Goal: Information Seeking & Learning: Learn about a topic

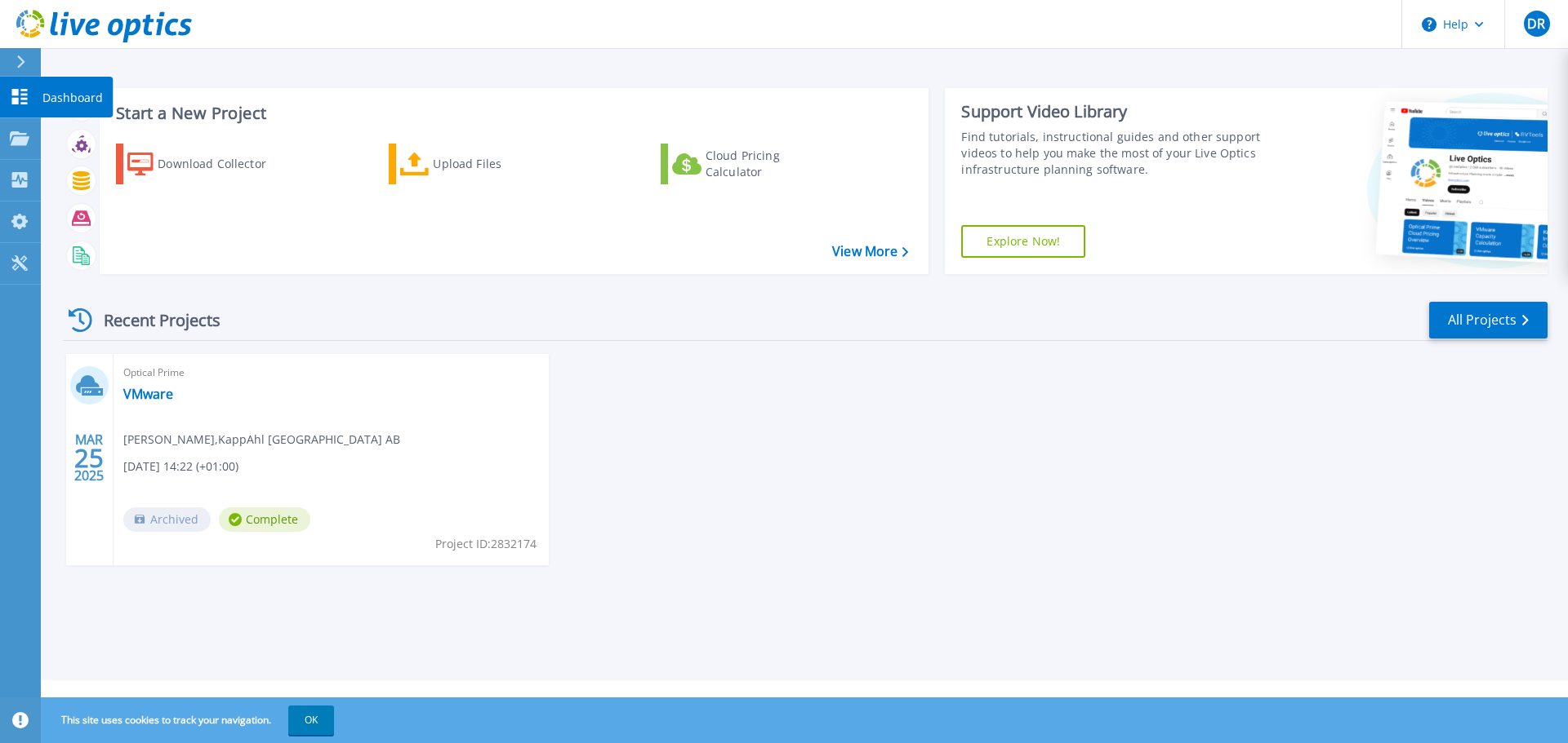
click at [71, 92] on p "Dashboard" at bounding box center [73, 97] width 60 height 42
click at [165, 525] on span "Archived" at bounding box center [167, 520] width 88 height 24
click at [239, 521] on icon at bounding box center [236, 520] width 13 height 13
click at [145, 386] on link "VMware" at bounding box center [148, 394] width 50 height 16
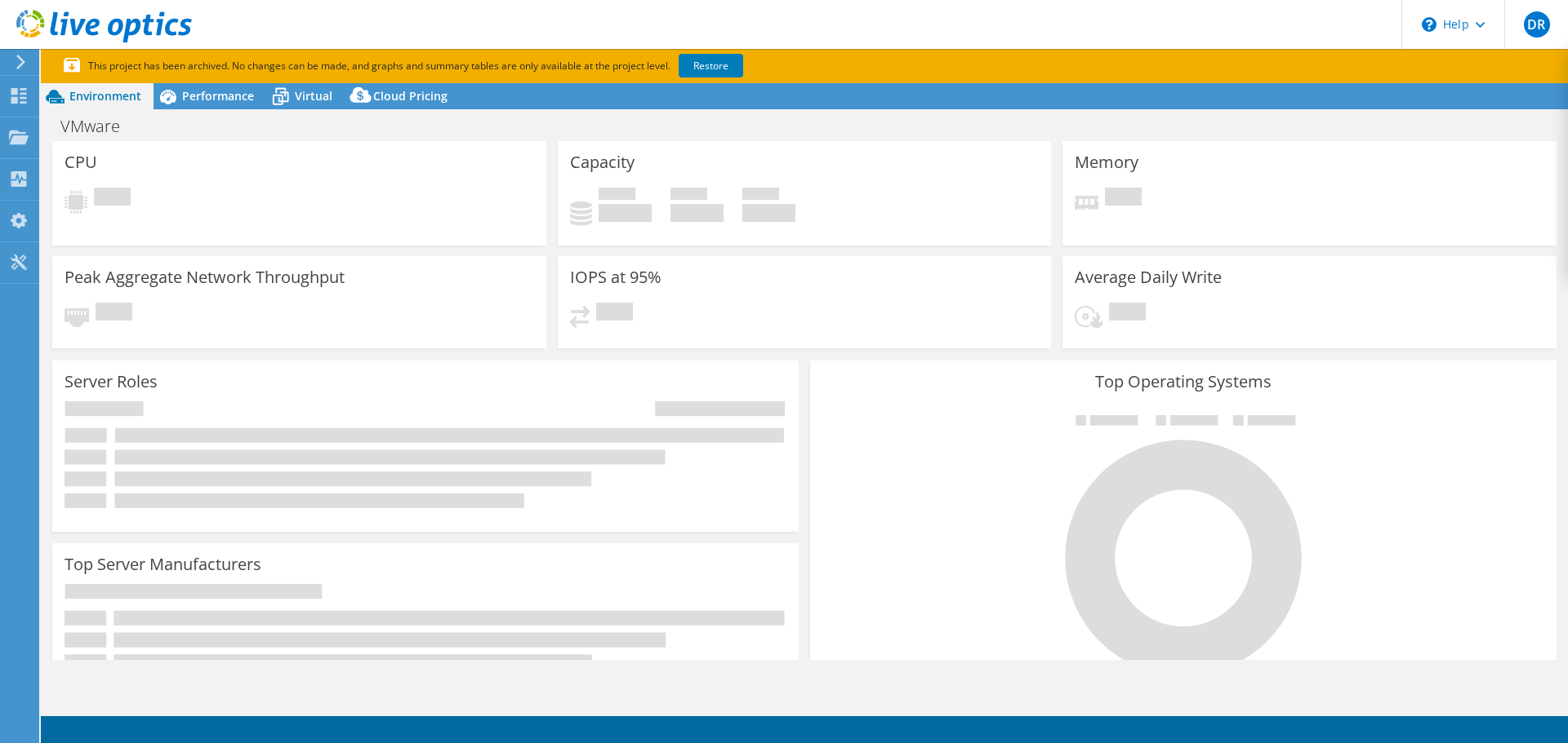
select select "USD"
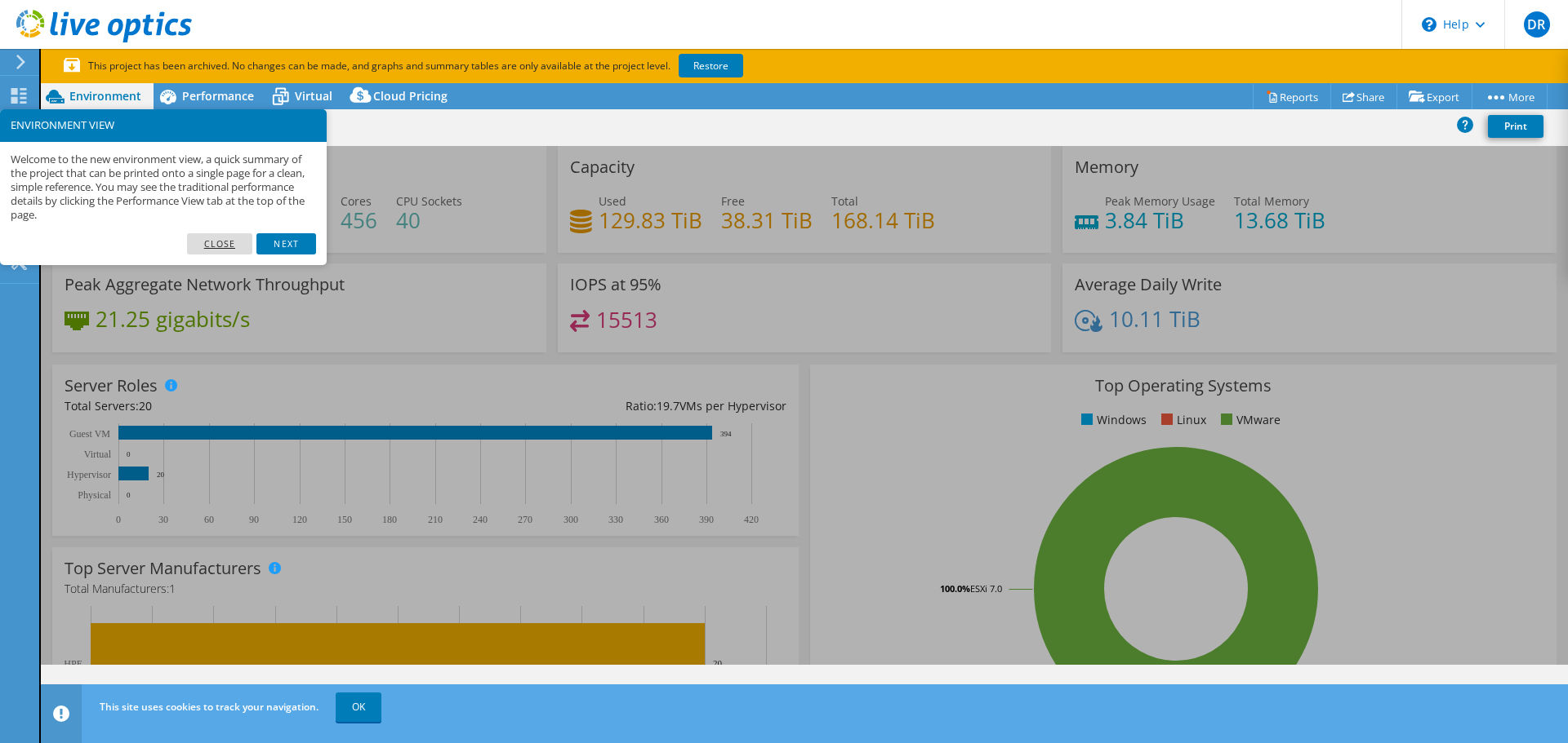
click at [228, 245] on link "Close" at bounding box center [220, 244] width 66 height 22
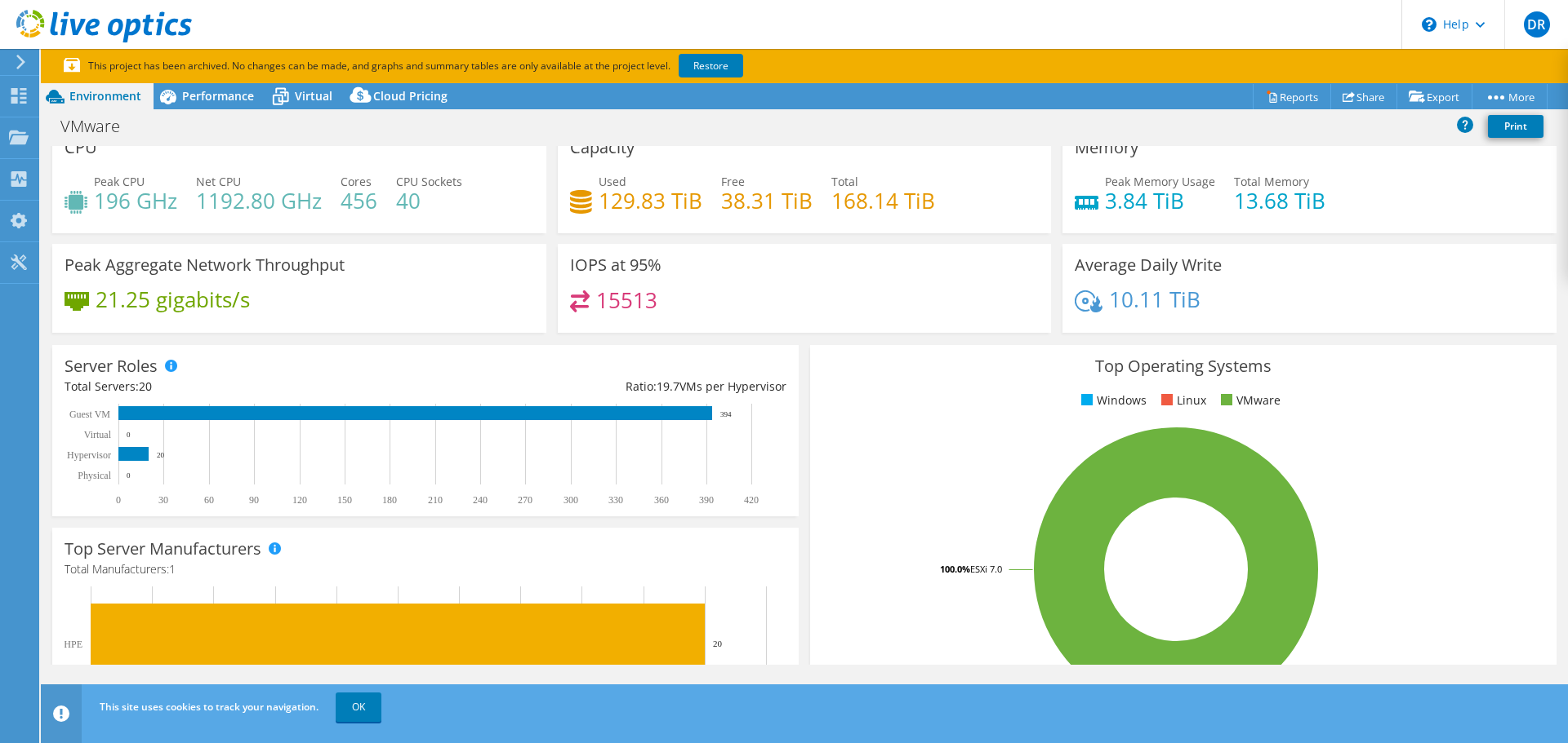
drag, startPoint x: 934, startPoint y: 302, endPoint x: 941, endPoint y: 327, distance: 26.0
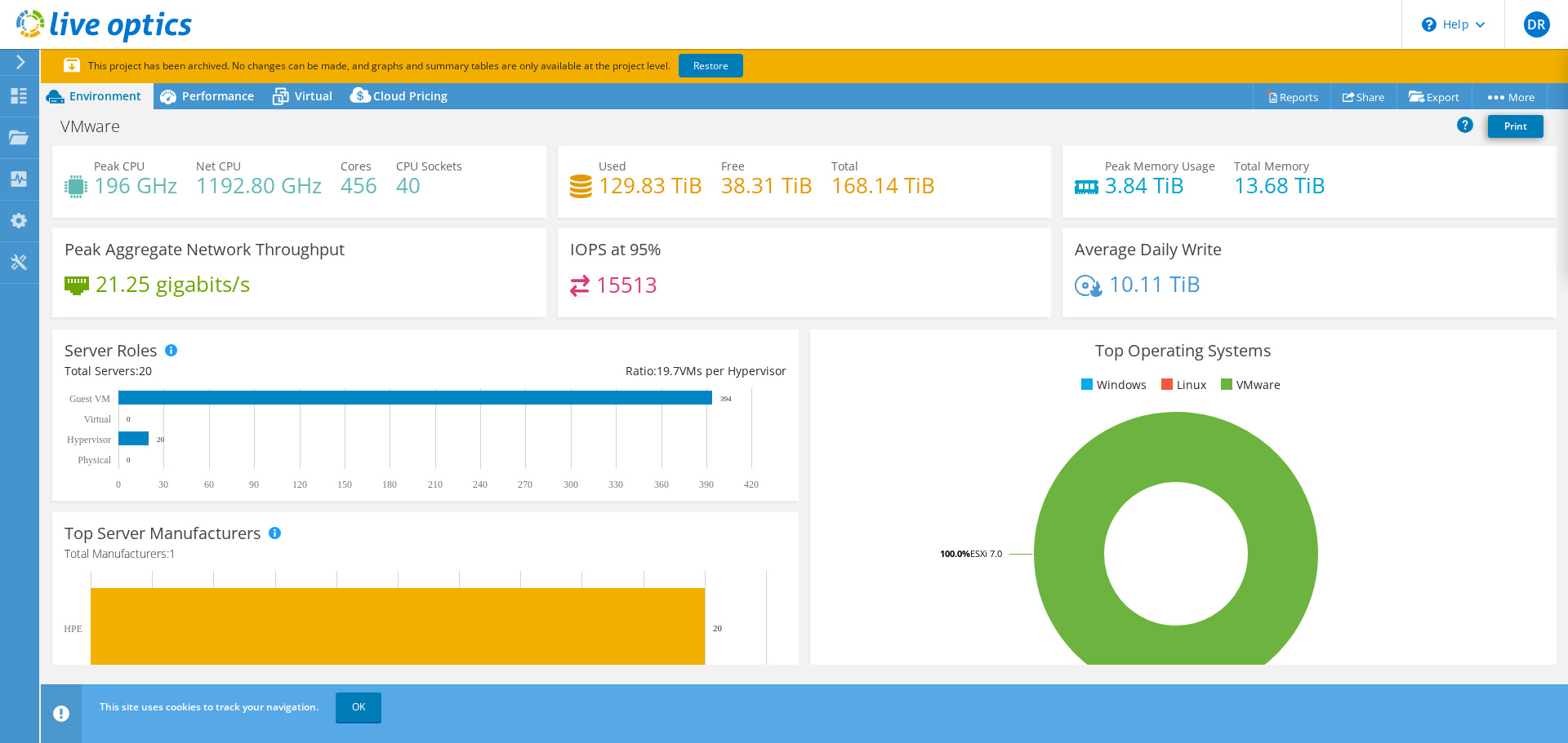
scroll to position [37, 0]
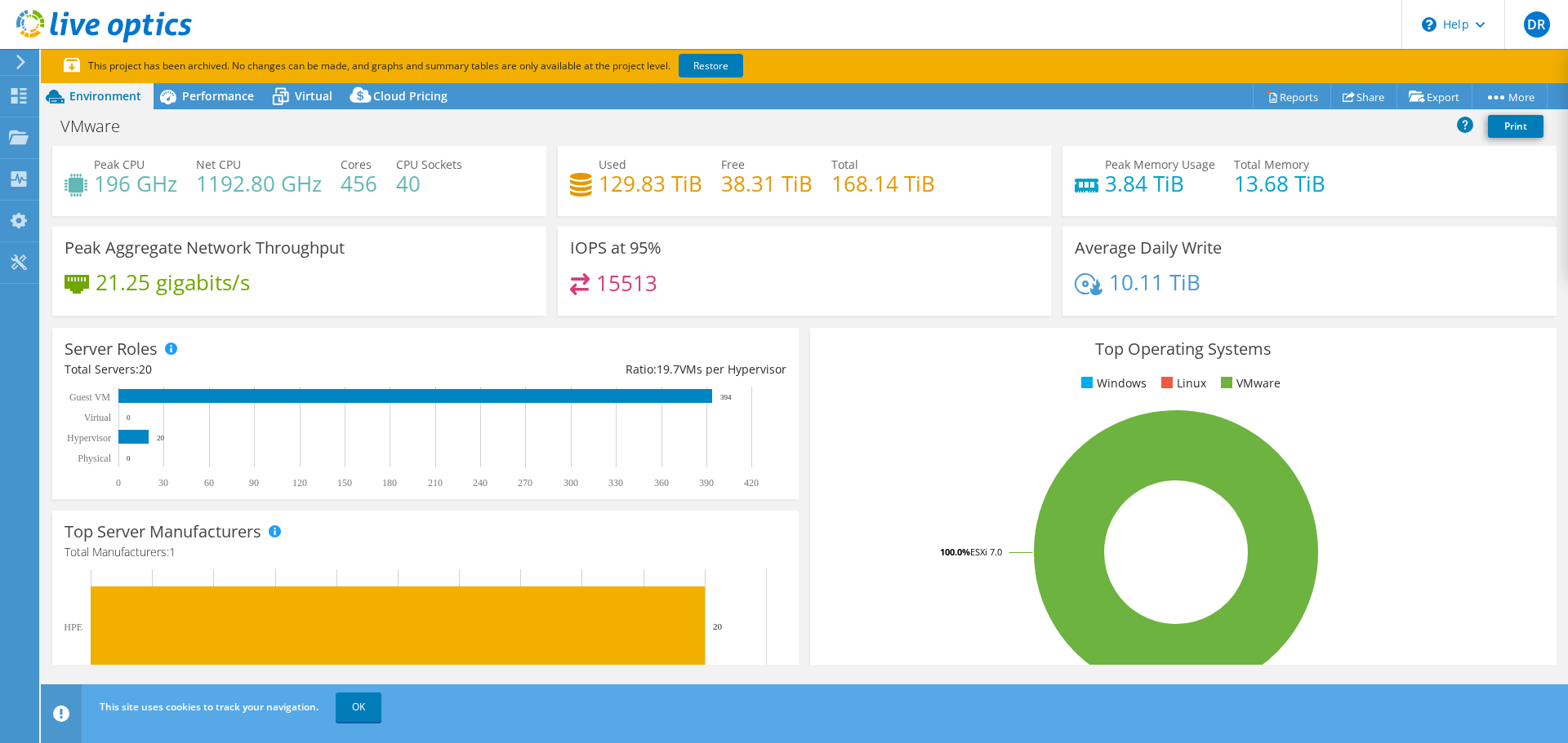
click at [211, 186] on h4 "1192.80 GHz" at bounding box center [258, 183] width 125 height 18
click at [236, 217] on div "CPU Peak CPU 196 GHz Net CPU 1192.80 GHz Cores 456 CPU Sockets 40" at bounding box center [299, 168] width 505 height 118
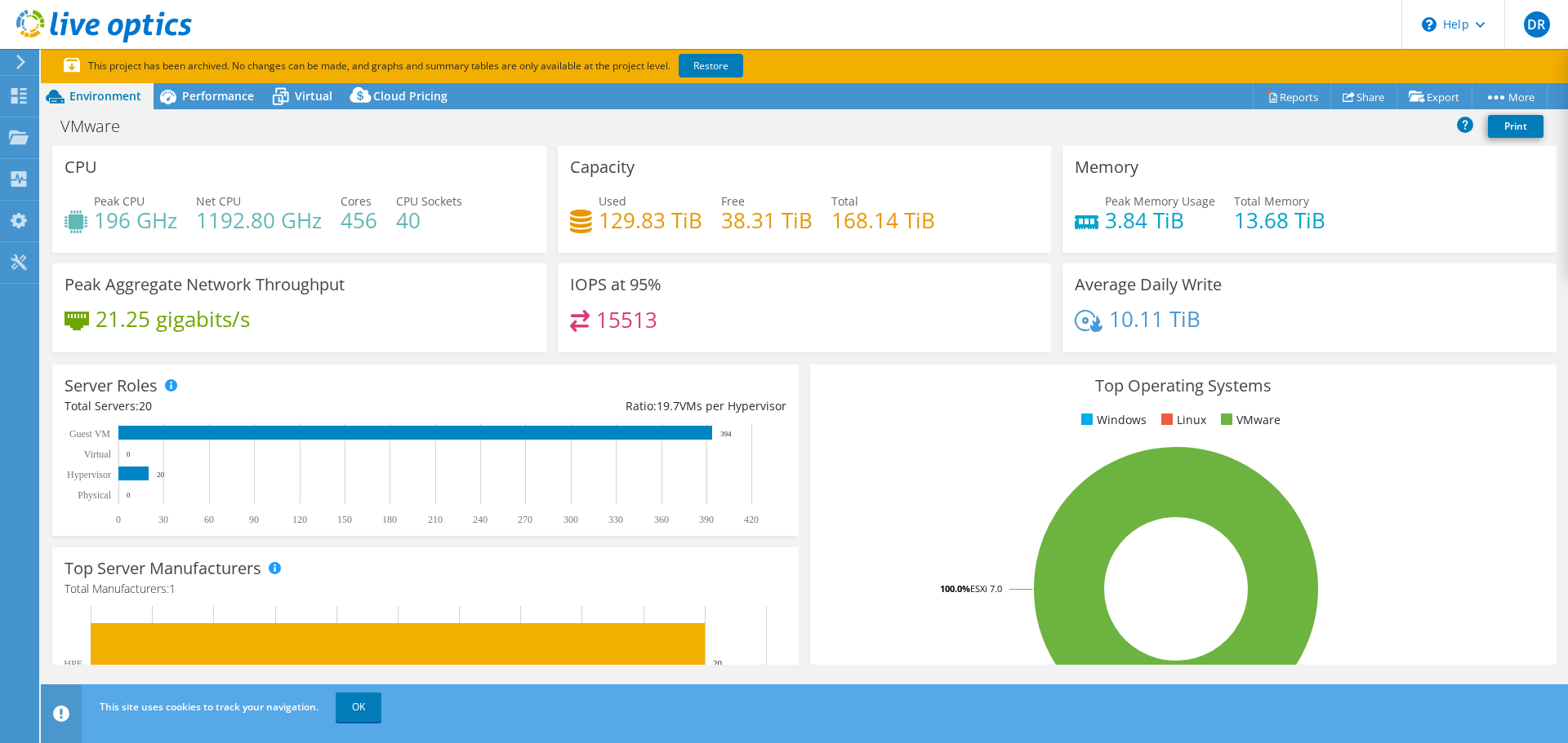
scroll to position [431, 0]
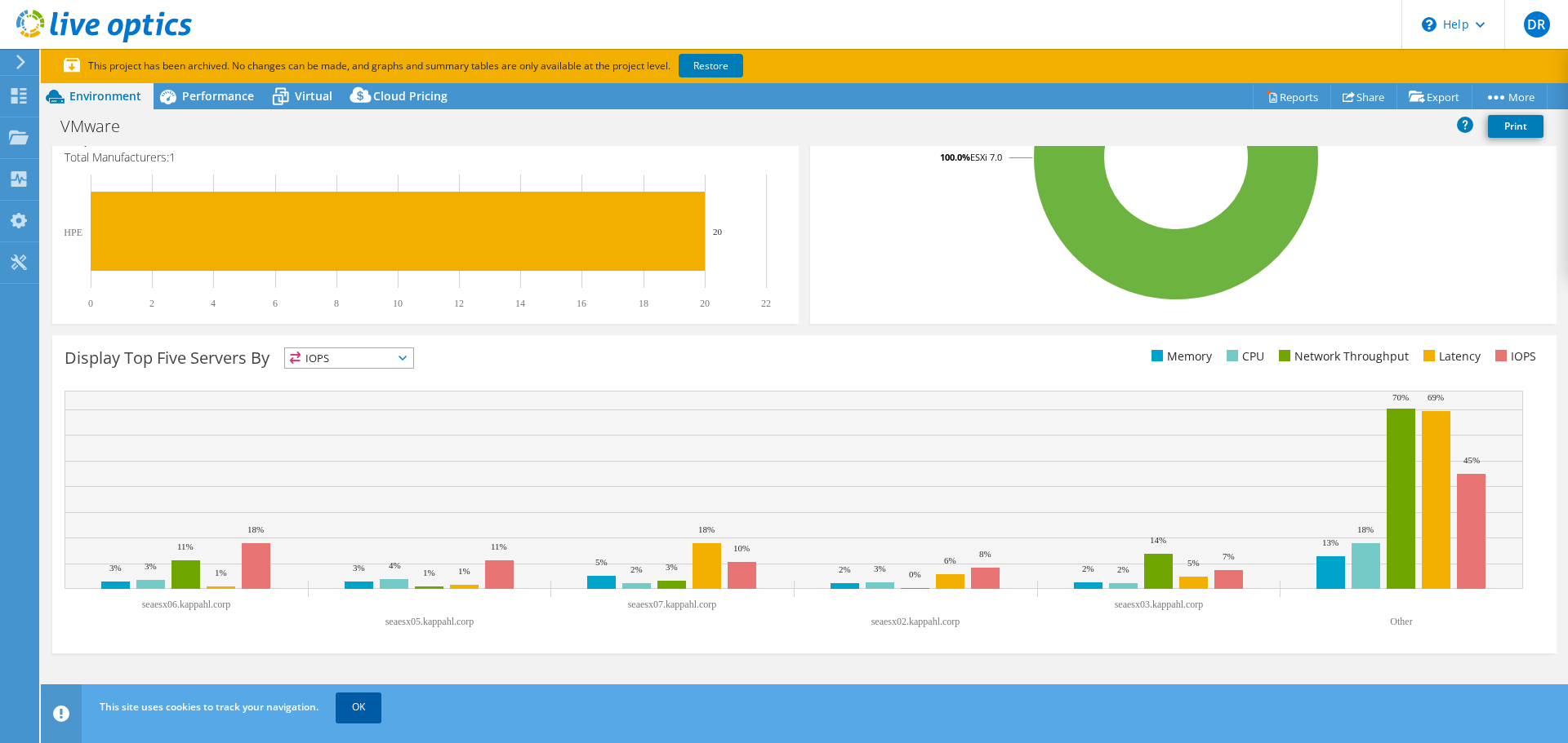
click at [350, 710] on link "OK" at bounding box center [358, 707] width 46 height 29
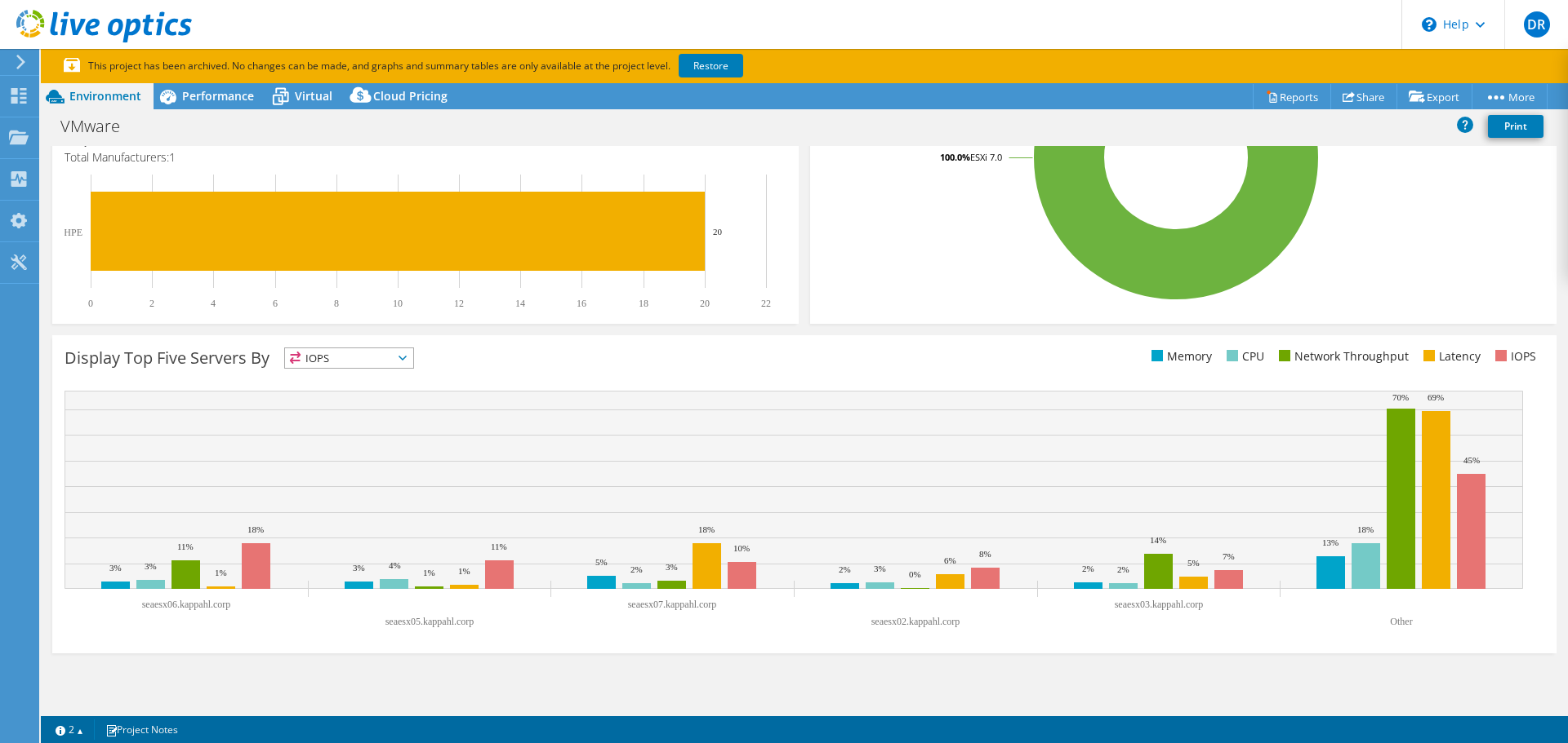
drag, startPoint x: 685, startPoint y: 642, endPoint x: 672, endPoint y: 621, distance: 24.7
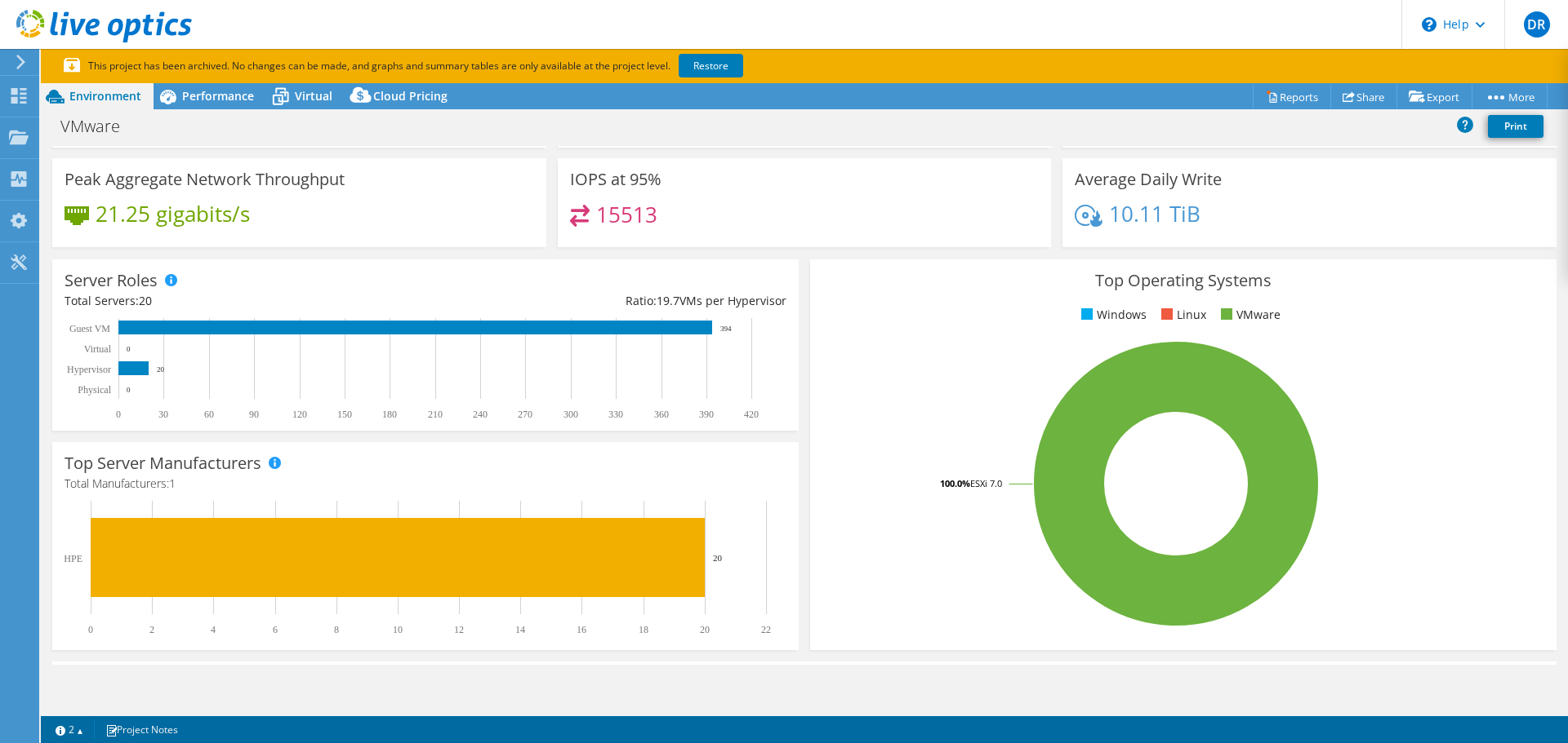
scroll to position [0, 0]
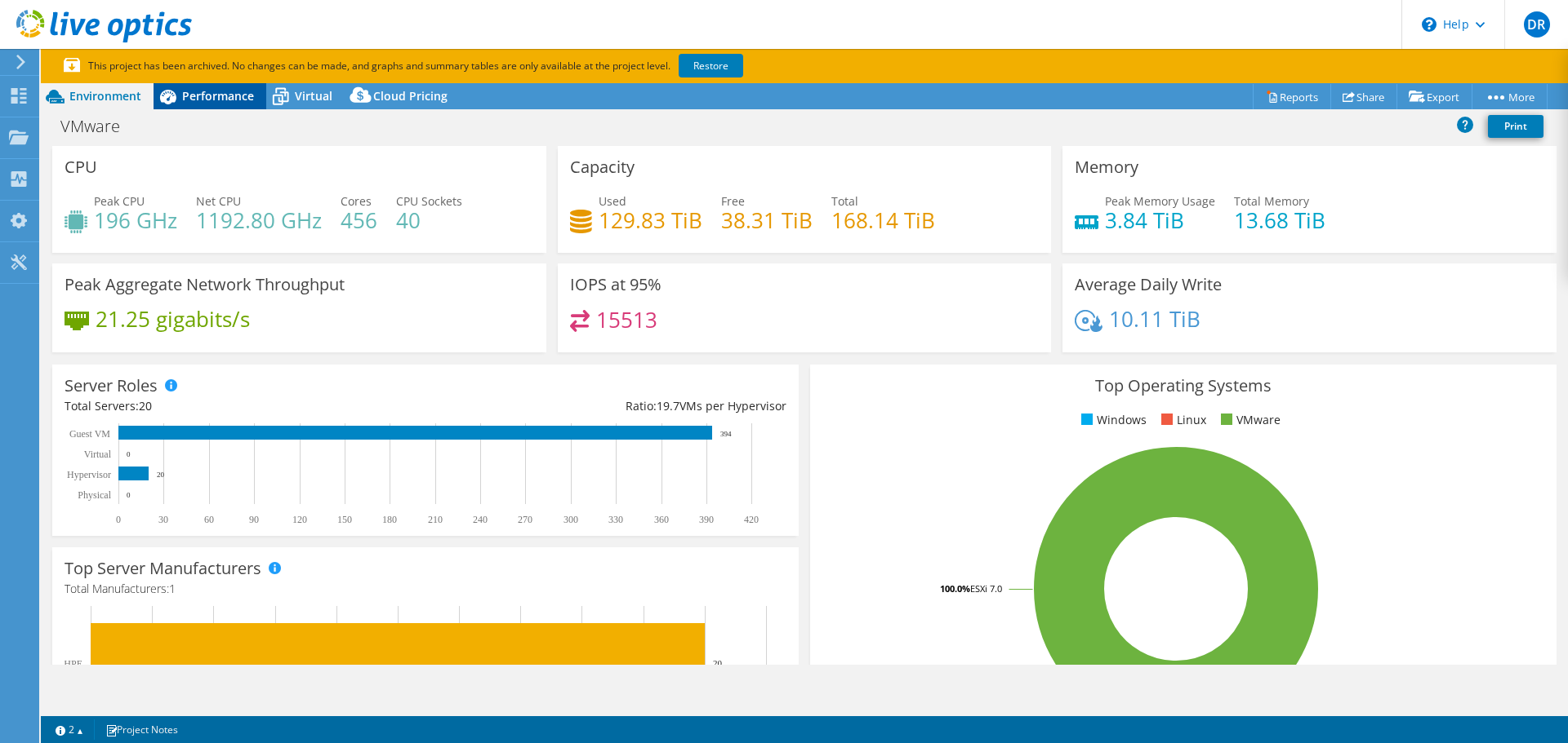
click at [225, 96] on span "Performance" at bounding box center [218, 96] width 72 height 15
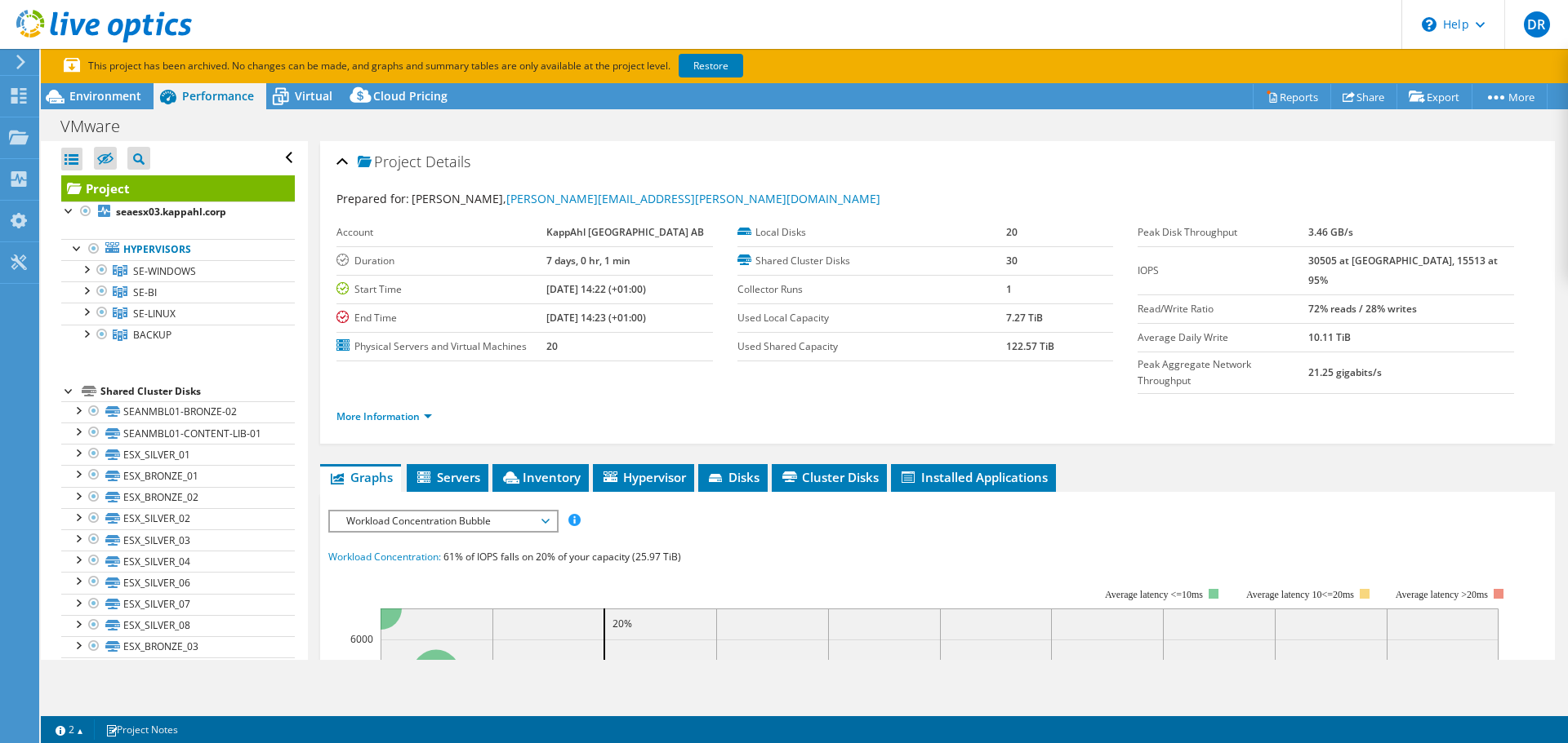
click at [70, 396] on div at bounding box center [69, 390] width 16 height 16
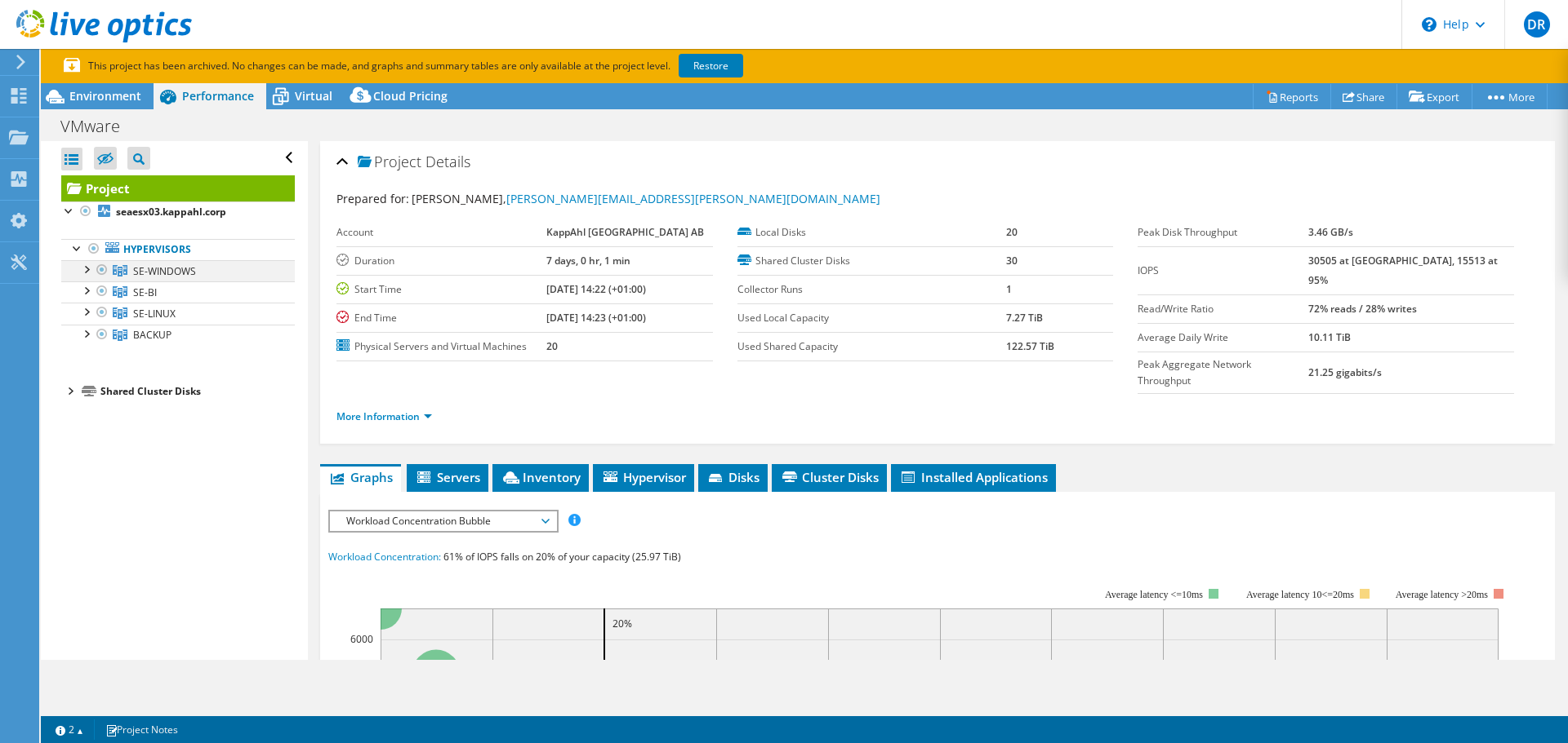
click at [85, 271] on div at bounding box center [85, 267] width 16 height 16
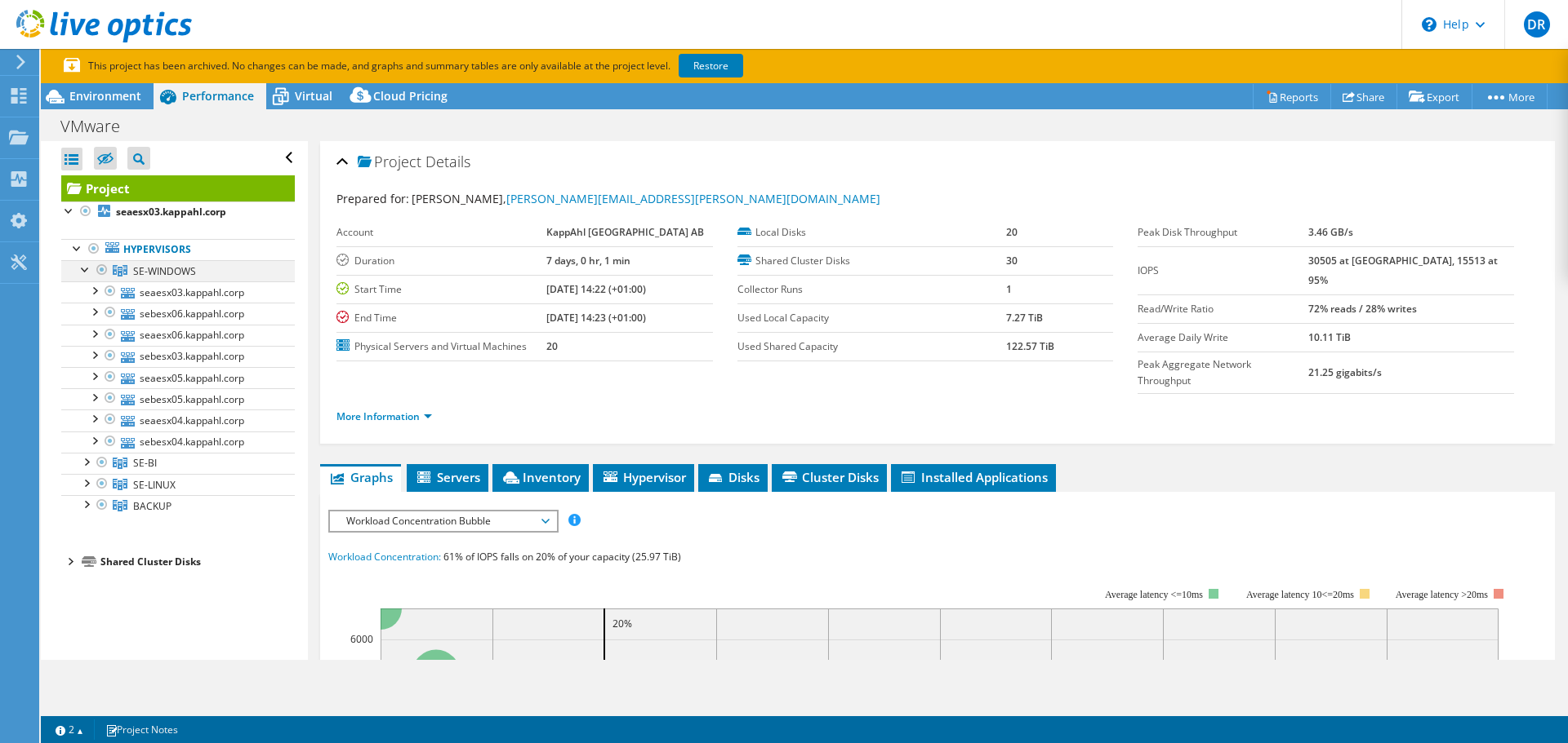
click at [85, 271] on div at bounding box center [85, 267] width 16 height 16
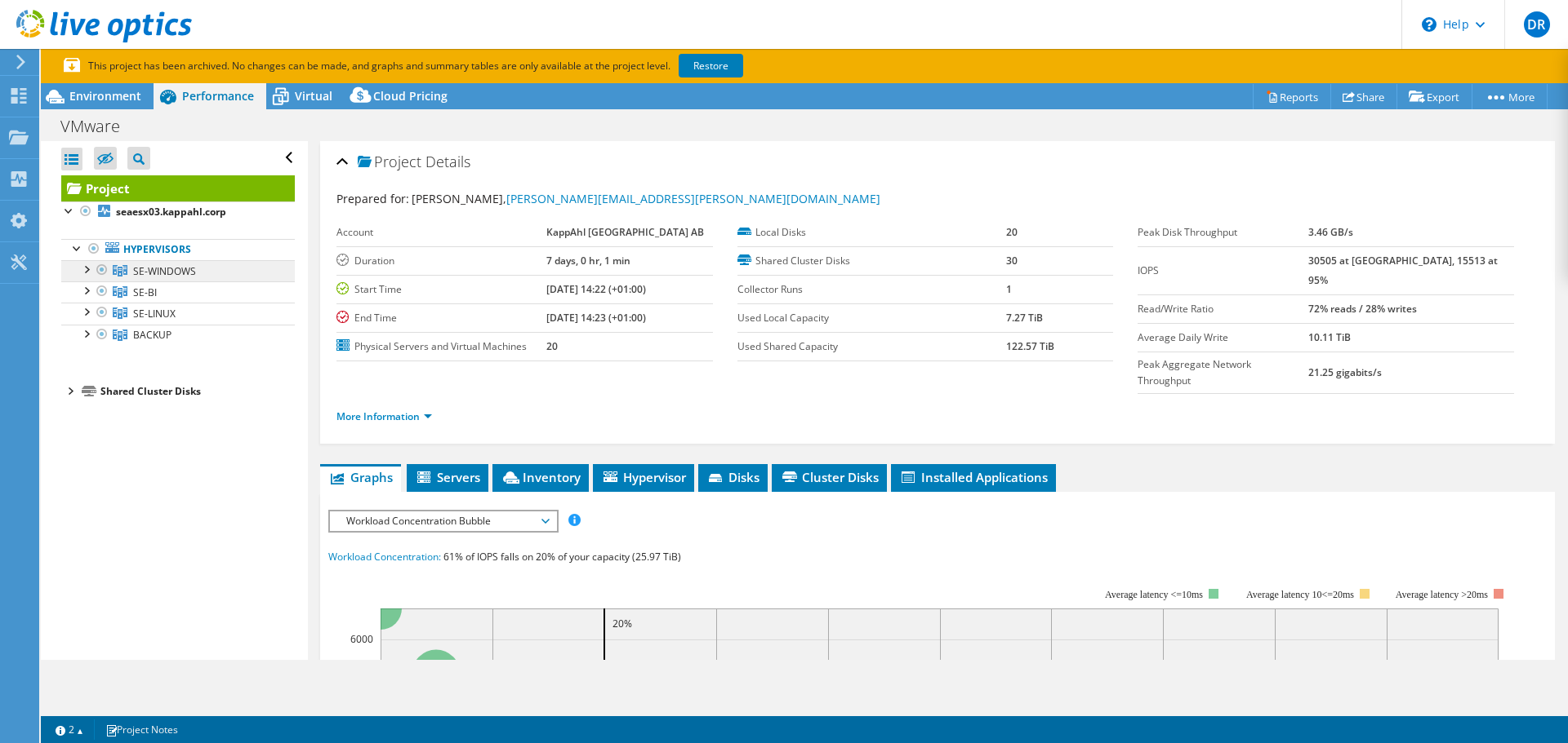
click at [155, 270] on span "SE-WINDOWS" at bounding box center [164, 271] width 63 height 14
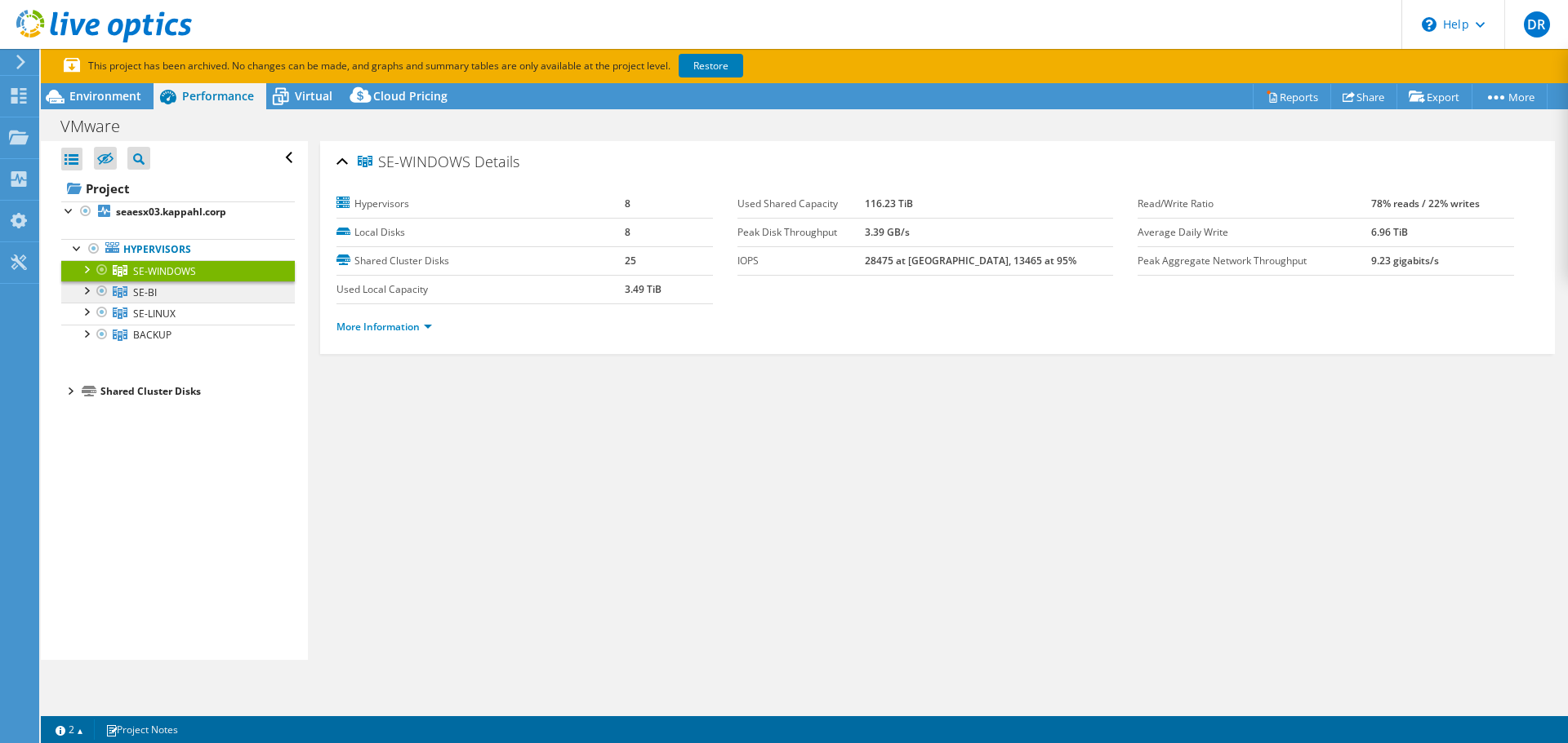
click at [139, 286] on span "SE-BI" at bounding box center [144, 292] width 24 height 14
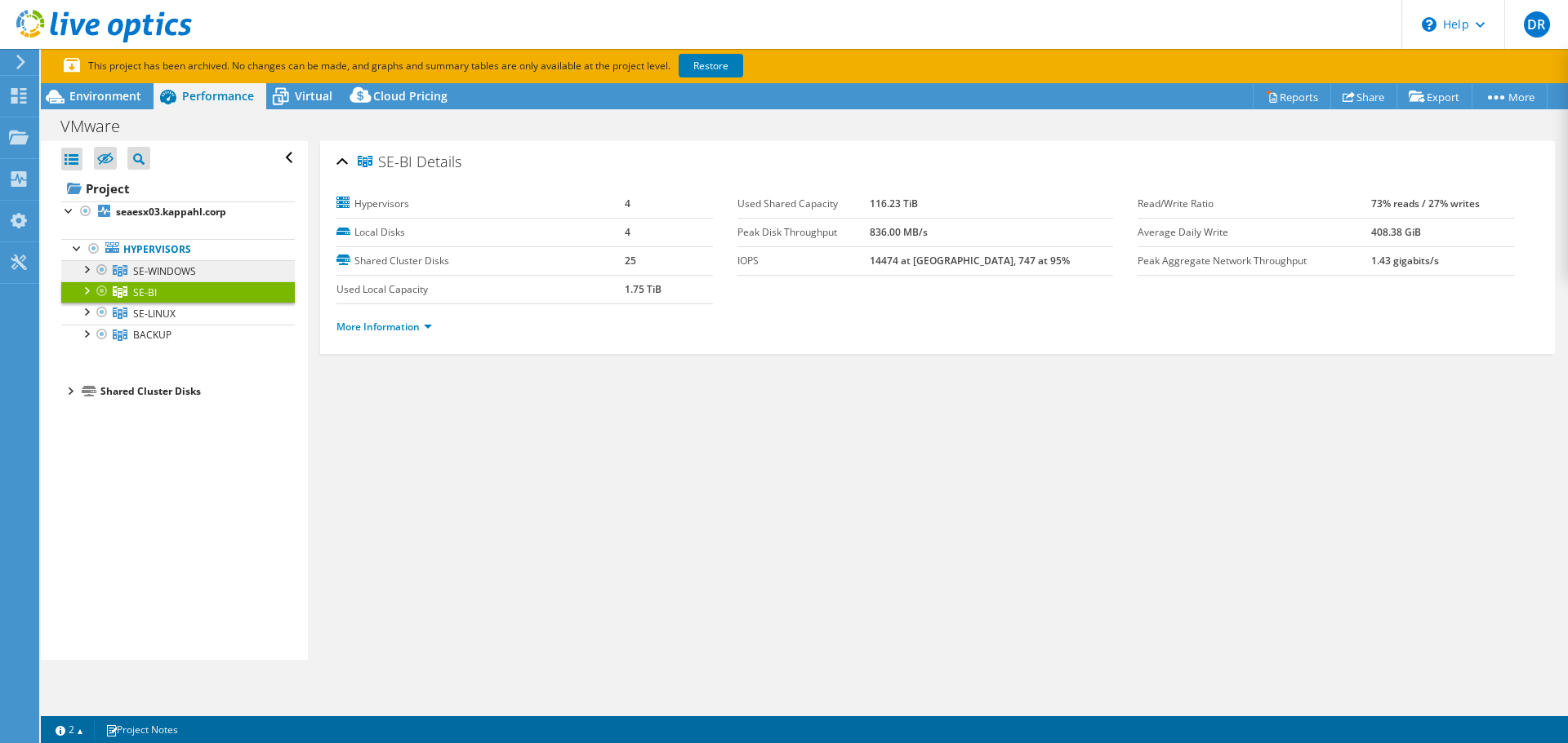
click at [140, 263] on link "SE-WINDOWS" at bounding box center [178, 270] width 234 height 22
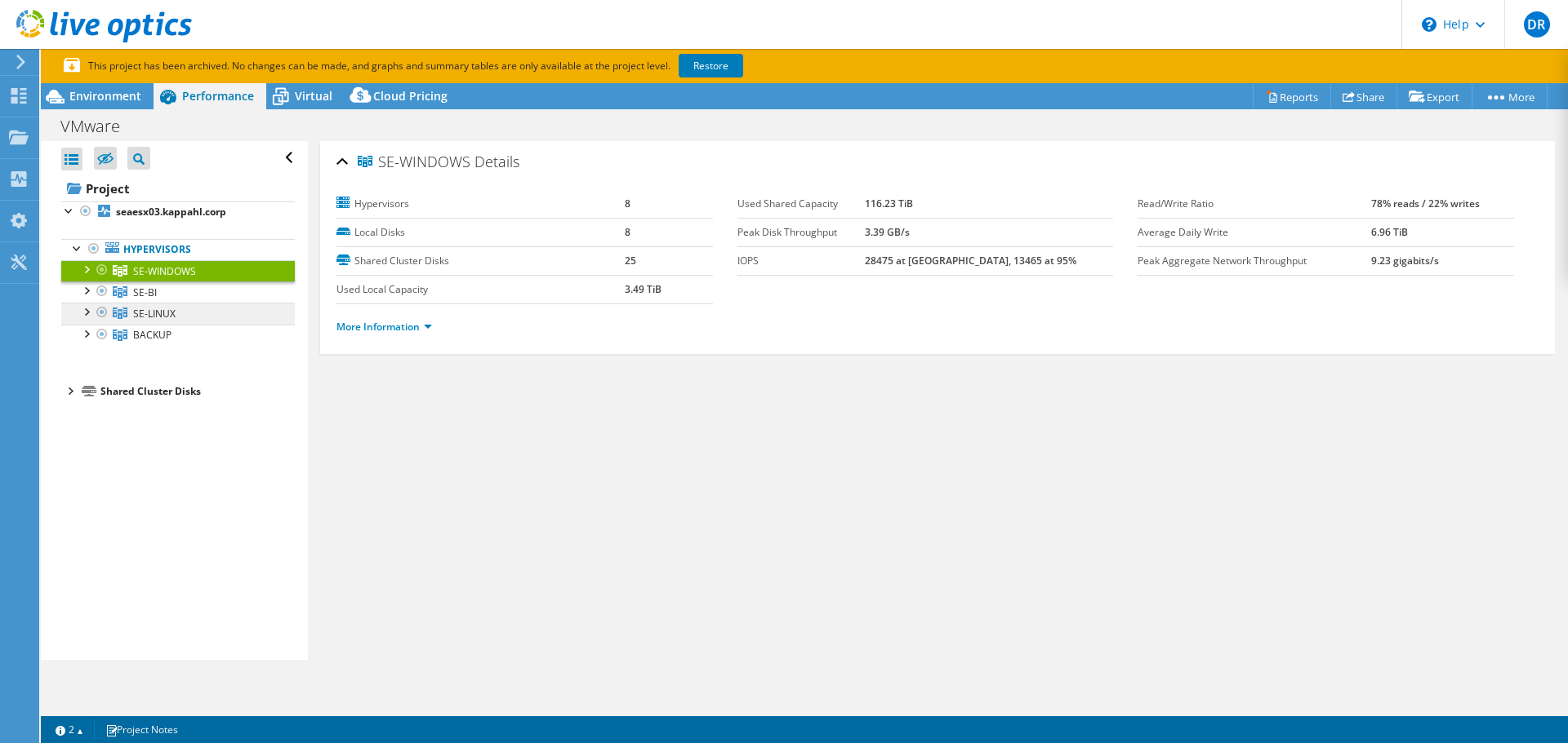
click at [144, 314] on span "SE-LINUX" at bounding box center [154, 314] width 42 height 14
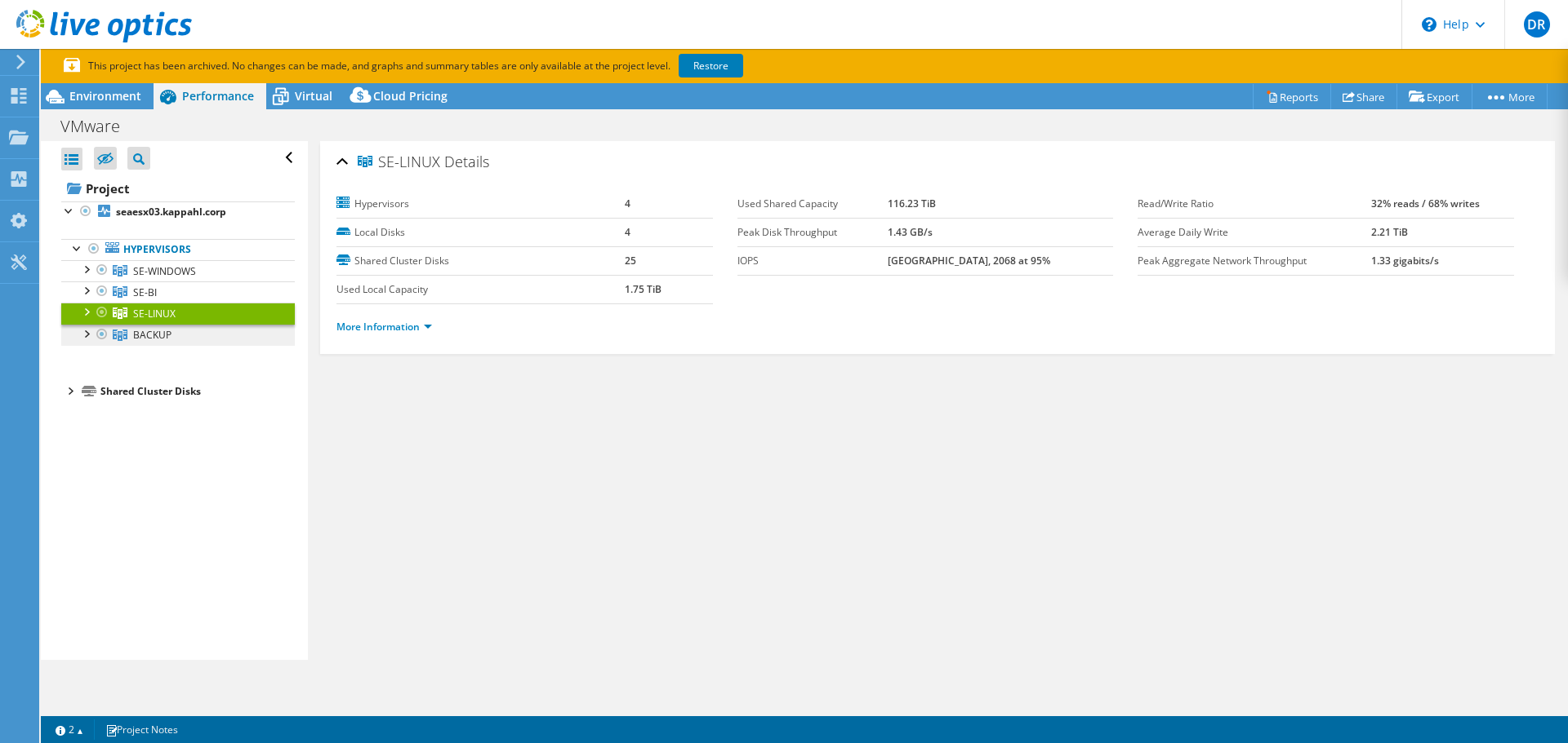
click at [141, 333] on span "BACKUP" at bounding box center [152, 334] width 39 height 14
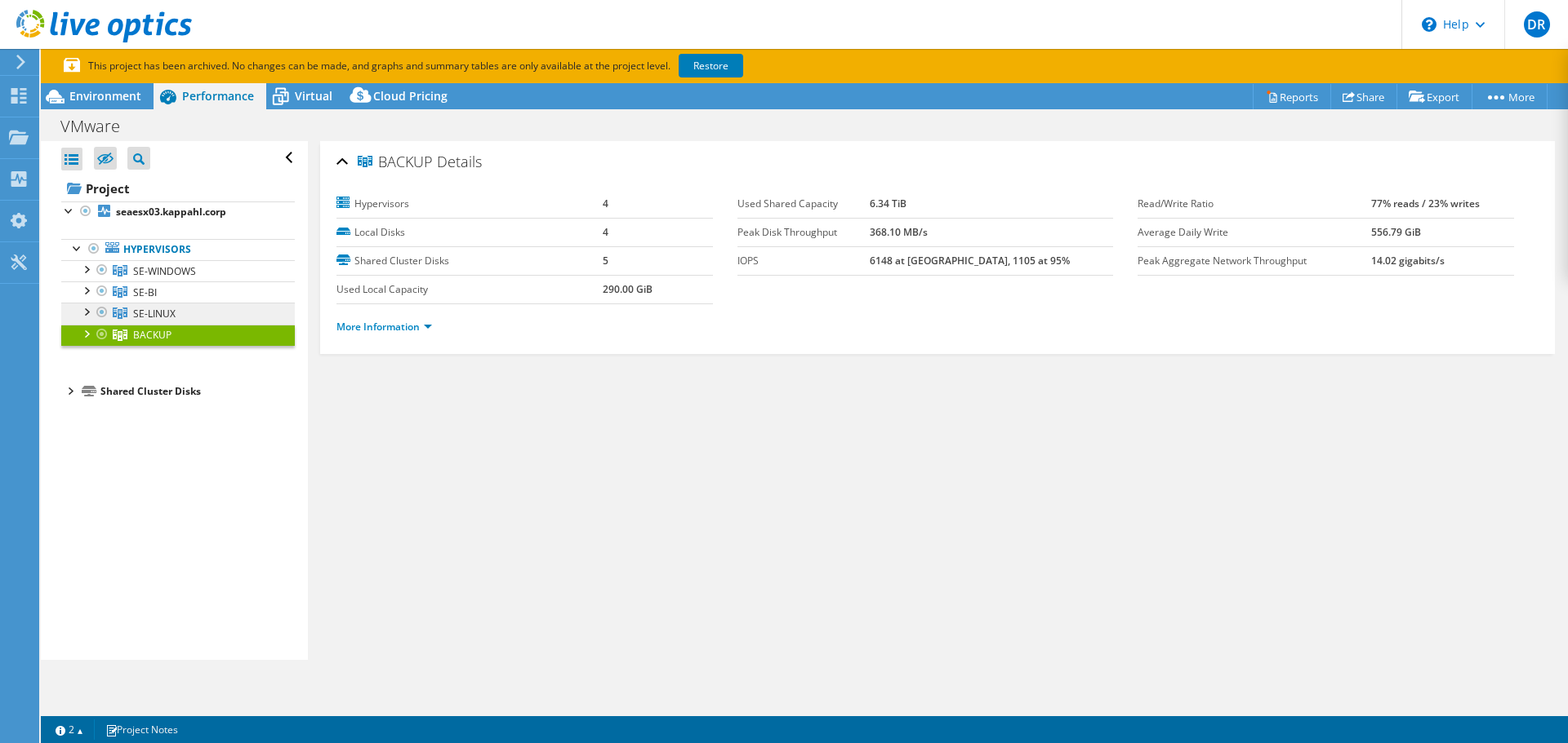
click at [139, 308] on span "SE-LINUX" at bounding box center [154, 314] width 42 height 14
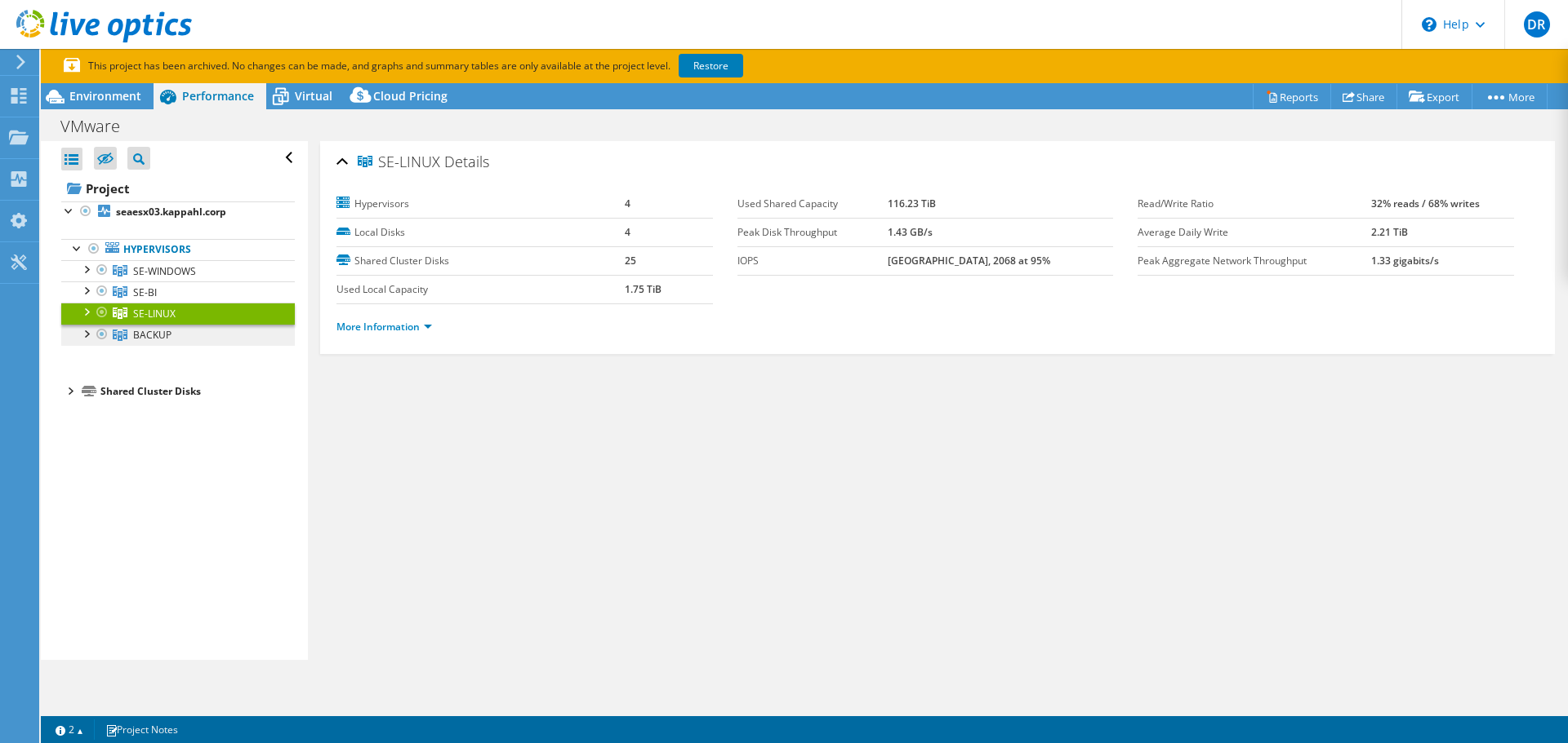
click at [138, 334] on span "BACKUP" at bounding box center [152, 334] width 39 height 14
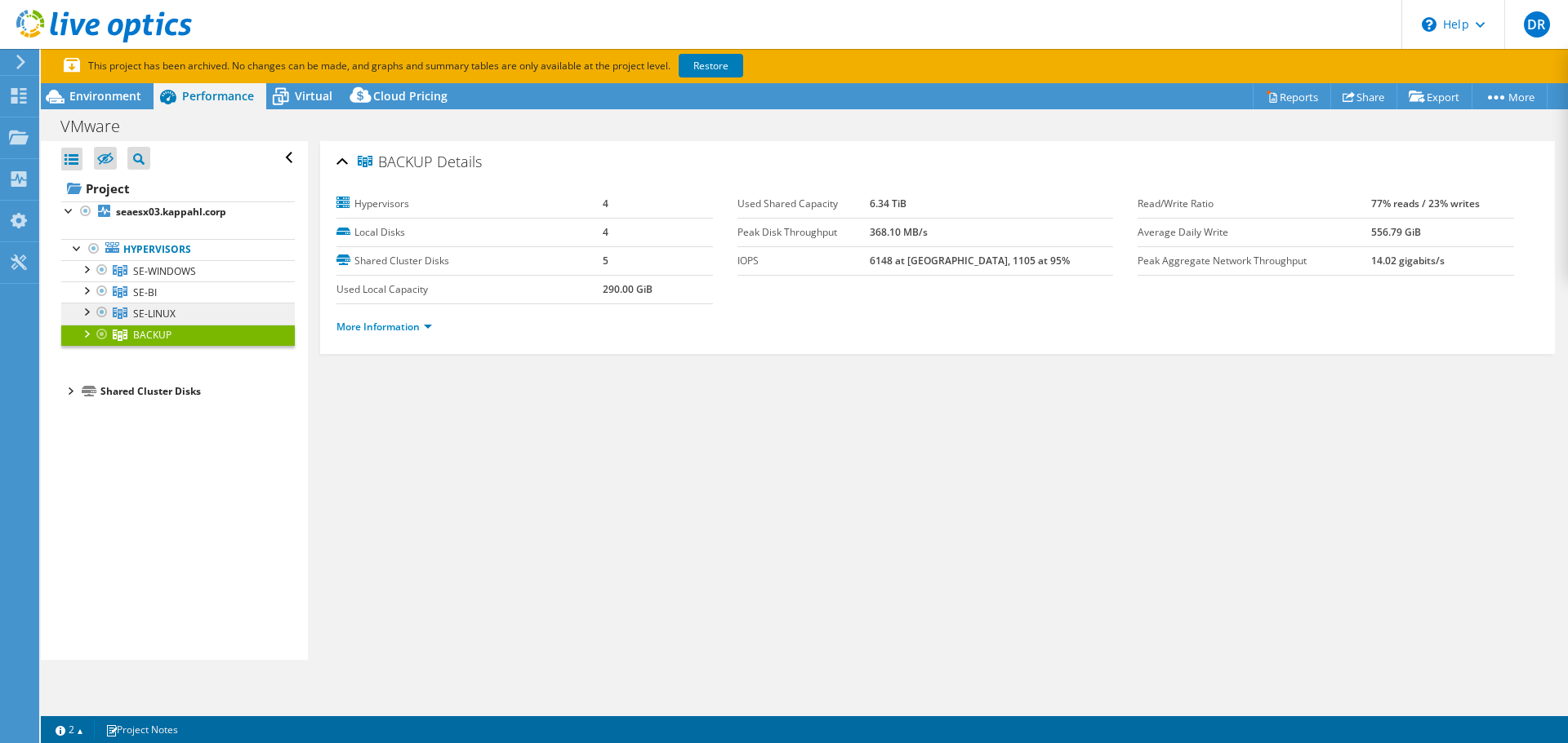
click at [144, 309] on span "SE-LINUX" at bounding box center [154, 314] width 42 height 14
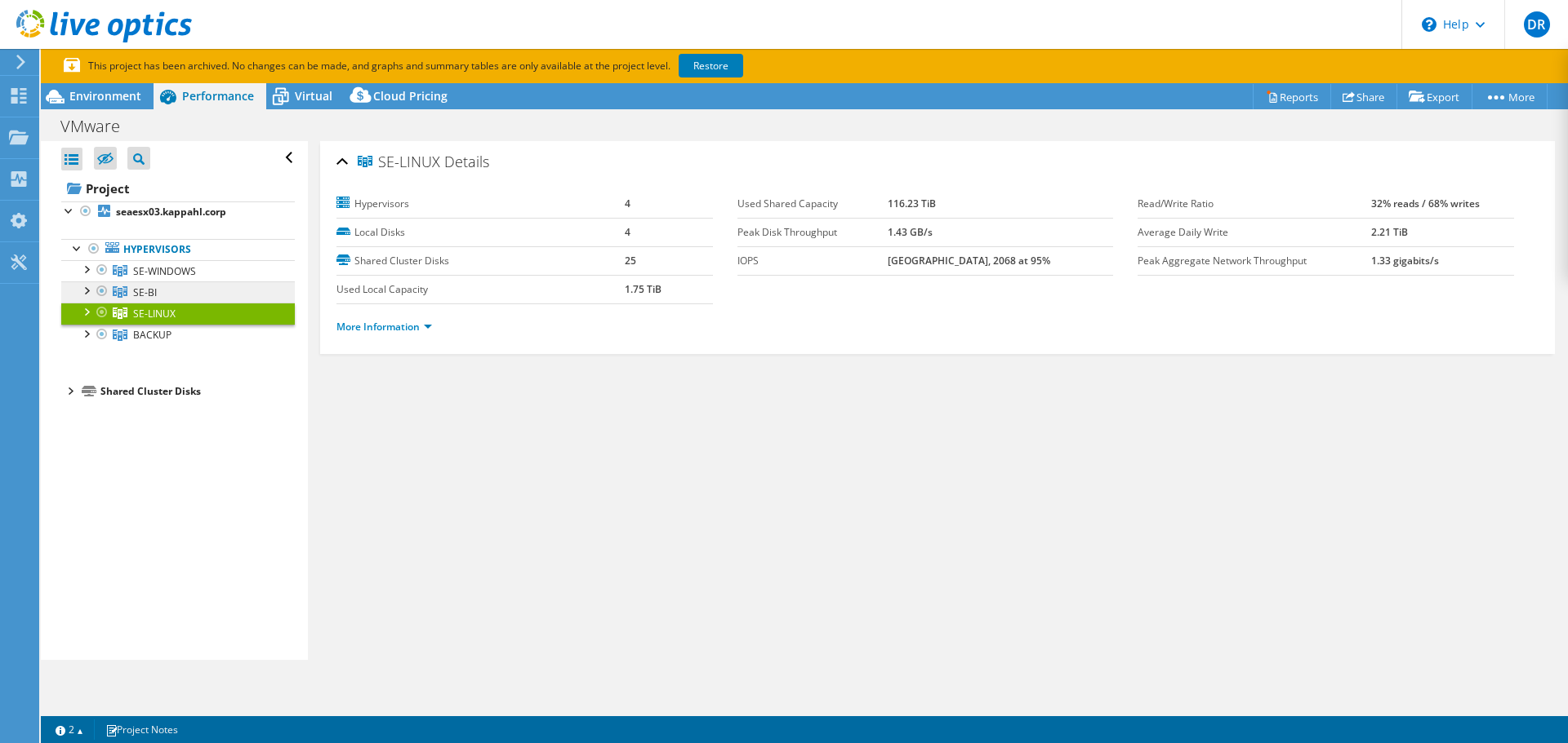
click at [148, 292] on span "SE-BI" at bounding box center [144, 292] width 24 height 14
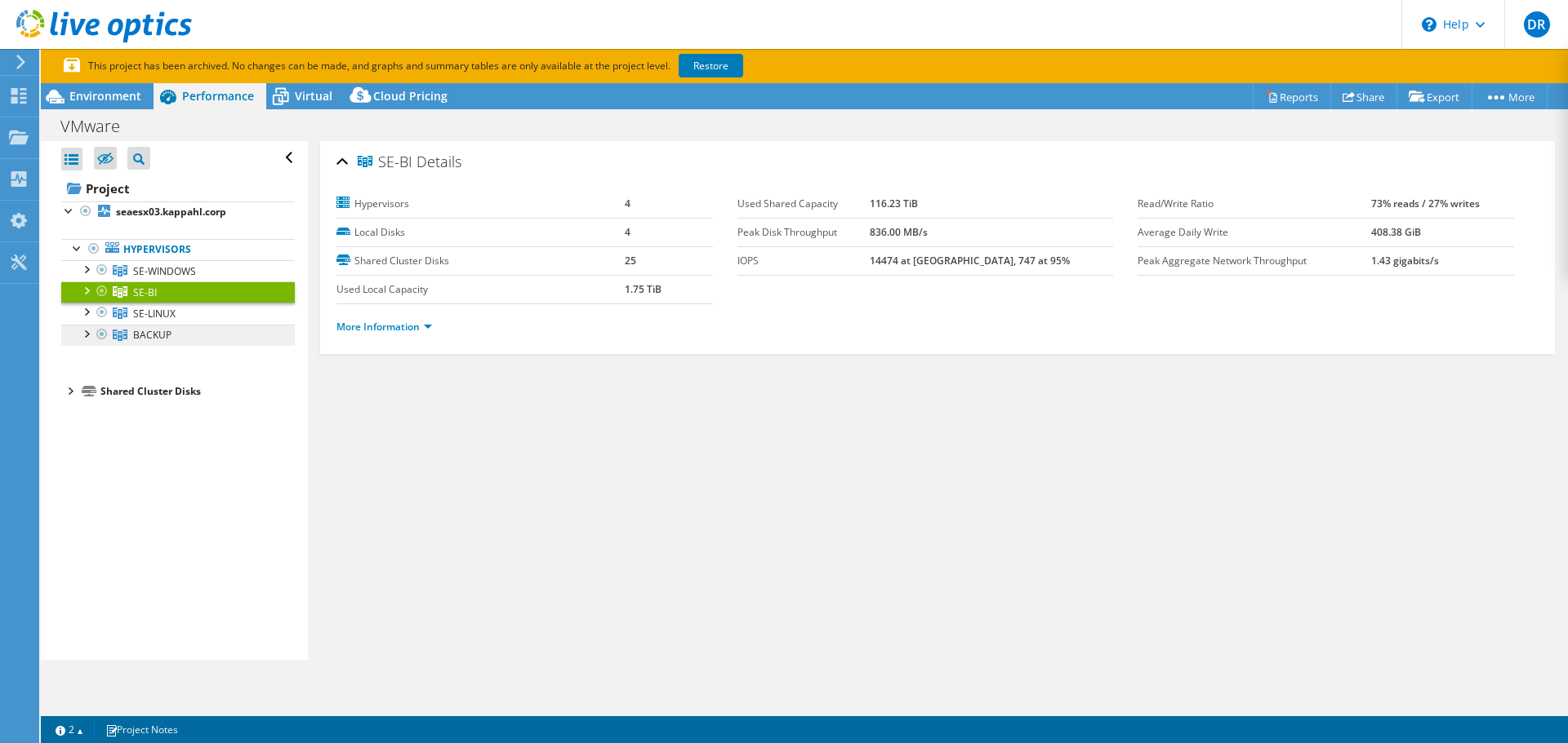
click at [142, 333] on span "BACKUP" at bounding box center [152, 334] width 39 height 14
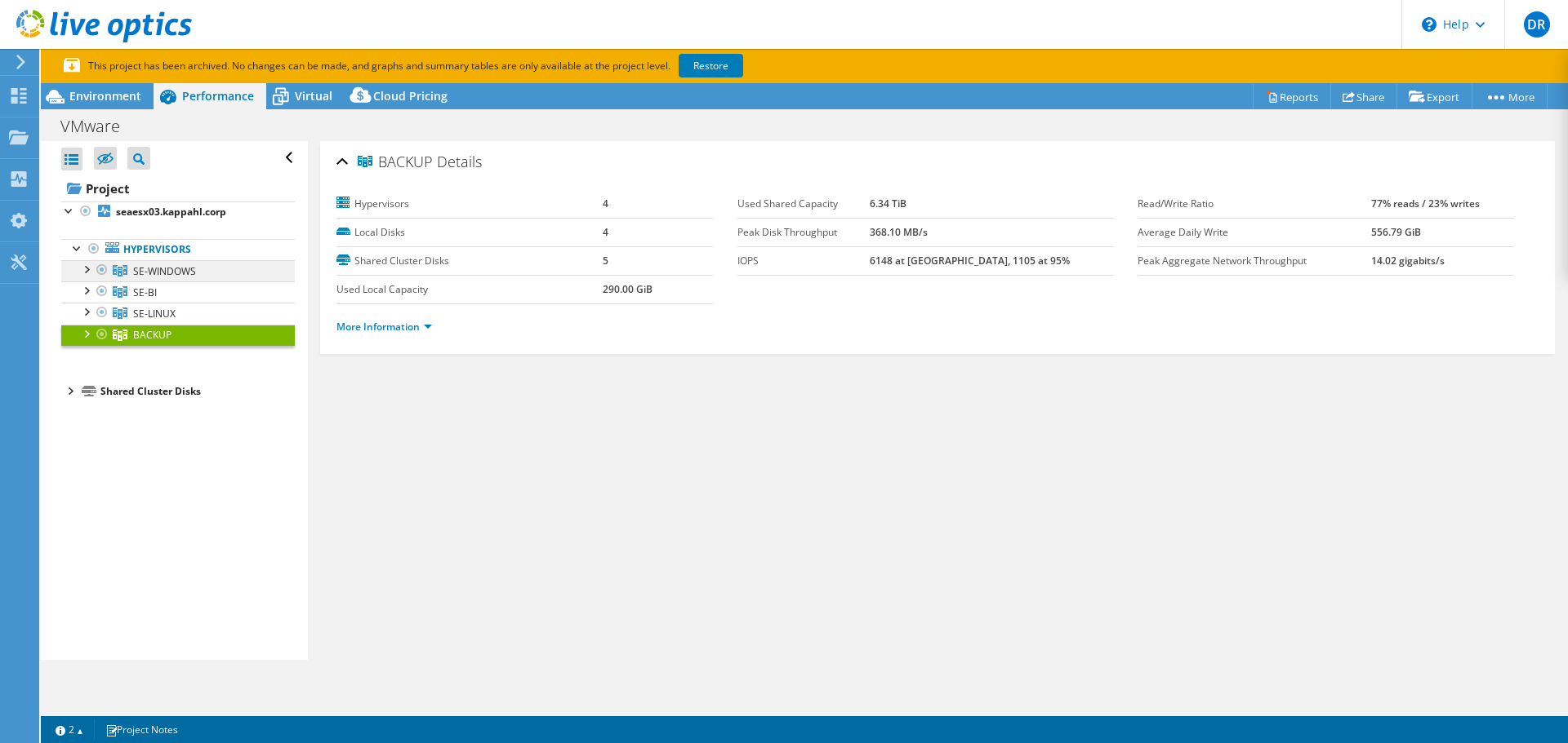
click at [140, 272] on span "SE-WINDOWS" at bounding box center [164, 271] width 63 height 14
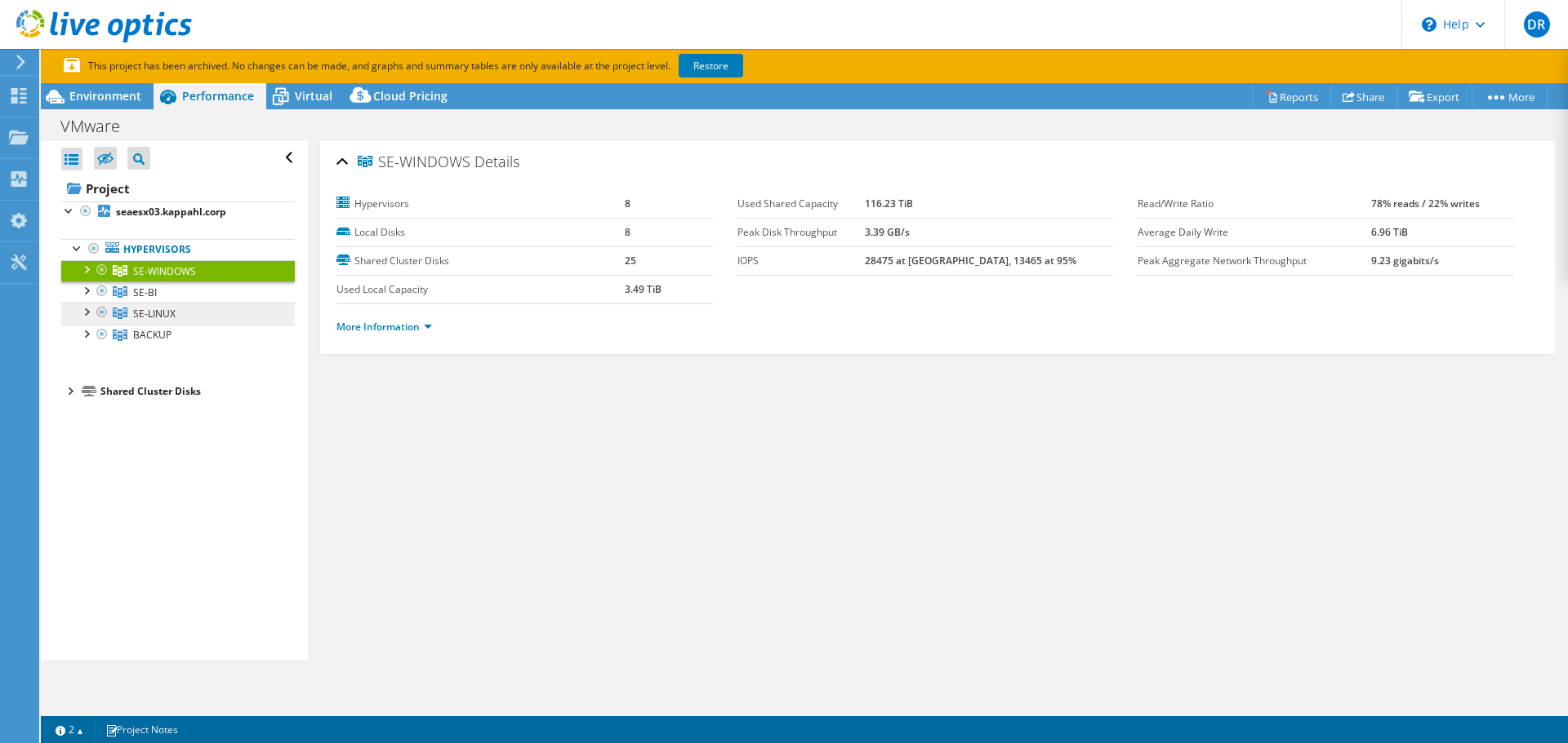
click at [142, 309] on span "SE-LINUX" at bounding box center [154, 314] width 42 height 14
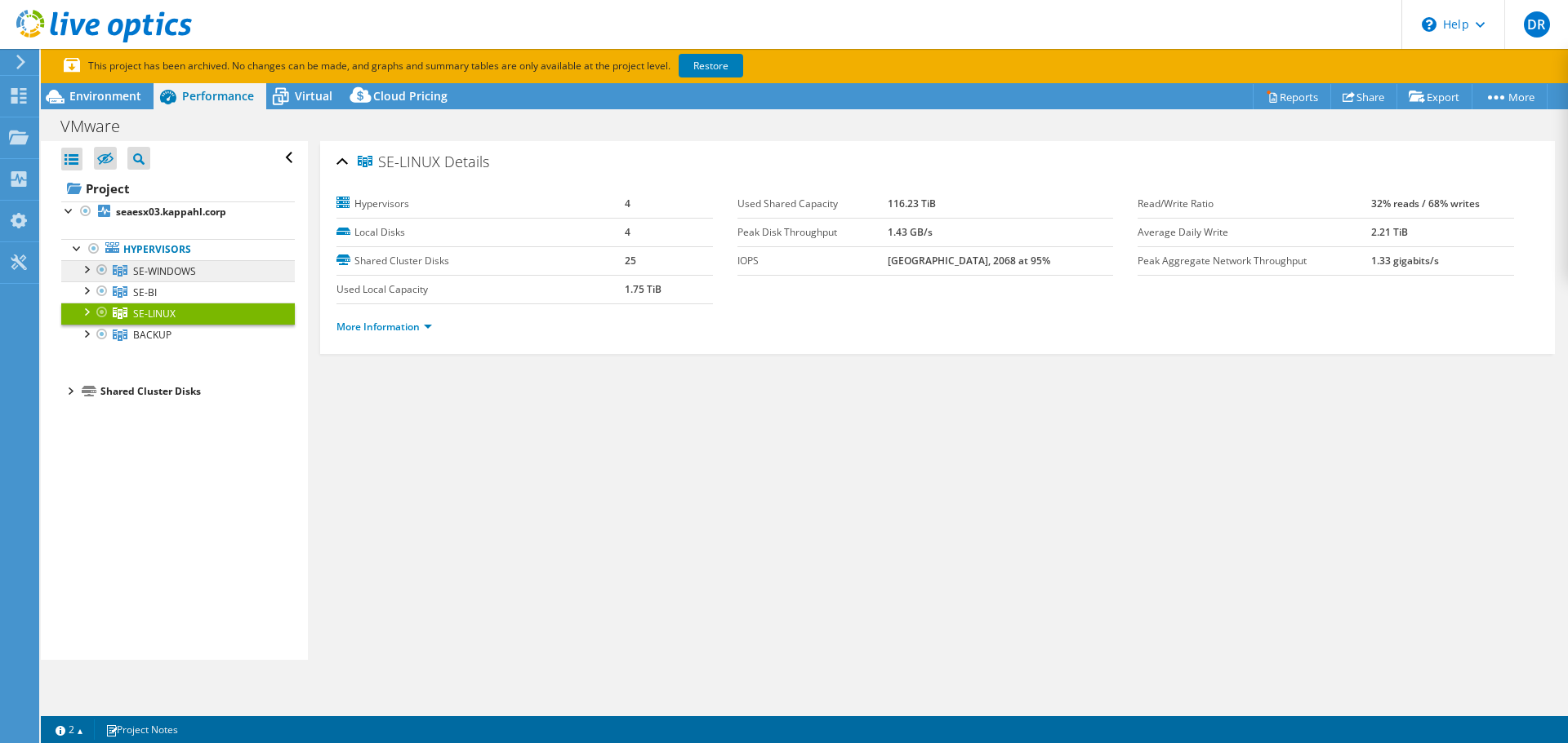
click at [150, 271] on span "SE-WINDOWS" at bounding box center [164, 271] width 63 height 14
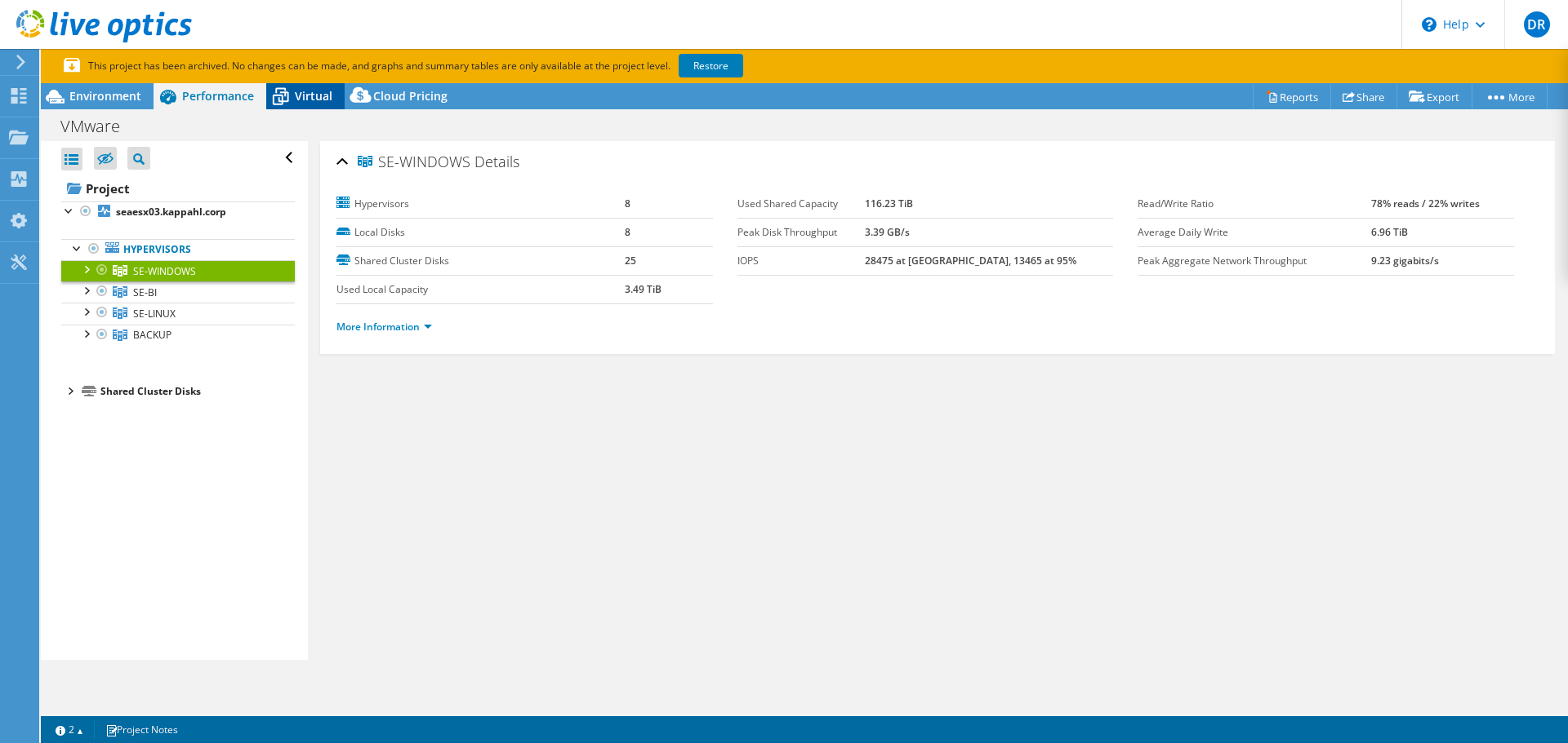
click at [291, 91] on icon at bounding box center [280, 97] width 28 height 28
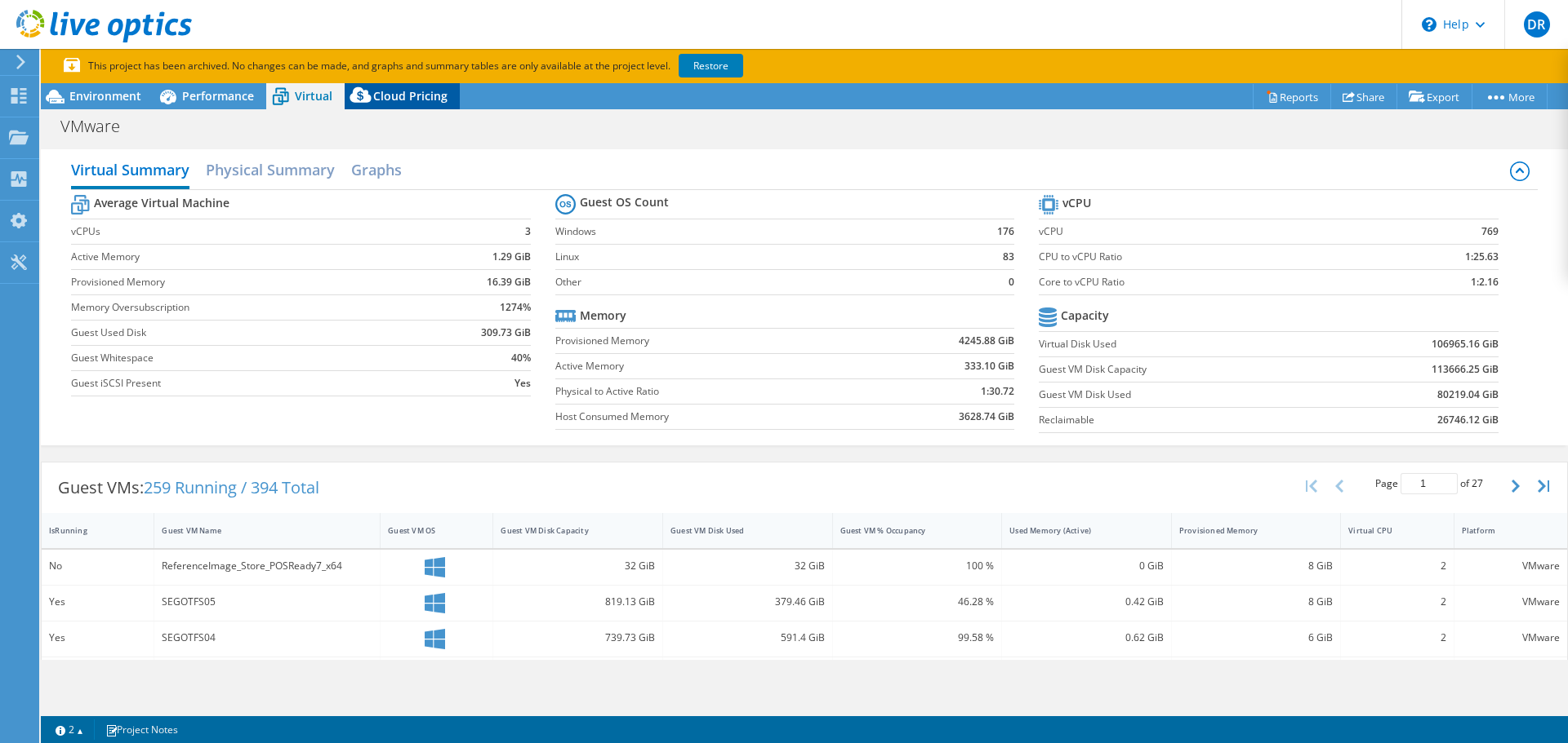
click at [377, 97] on span "Cloud Pricing" at bounding box center [410, 96] width 74 height 15
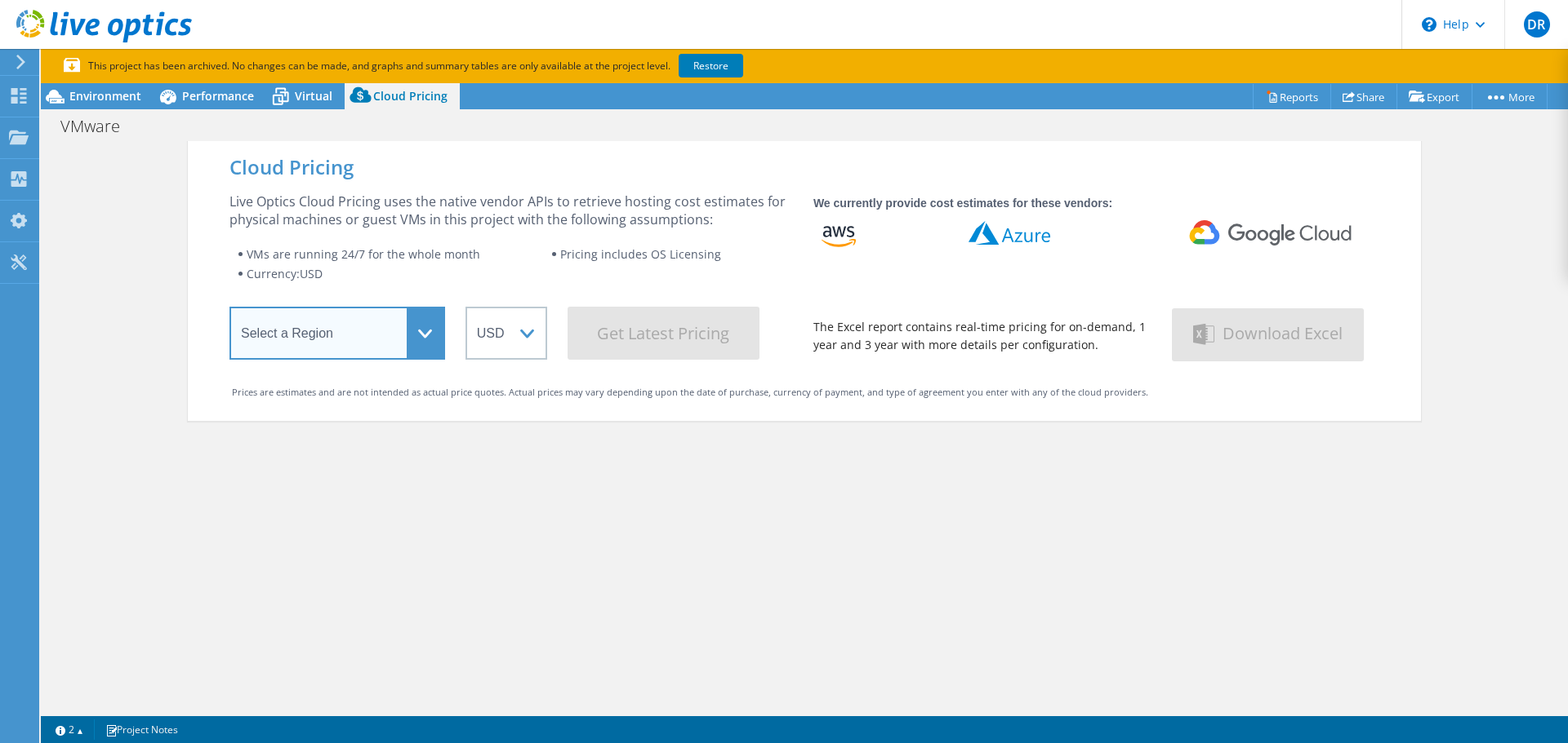
click at [380, 341] on select "Select a Region [GEOGRAPHIC_DATA] ([GEOGRAPHIC_DATA]) [GEOGRAPHIC_DATA] ([GEOGR…" at bounding box center [336, 333] width 216 height 53
select select "EUFrankfurt"
click at [229, 310] on select "Select a Region [GEOGRAPHIC_DATA] ([GEOGRAPHIC_DATA]) [GEOGRAPHIC_DATA] ([GEOGR…" at bounding box center [336, 333] width 216 height 53
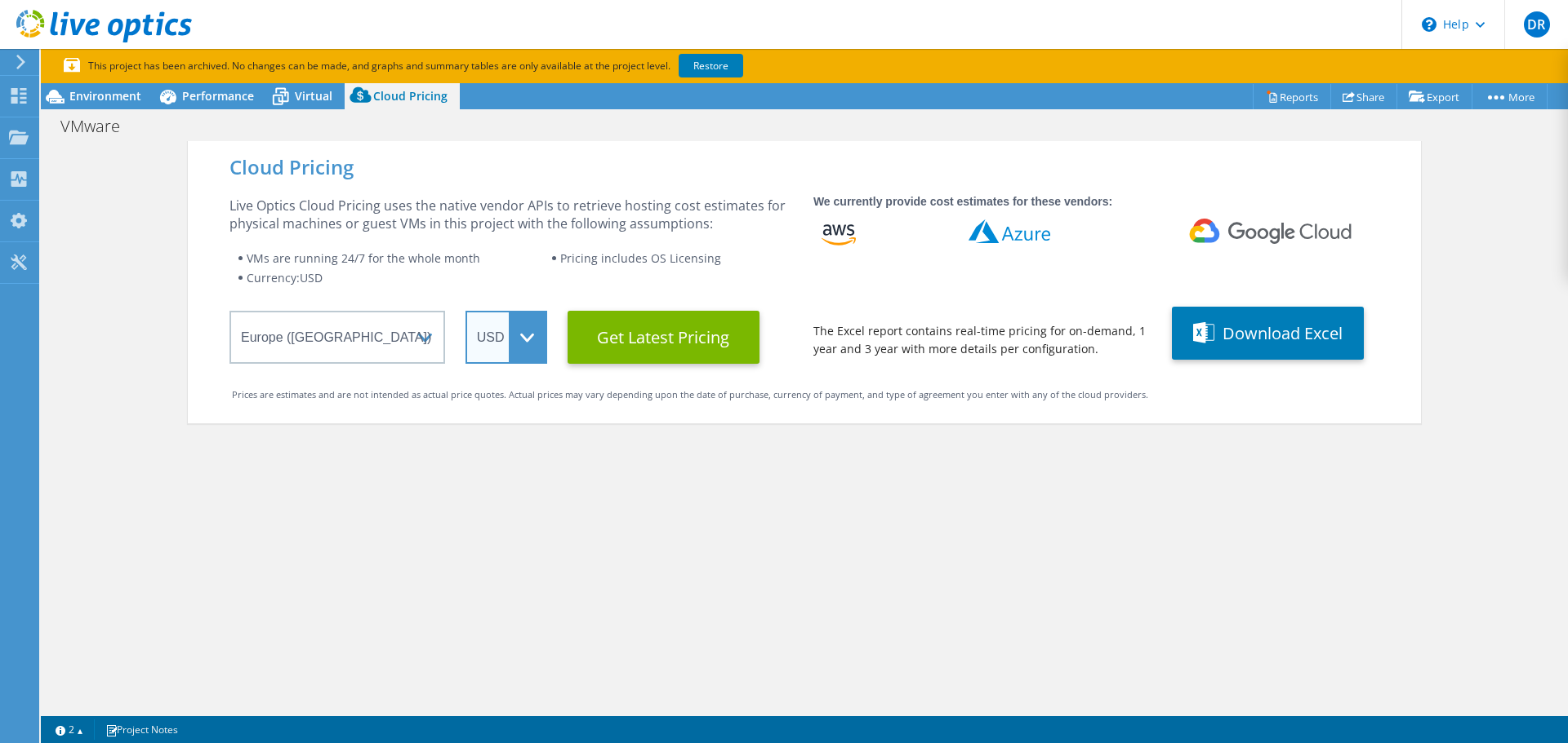
click at [529, 328] on select "ARS AUD BRL CAD CHF CLP CNY DKK EUR GBP HKD HUF INR JPY MXN MYR NOK NZD PEN SEK…" at bounding box center [506, 337] width 82 height 53
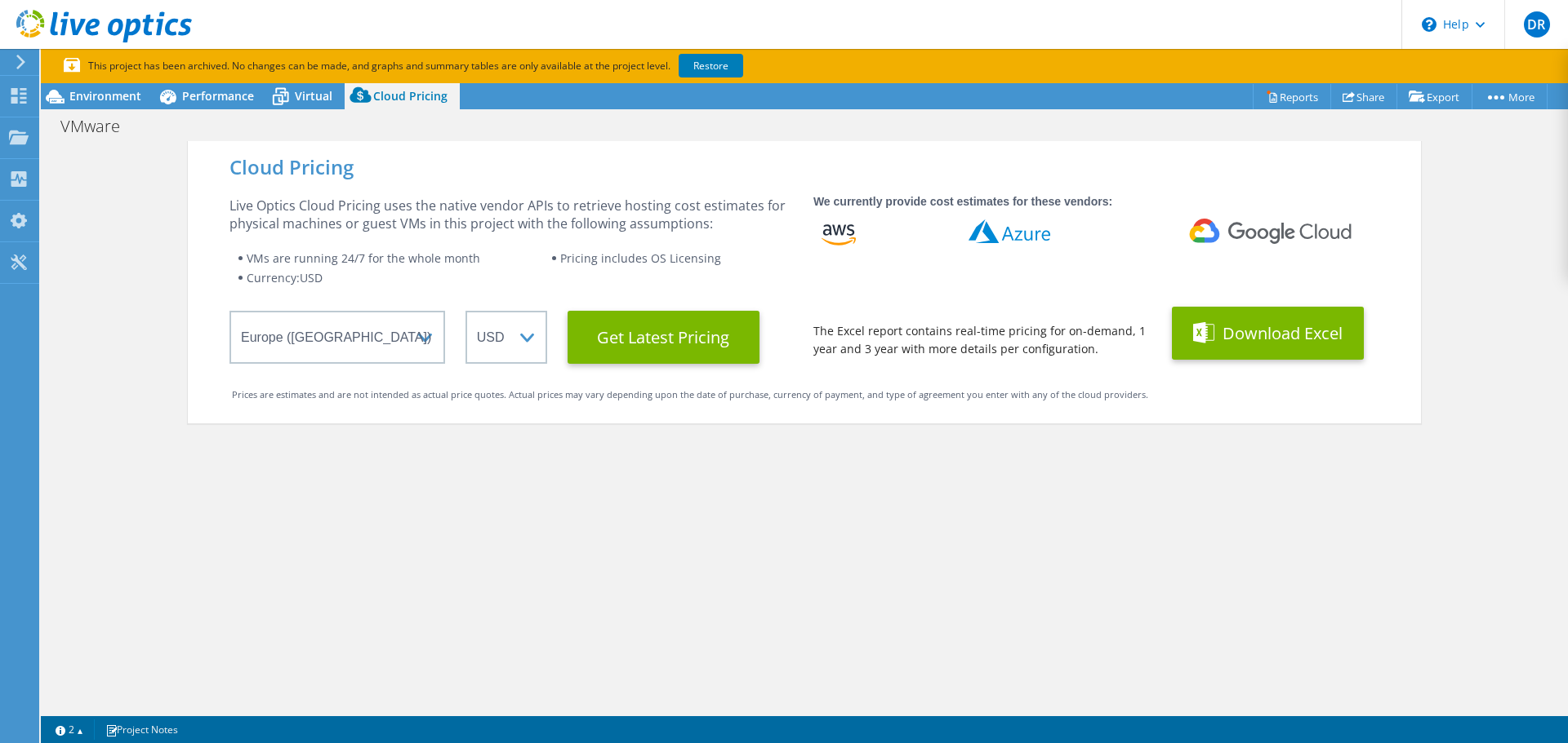
click at [1246, 333] on button "Download Excel" at bounding box center [1267, 333] width 192 height 53
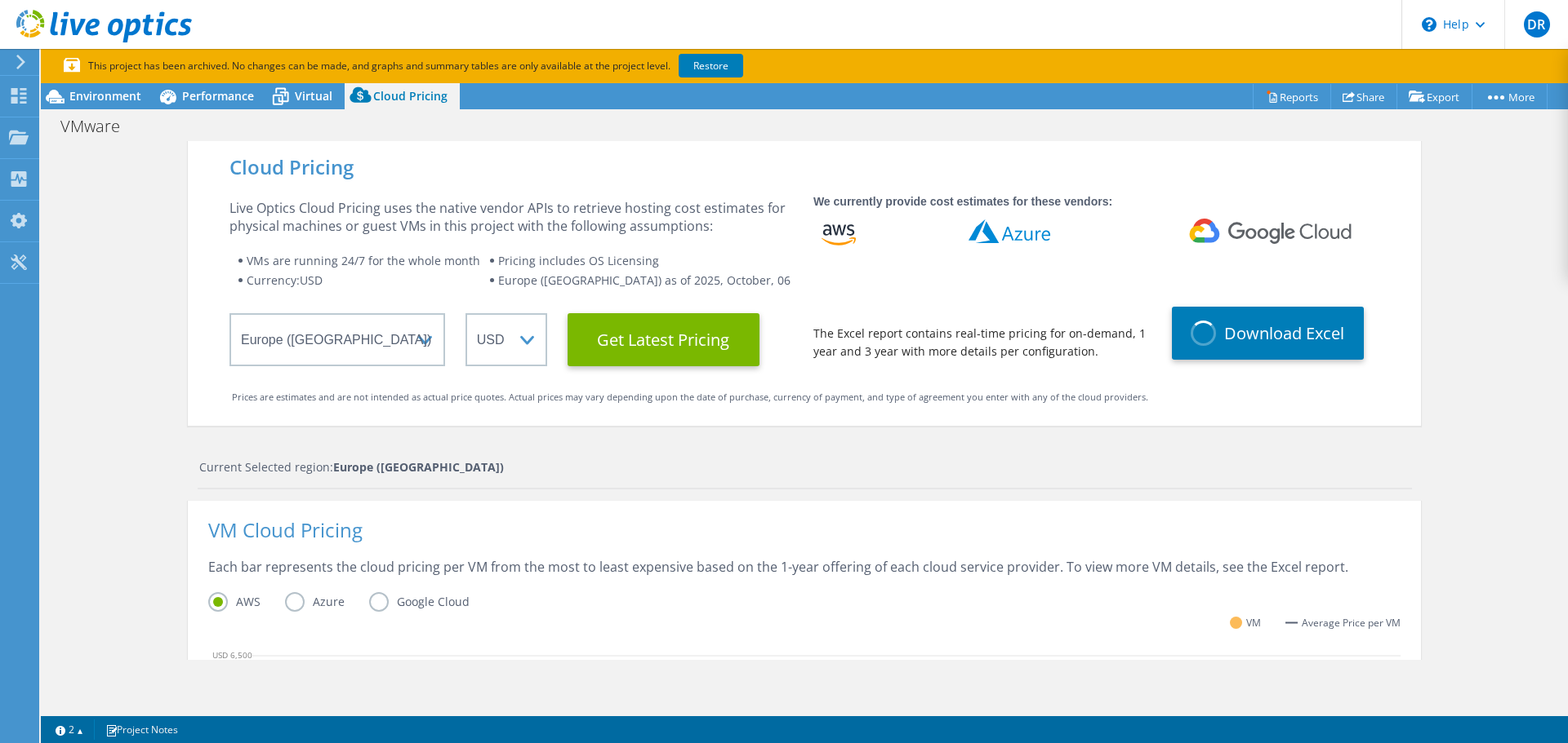
scroll to position [327, 0]
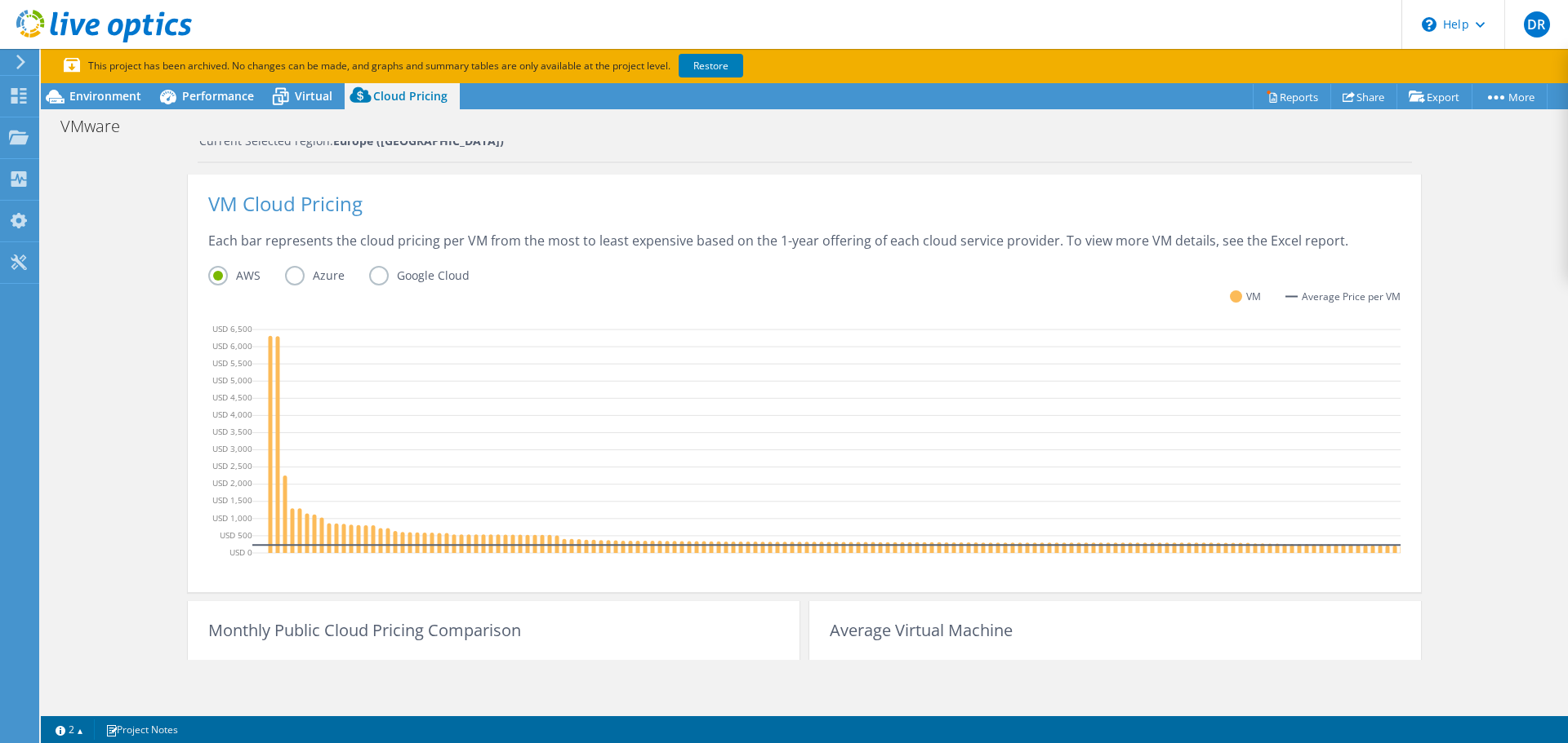
click at [309, 273] on label "Azure" at bounding box center [326, 275] width 84 height 20
click at [0, 0] on input "Azure" at bounding box center [0, 0] width 0 height 0
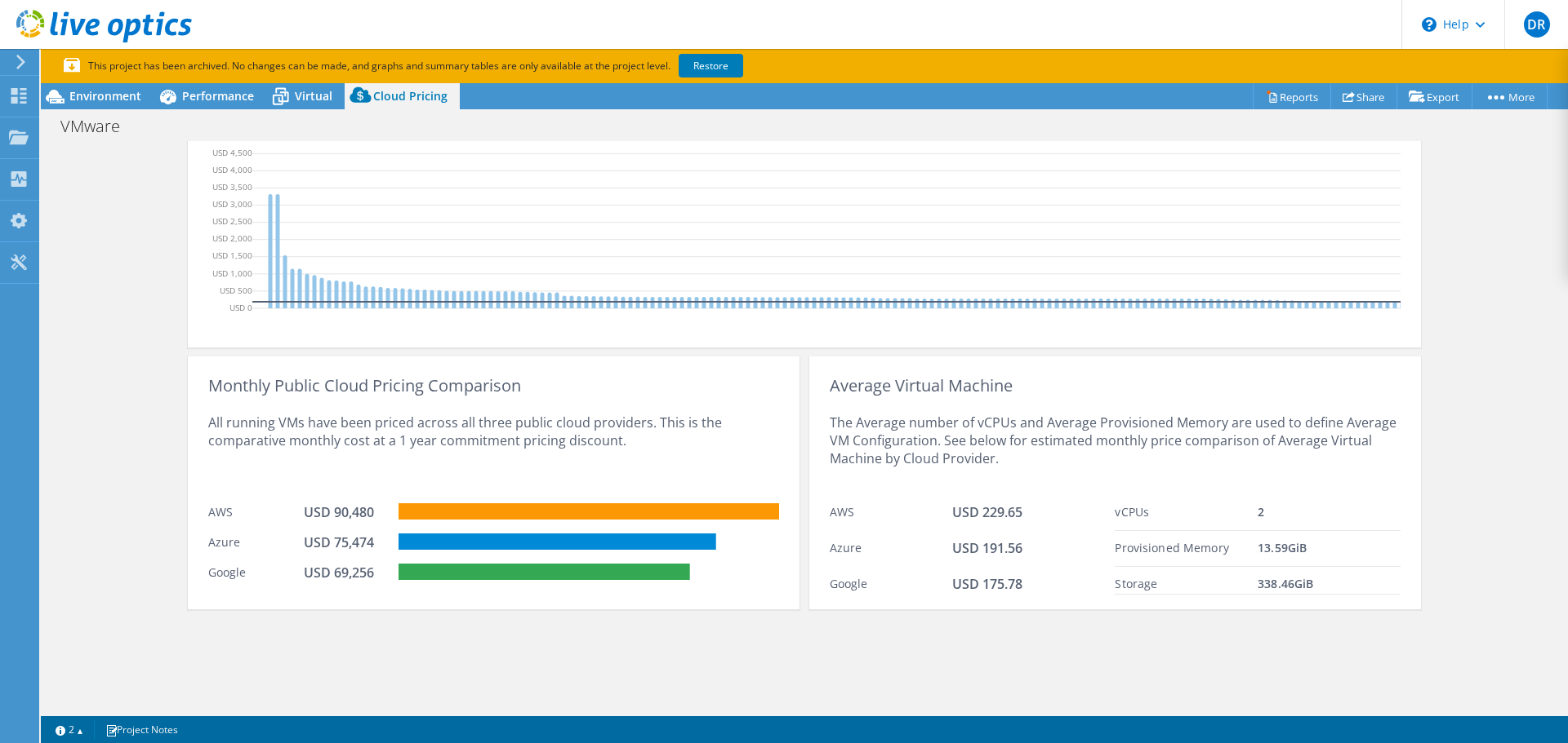
scroll to position [569, 0]
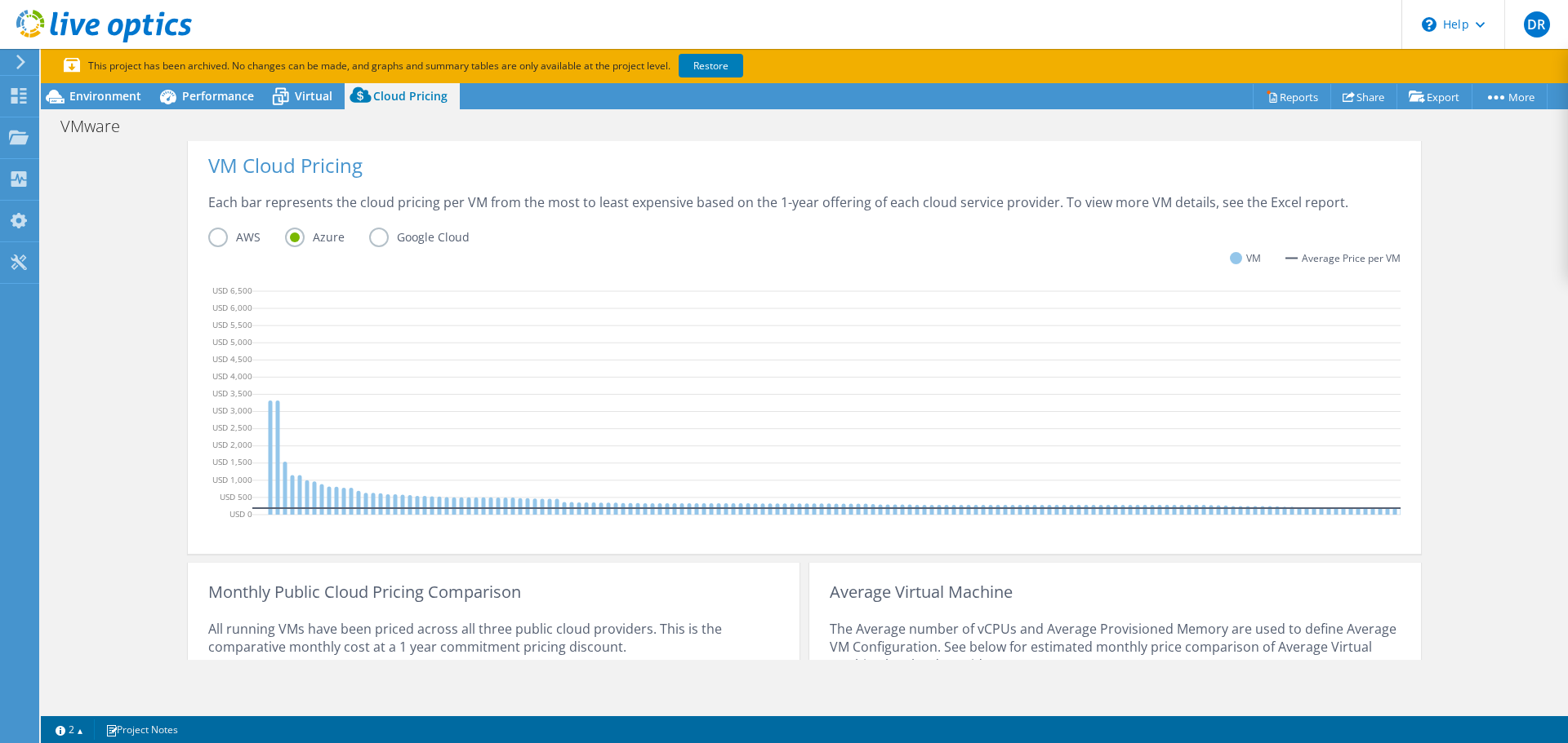
drag, startPoint x: 161, startPoint y: 541, endPoint x: 166, endPoint y: 492, distance: 49.3
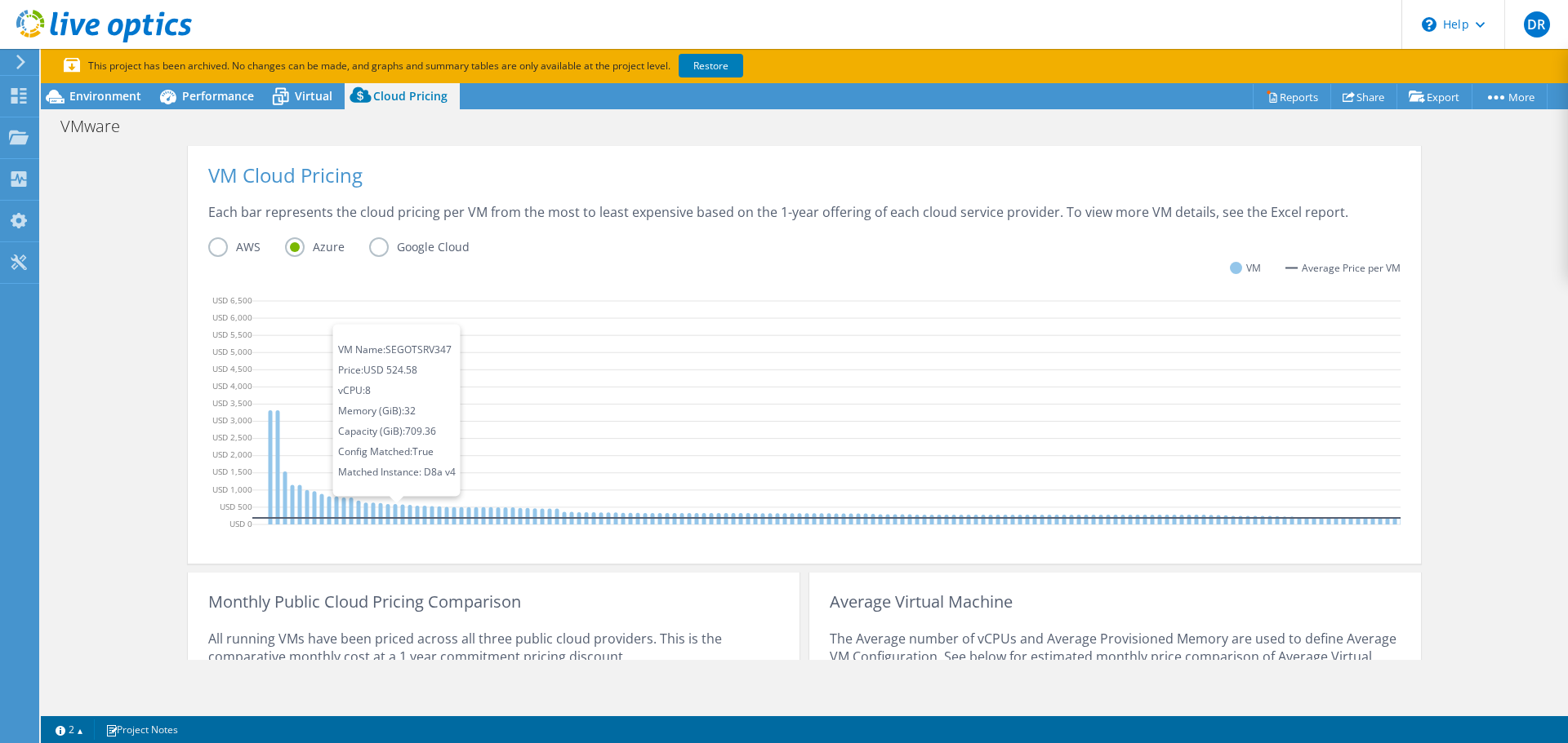
drag, startPoint x: 267, startPoint y: 490, endPoint x: 428, endPoint y: 494, distance: 161.0
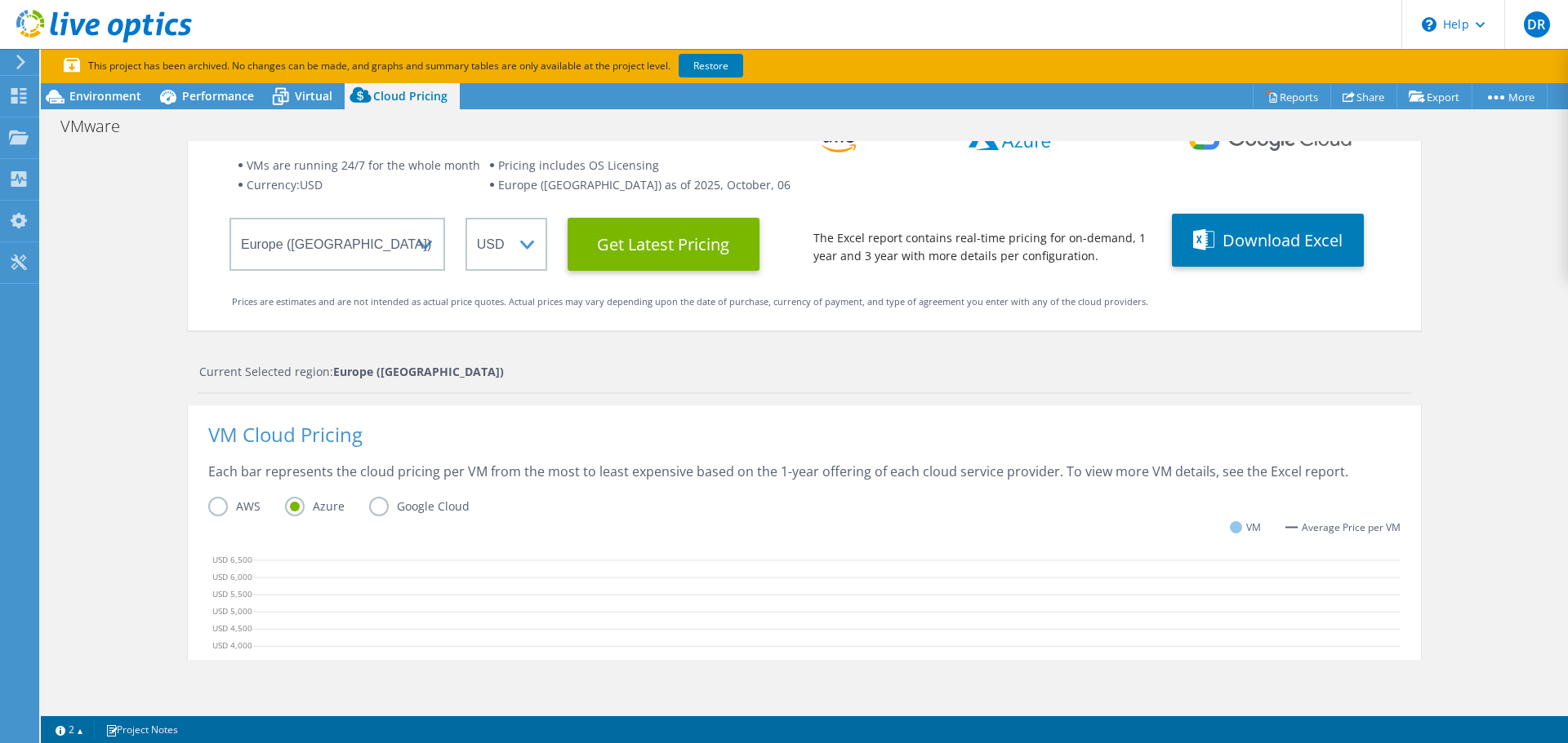
scroll to position [0, 0]
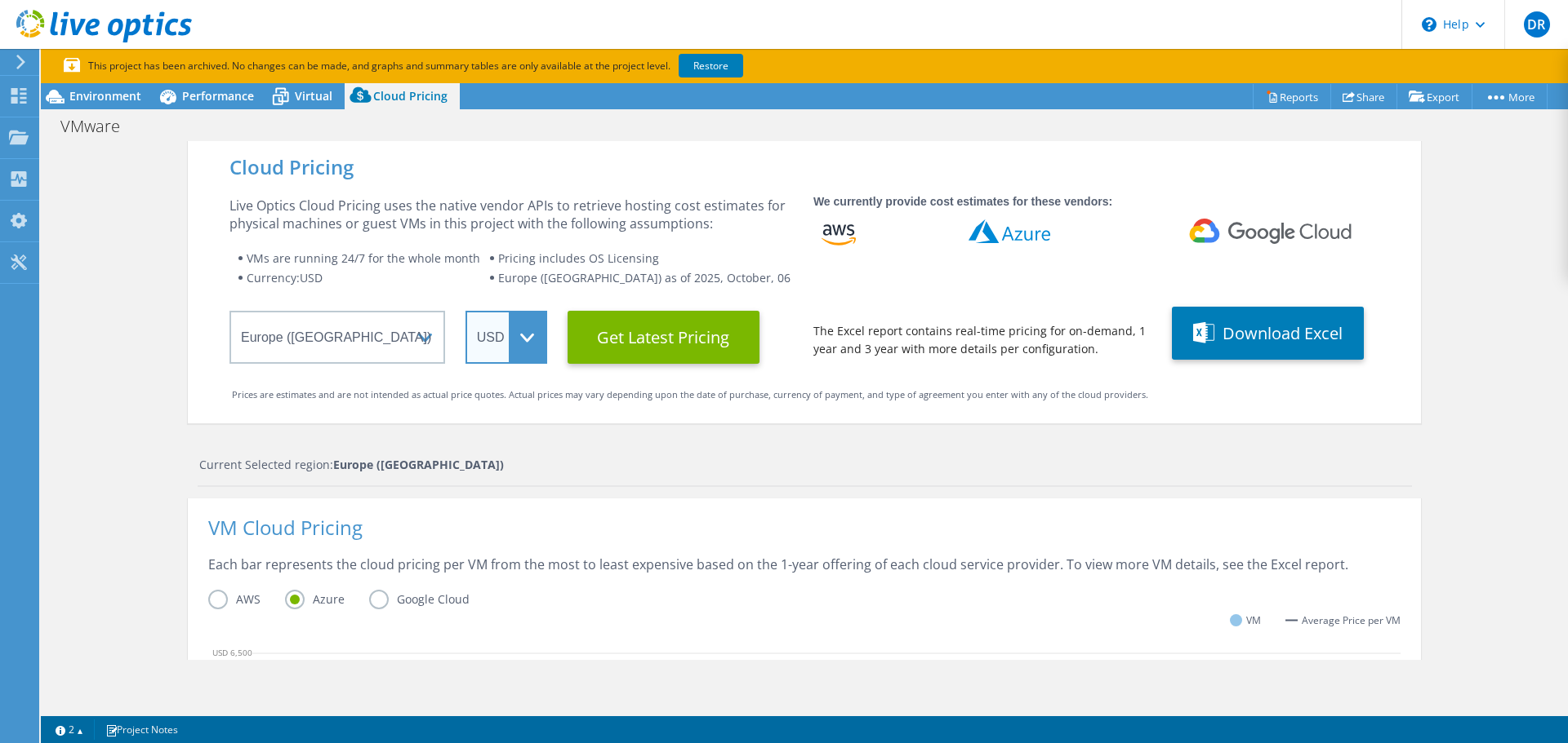
click at [501, 336] on select "ARS AUD BRL CAD CHF CLP CNY DKK EUR GBP HKD HUF INR JPY MXN MYR NOK NZD PEN SEK…" at bounding box center [506, 337] width 82 height 53
click at [507, 438] on div "Cloud Pricing Live Optics Cloud Pricing uses the native vendor APIs to retrieve…" at bounding box center [804, 686] width 1233 height 1090
click at [518, 358] on select "ARS AUD BRL CAD CHF CLP CNY DKK EUR GBP HKD HUF INR JPY MXN MYR NOK NZD PEN SEK…" at bounding box center [506, 337] width 82 height 53
drag, startPoint x: 426, startPoint y: 466, endPoint x: 140, endPoint y: 475, distance: 286.1
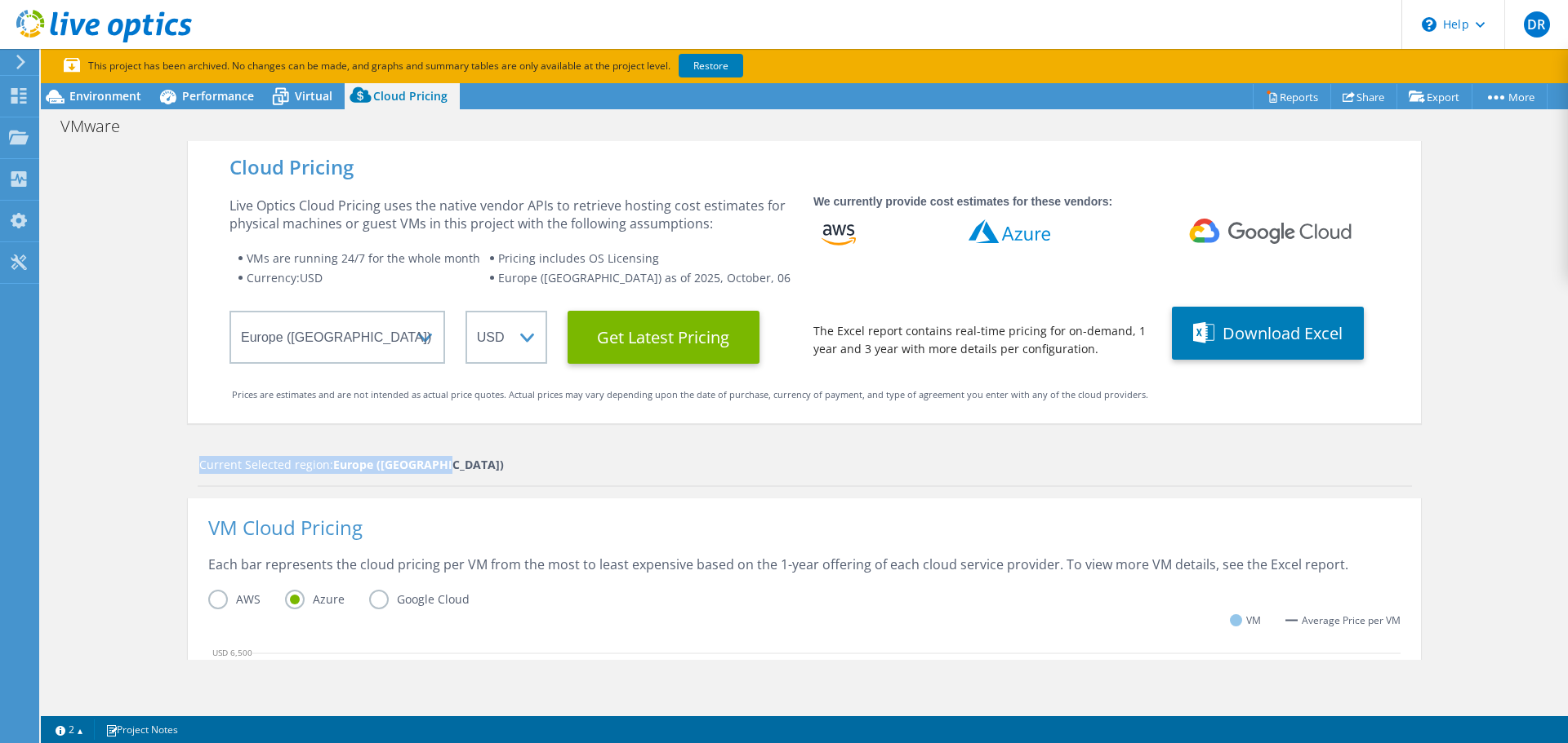
click at [140, 475] on div "Cloud Pricing Live Optics Cloud Pricing uses the native vendor APIs to retrieve…" at bounding box center [804, 686] width 1527 height 1090
click at [141, 476] on div "Cloud Pricing Live Optics Cloud Pricing uses the native vendor APIs to retrieve…" at bounding box center [804, 686] width 1527 height 1090
drag, startPoint x: 141, startPoint y: 476, endPoint x: 563, endPoint y: 459, distance: 422.3
click at [563, 459] on div "Cloud Pricing Live Optics Cloud Pricing uses the native vendor APIs to retrieve…" at bounding box center [804, 686] width 1527 height 1090
click at [563, 457] on div "Current Selected region: [GEOGRAPHIC_DATA] ([GEOGRAPHIC_DATA])" at bounding box center [805, 464] width 1213 height 18
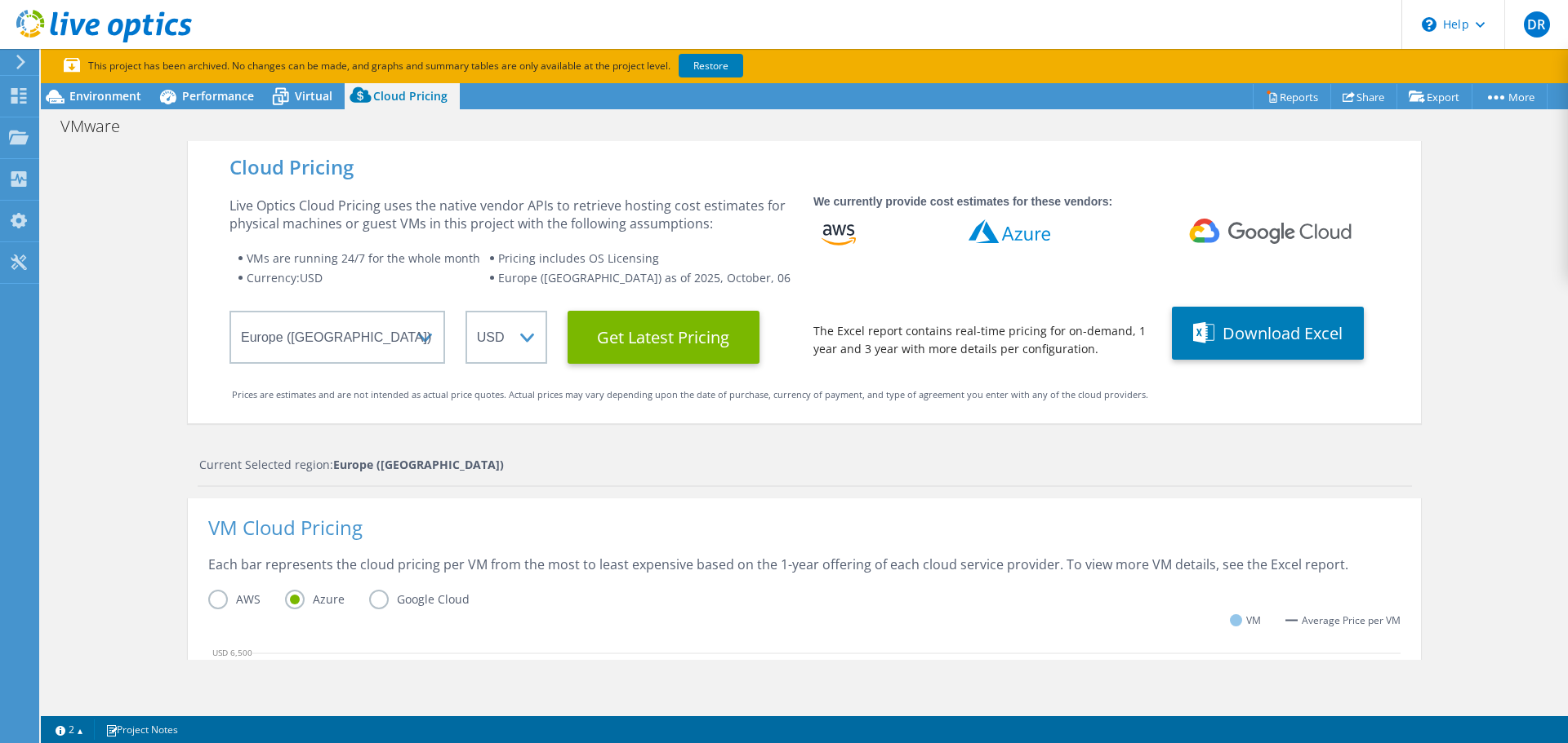
click at [179, 169] on div "Cloud Pricing Live Optics Cloud Pricing uses the native vendor APIs to retrieve…" at bounding box center [804, 686] width 1527 height 1090
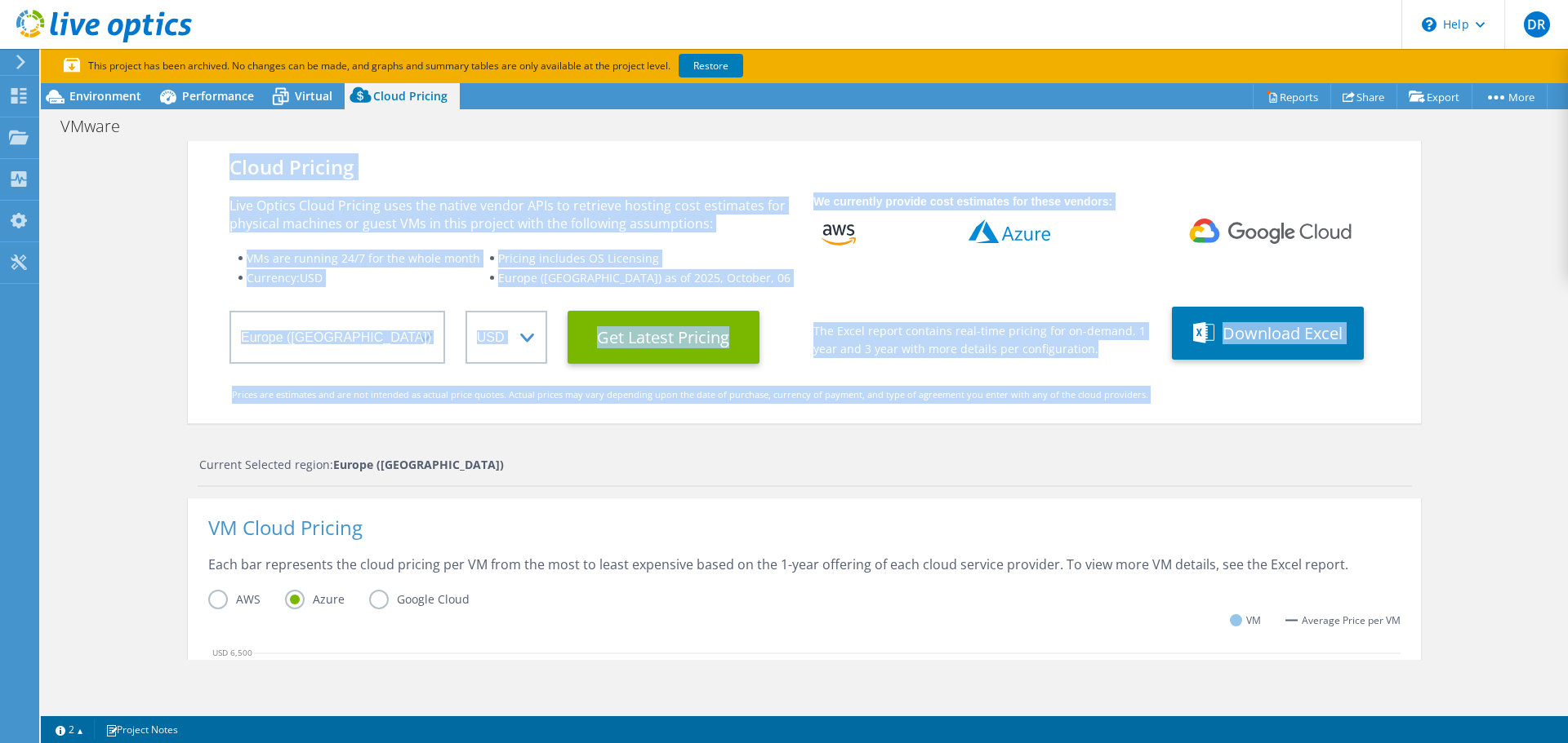
drag, startPoint x: 179, startPoint y: 169, endPoint x: 1171, endPoint y: 403, distance: 1019.2
click at [1171, 403] on div "Cloud Pricing Live Optics Cloud Pricing uses the native vendor APIs to retrieve…" at bounding box center [804, 686] width 1527 height 1090
click at [1171, 403] on div "Prices are estimates and are not intended as actual price quotes. Actual prices…" at bounding box center [804, 395] width 1145 height 18
drag, startPoint x: 1171, startPoint y: 403, endPoint x: 223, endPoint y: 156, distance: 979.6
click at [223, 156] on div "Cloud Pricing Live Optics Cloud Pricing uses the native vendor APIs to retrieve…" at bounding box center [804, 283] width 1233 height 283
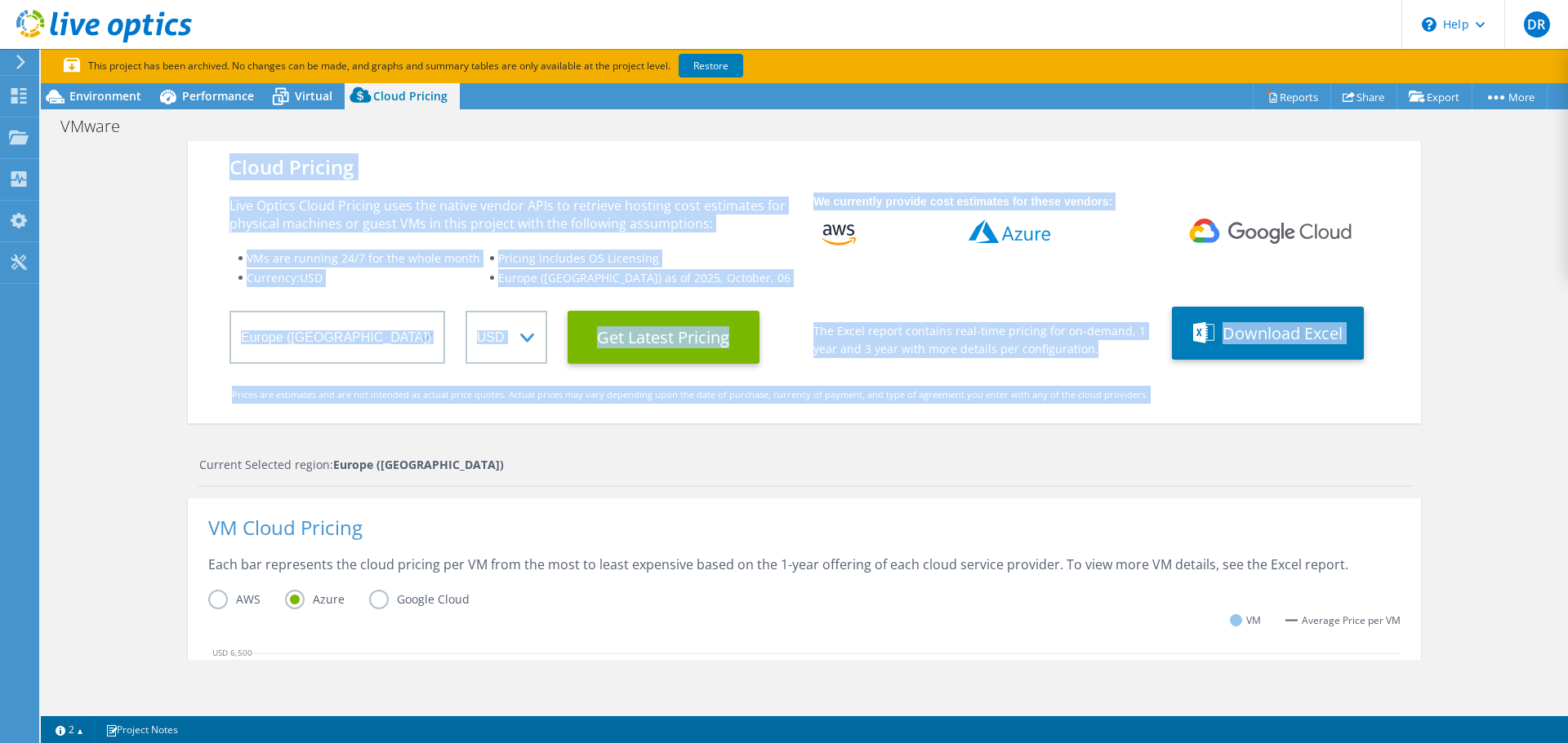
click at [223, 156] on div "Cloud Pricing Live Optics Cloud Pricing uses the native vendor APIs to retrieve…" at bounding box center [804, 283] width 1233 height 283
drag, startPoint x: 223, startPoint y: 156, endPoint x: 1190, endPoint y: 407, distance: 999.0
click at [1190, 407] on div "Cloud Pricing Live Optics Cloud Pricing uses the native vendor APIs to retrieve…" at bounding box center [804, 283] width 1233 height 283
click at [1146, 400] on div "Prices are estimates and are not intended as actual price quotes. Actual prices…" at bounding box center [804, 395] width 1145 height 18
drag, startPoint x: 1146, startPoint y: 400, endPoint x: 237, endPoint y: 174, distance: 936.7
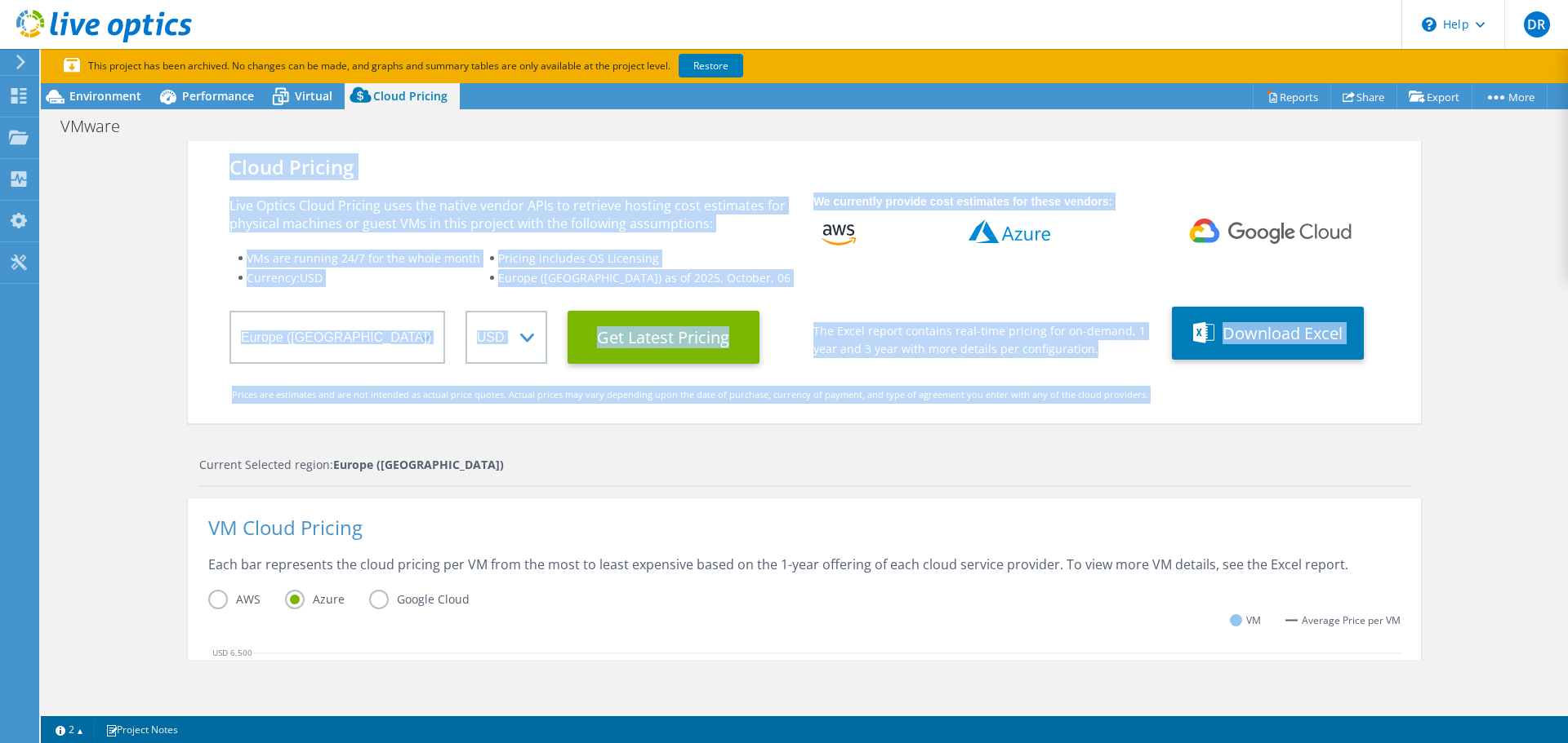
click at [237, 174] on div "Cloud Pricing Live Optics Cloud Pricing uses the native vendor APIs to retrieve…" at bounding box center [804, 283] width 1233 height 283
click at [236, 176] on div "Cloud Pricing" at bounding box center [804, 167] width 1150 height 18
click at [1128, 389] on div "Prices are estimates and are not intended as actual price quotes. Actual prices…" at bounding box center [804, 395] width 1145 height 18
drag, startPoint x: 1128, startPoint y: 389, endPoint x: 218, endPoint y: 164, distance: 937.4
click at [218, 164] on div "Cloud Pricing Live Optics Cloud Pricing uses the native vendor APIs to retrieve…" at bounding box center [804, 283] width 1233 height 283
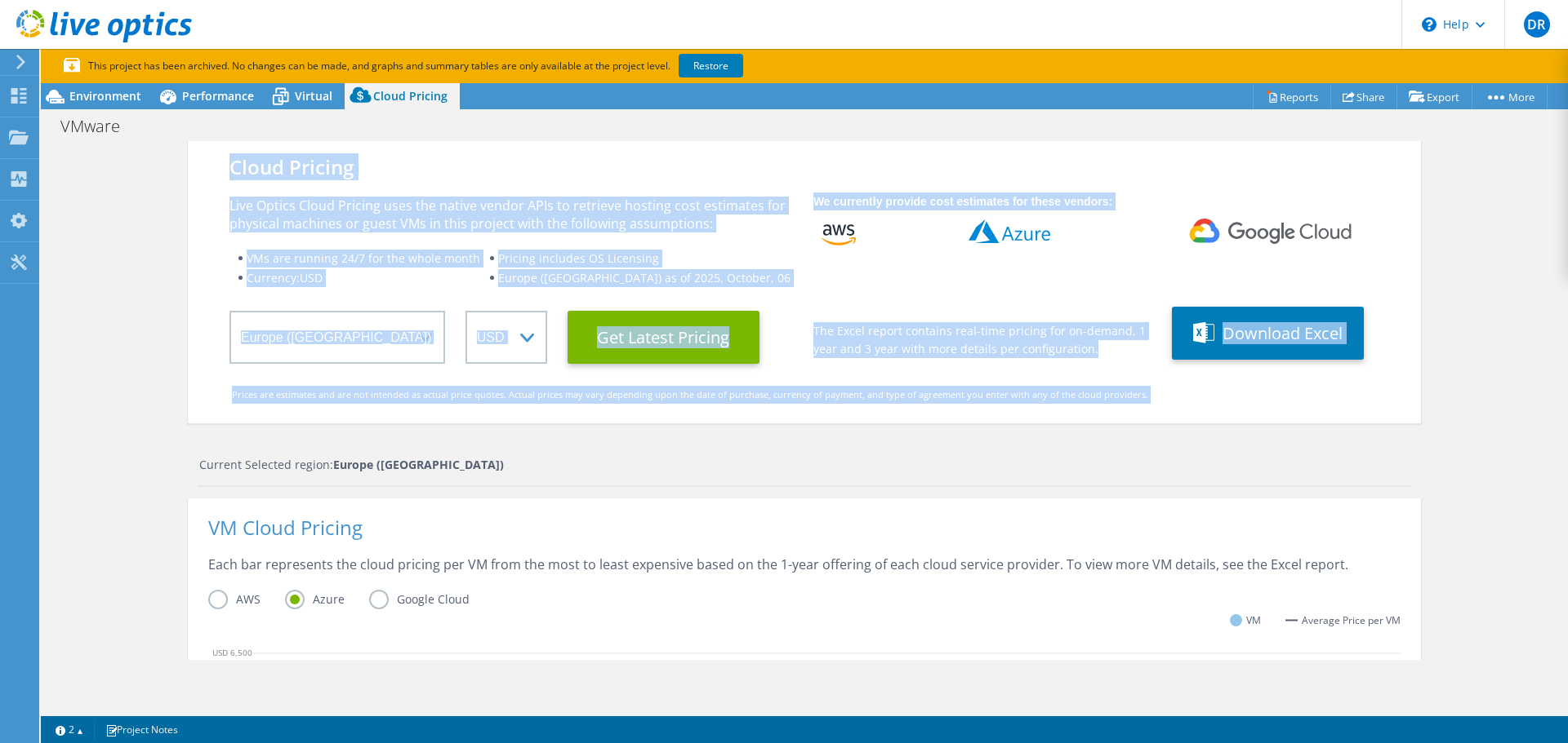
click at [218, 164] on div "Cloud Pricing Live Optics Cloud Pricing uses the native vendor APIs to retrieve…" at bounding box center [804, 283] width 1233 height 283
drag, startPoint x: 218, startPoint y: 164, endPoint x: 1162, endPoint y: 391, distance: 970.9
click at [1162, 391] on div "Cloud Pricing Live Optics Cloud Pricing uses the native vendor APIs to retrieve…" at bounding box center [804, 283] width 1233 height 283
click at [1162, 391] on div "Prices are estimates and are not intended as actual price quotes. Actual prices…" at bounding box center [804, 395] width 1145 height 18
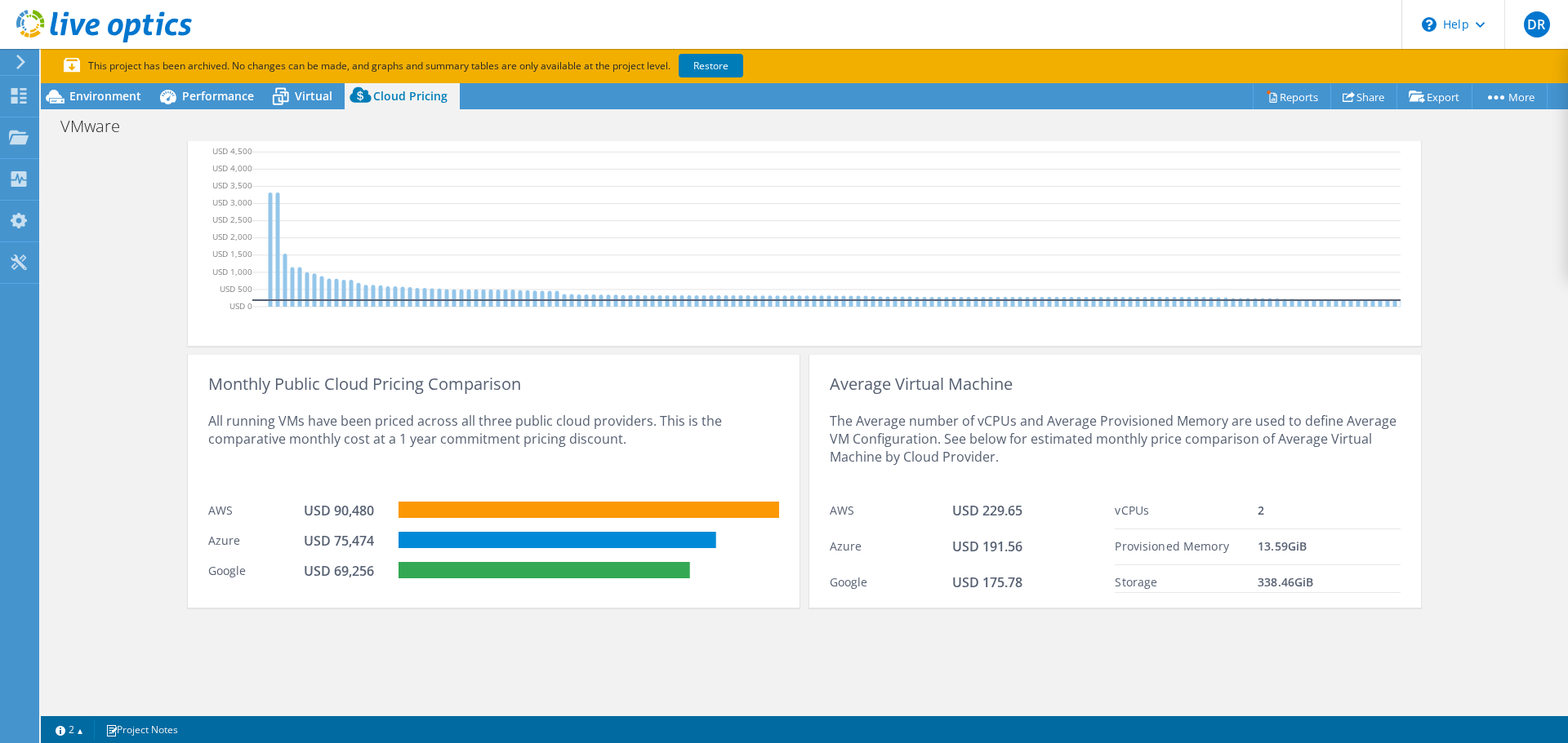
scroll to position [583, 0]
drag, startPoint x: 560, startPoint y: 638, endPoint x: 546, endPoint y: 611, distance: 30.4
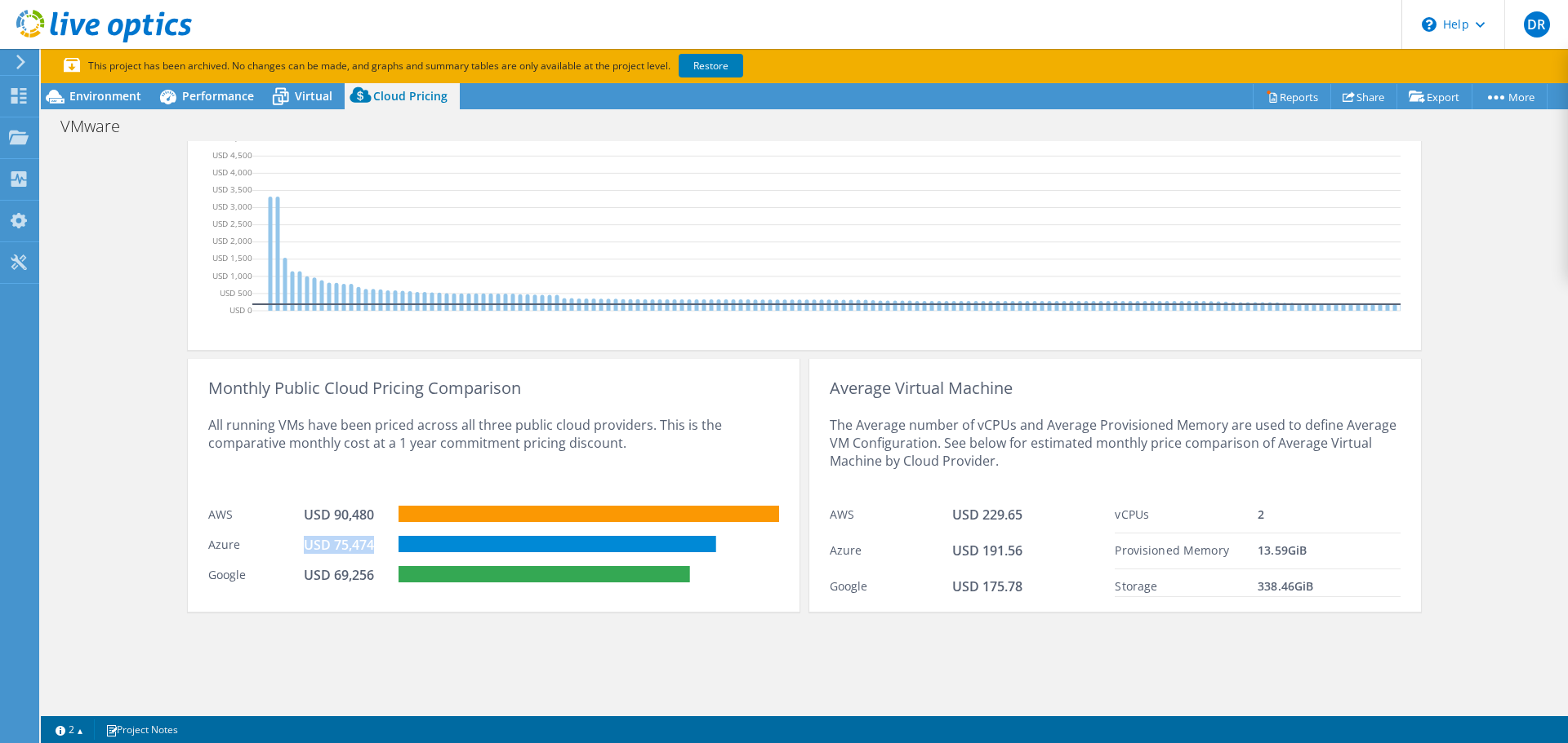
drag, startPoint x: 367, startPoint y: 559, endPoint x: 278, endPoint y: 565, distance: 89.2
click at [278, 558] on div "Azure USD 75,474" at bounding box center [494, 543] width 571 height 30
click at [291, 554] on div "Azure" at bounding box center [255, 544] width 95 height 18
drag, startPoint x: 291, startPoint y: 564, endPoint x: 358, endPoint y: 563, distance: 67.0
click at [358, 558] on div "Azure USD 75,474" at bounding box center [494, 543] width 571 height 30
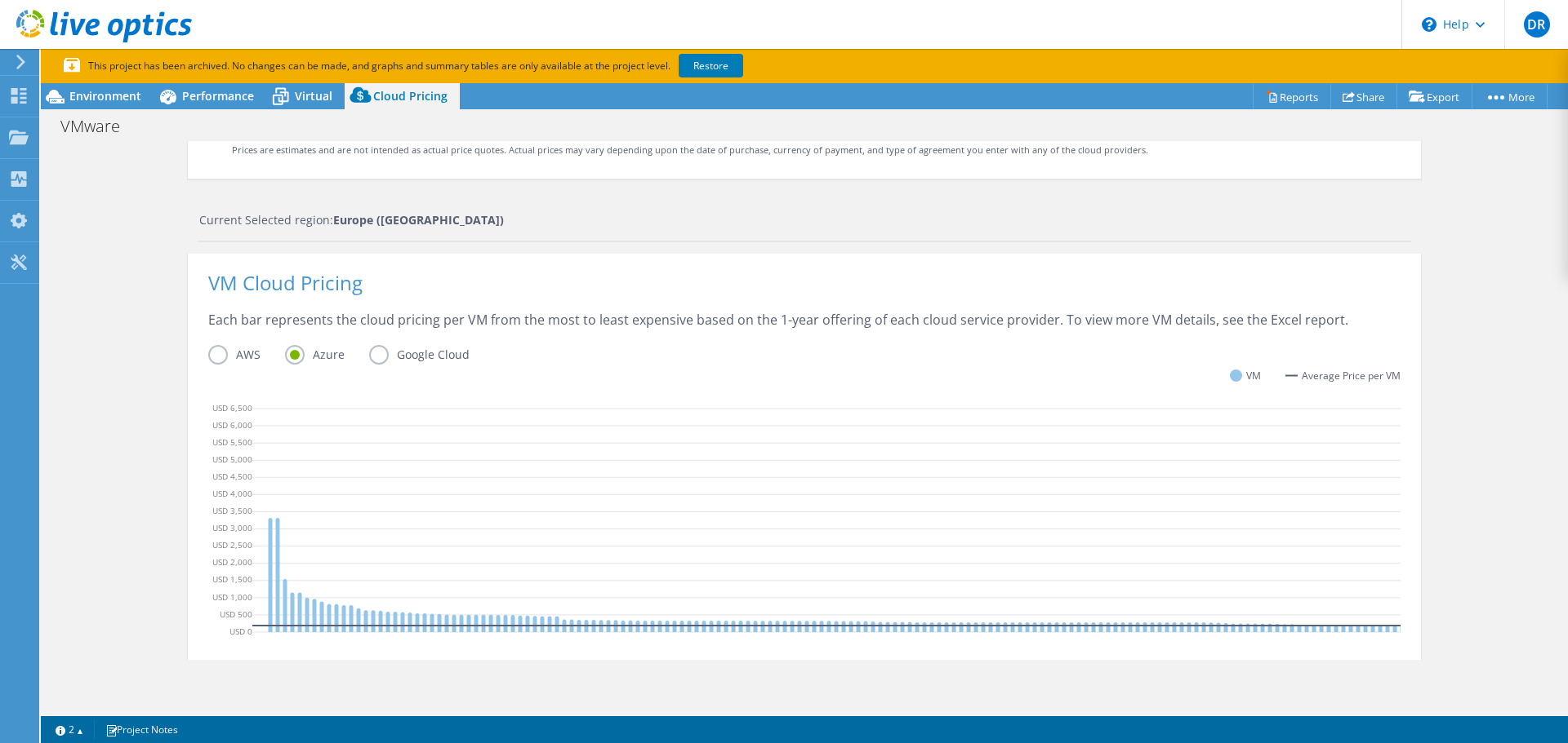
scroll to position [0, 0]
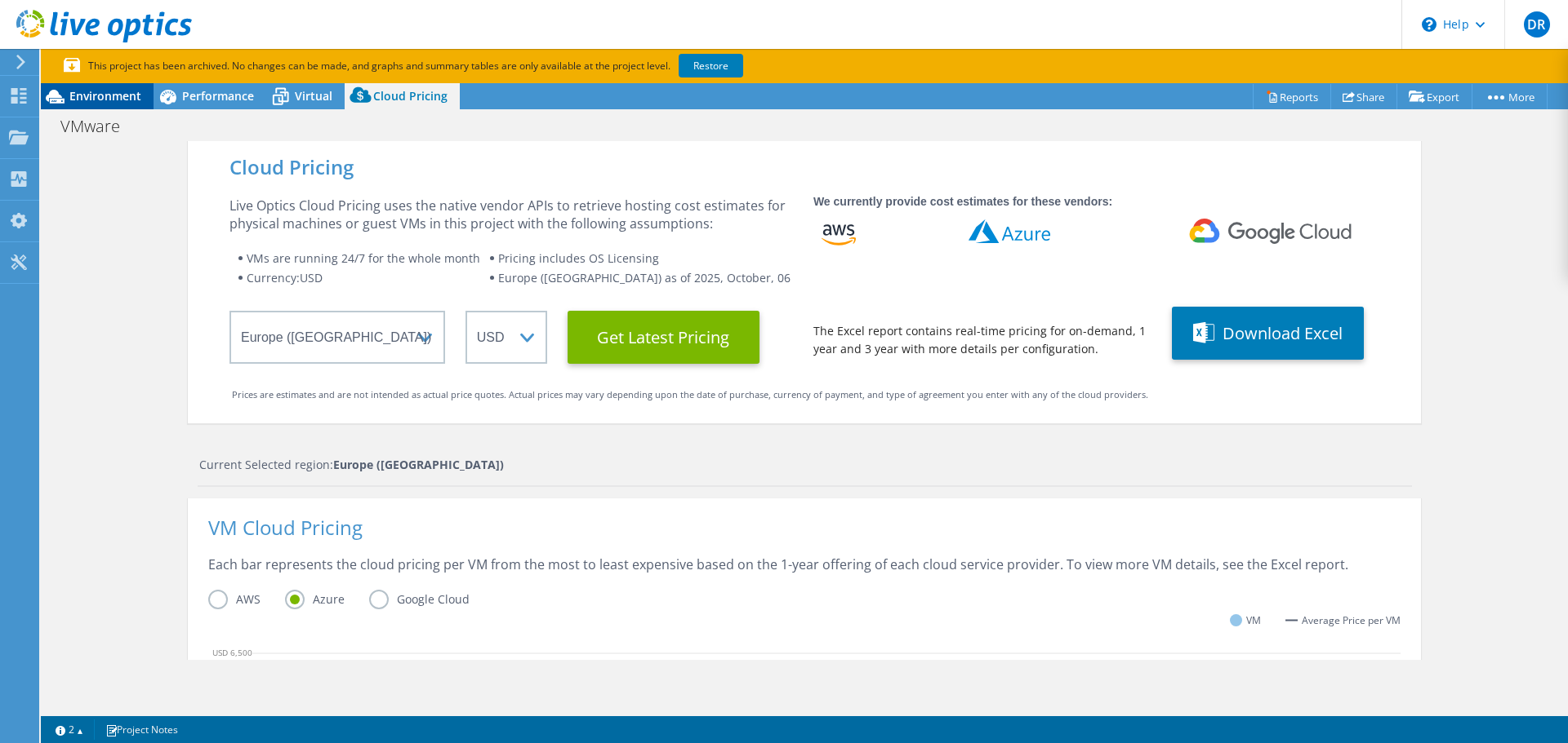
click at [106, 95] on span "Environment" at bounding box center [106, 96] width 72 height 15
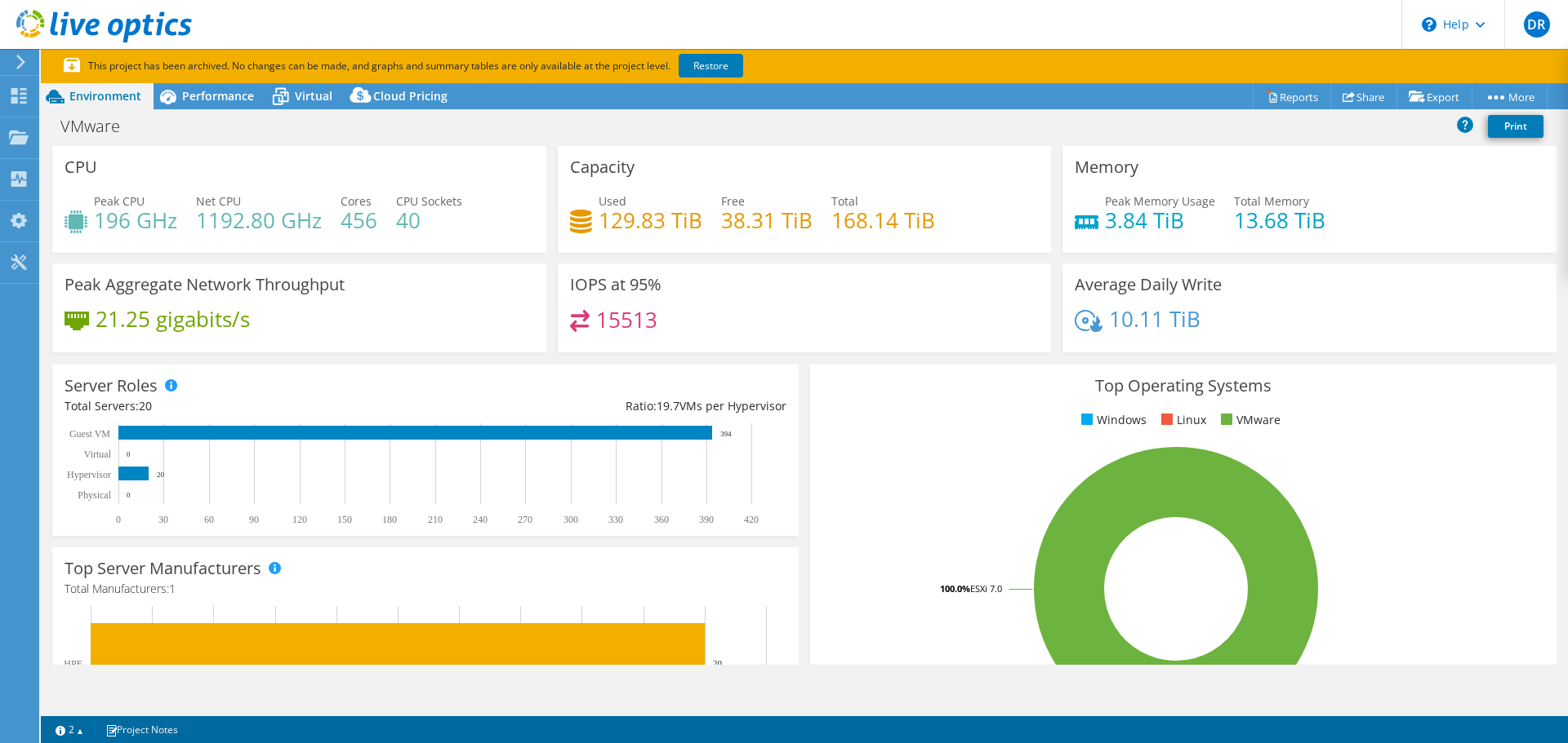
click at [17, 54] on div at bounding box center [96, 27] width 192 height 55
click at [202, 96] on span "Performance" at bounding box center [218, 96] width 72 height 15
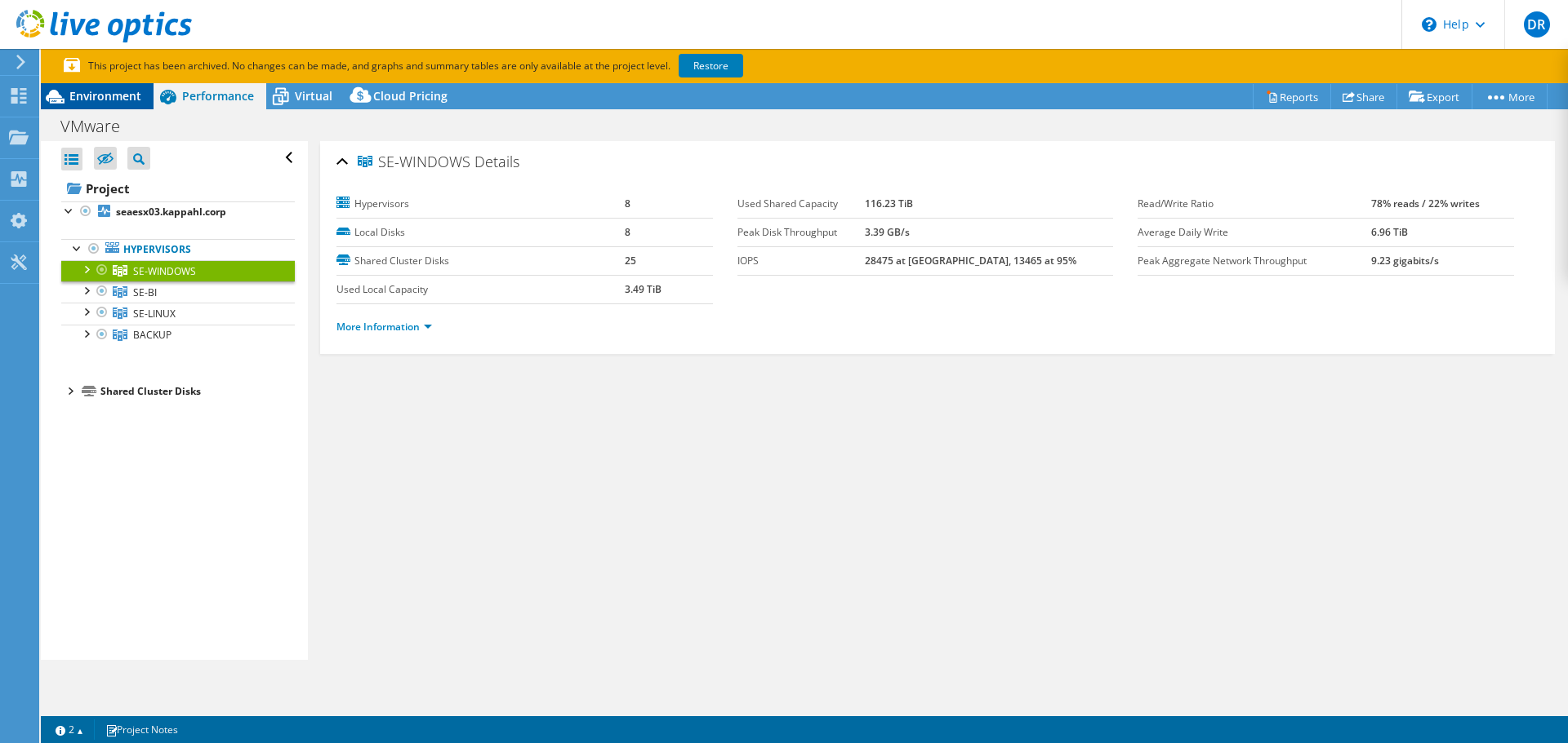
click at [92, 89] on span "Environment" at bounding box center [106, 96] width 72 height 15
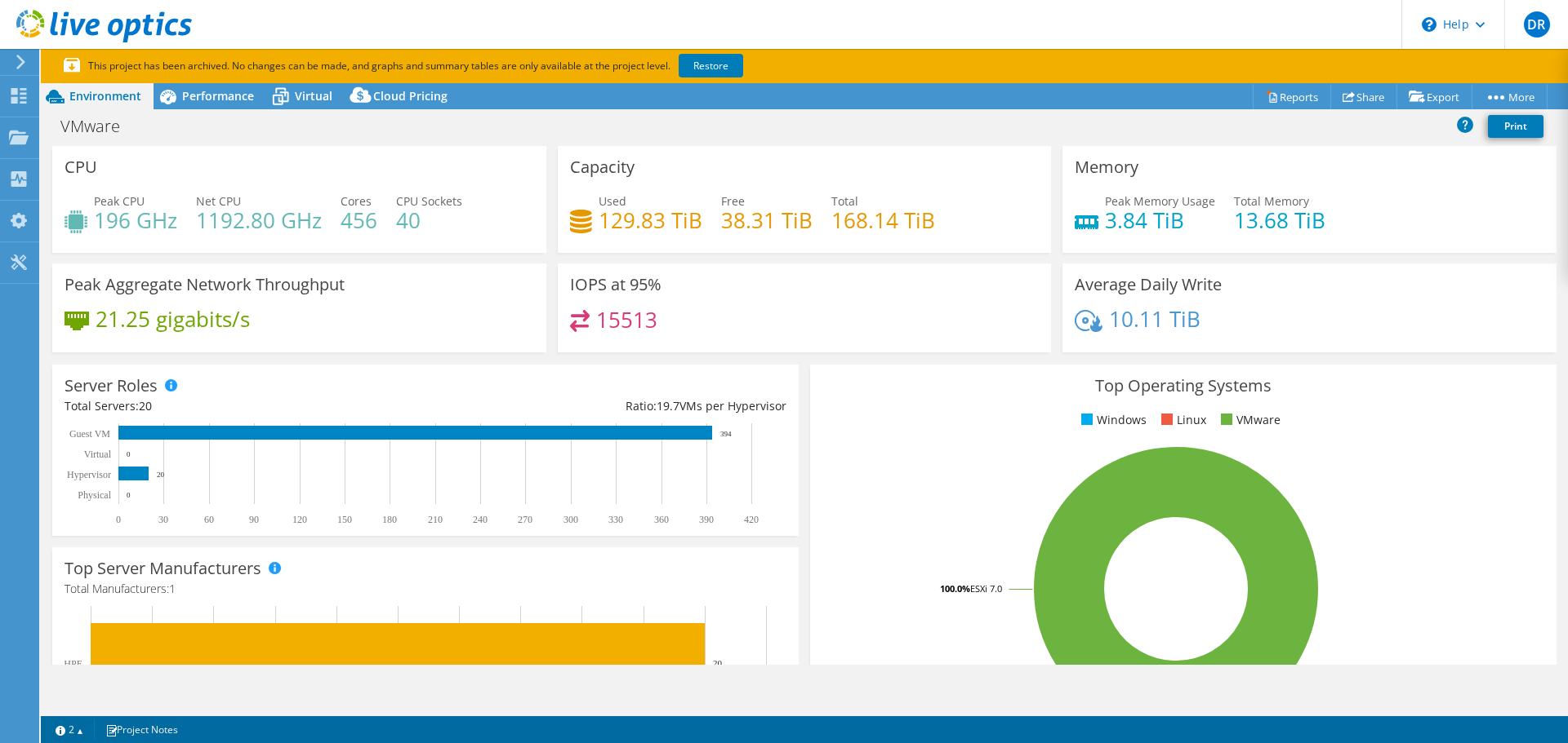
drag, startPoint x: 427, startPoint y: 214, endPoint x: 449, endPoint y: 227, distance: 25.6
click at [449, 227] on h4 "40" at bounding box center [429, 219] width 66 height 18
click at [435, 224] on h4 "40" at bounding box center [429, 219] width 66 height 18
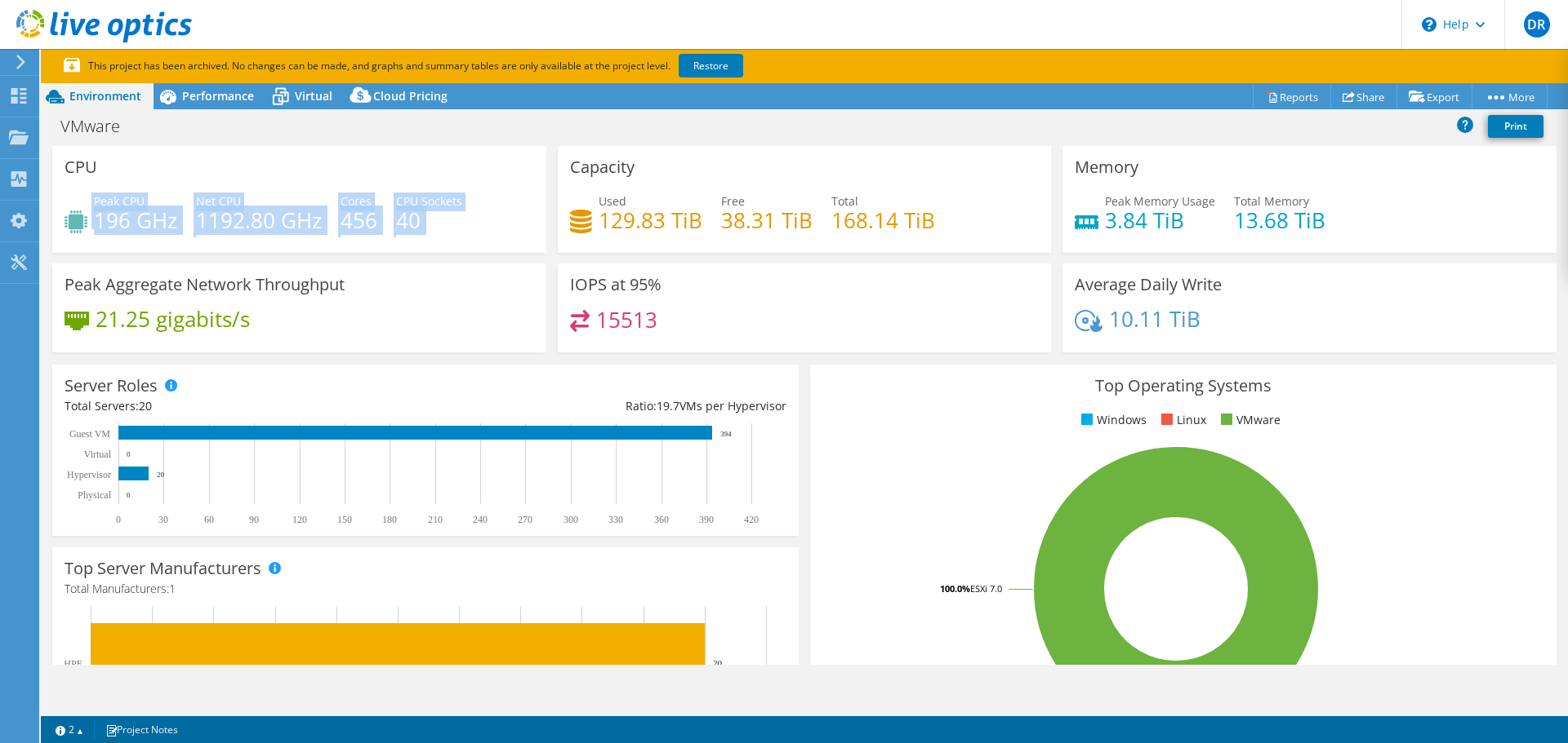
drag, startPoint x: 435, startPoint y: 224, endPoint x: 143, endPoint y: 223, distance: 292.0
click at [74, 210] on div "Peak CPU 196 GHz Net CPU 1192.80 GHz Cores 456 CPU Sockets 40" at bounding box center [299, 218] width 469 height 53
click at [111, 218] on h4 "196 GHz" at bounding box center [136, 219] width 83 height 18
drag, startPoint x: 111, startPoint y: 218, endPoint x: 425, endPoint y: 220, distance: 314.0
click at [425, 220] on div "Peak CPU 196 GHz Net CPU 1192.80 GHz Cores 456 CPU Sockets 40" at bounding box center [299, 218] width 469 height 53
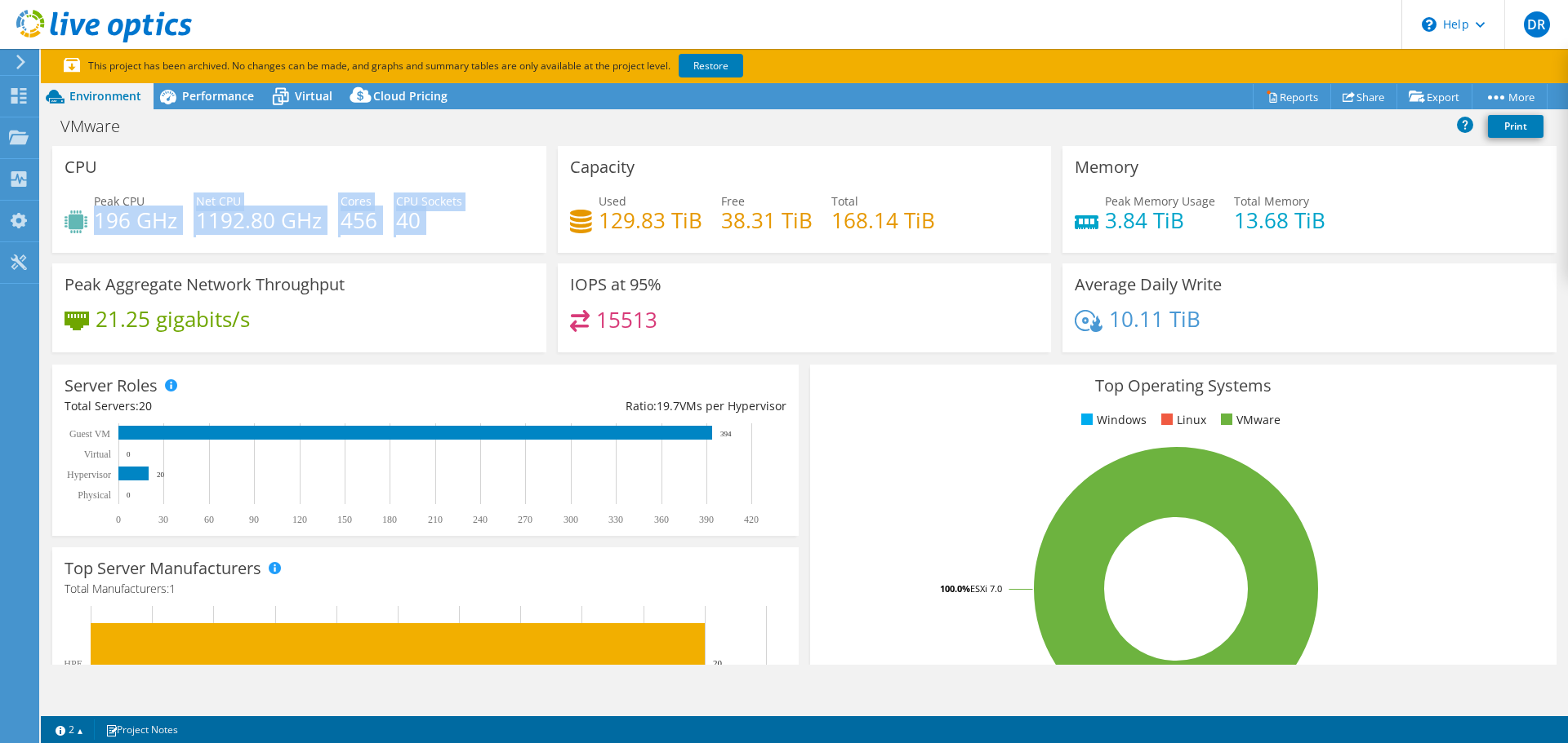
click at [425, 220] on h4 "40" at bounding box center [429, 219] width 66 height 18
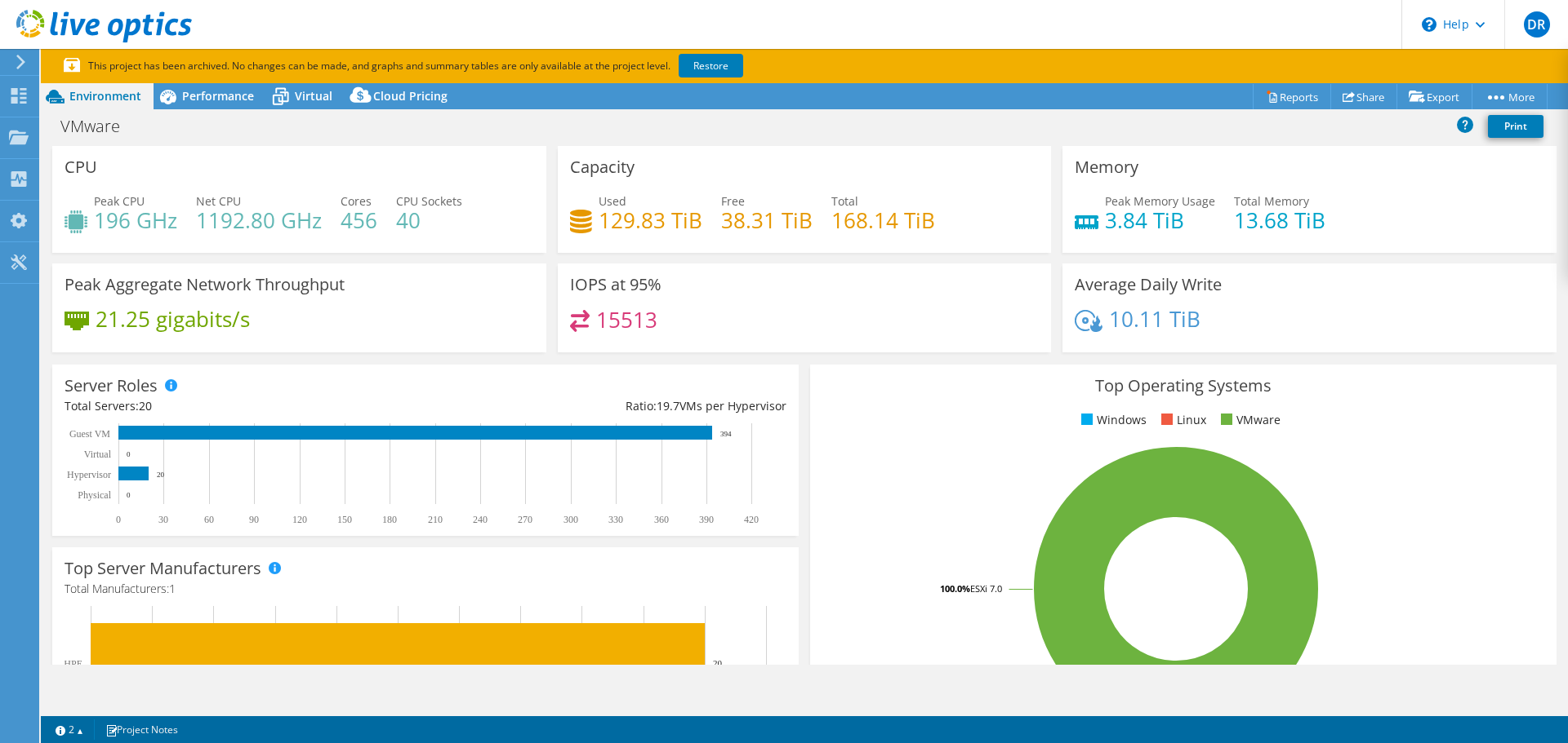
drag, startPoint x: 425, startPoint y: 220, endPoint x: 456, endPoint y: 213, distance: 31.8
click at [456, 213] on h4 "40" at bounding box center [429, 219] width 66 height 18
click at [439, 223] on h4 "40" at bounding box center [429, 219] width 66 height 18
click at [107, 204] on div "Peak CPU 196 GHz" at bounding box center [136, 210] width 83 height 37
drag, startPoint x: 107, startPoint y: 204, endPoint x: 172, endPoint y: 225, distance: 68.3
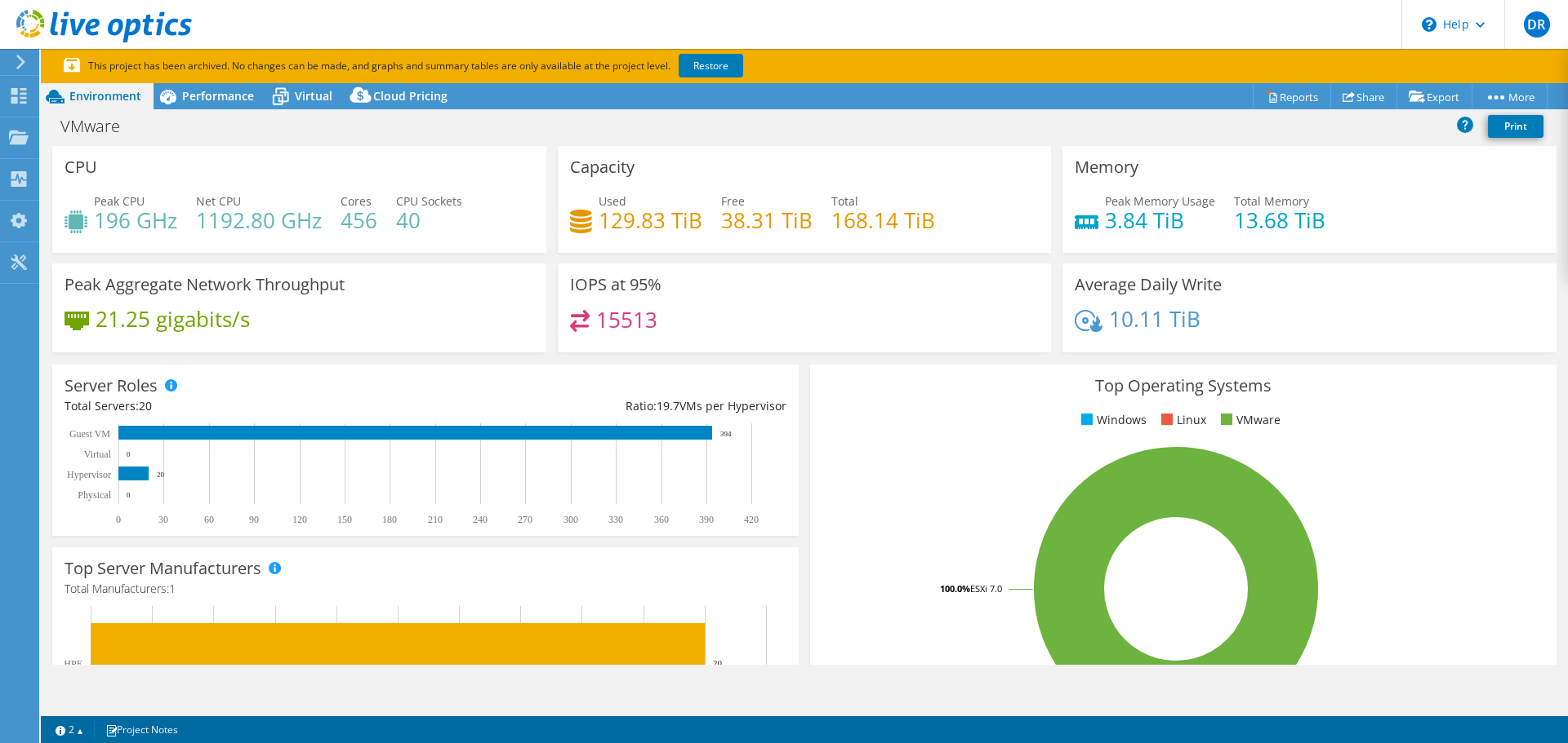
click at [174, 225] on div "Peak CPU 196 GHz" at bounding box center [136, 210] width 83 height 37
click at [161, 222] on h4 "196 GHz" at bounding box center [136, 219] width 83 height 18
drag, startPoint x: 161, startPoint y: 222, endPoint x: 76, endPoint y: 198, distance: 88.3
click at [76, 198] on div "Peak CPU 196 GHz" at bounding box center [121, 210] width 113 height 37
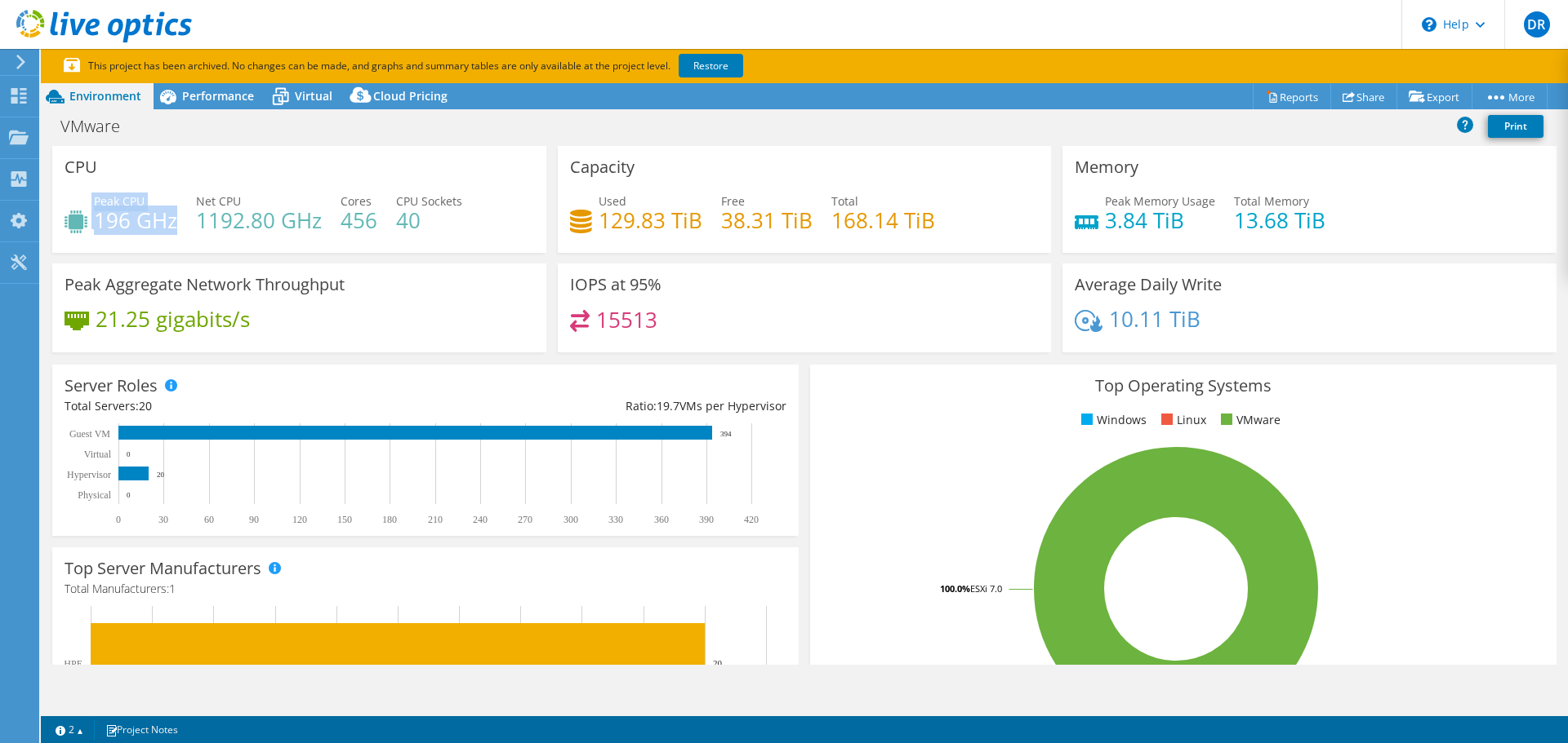
drag, startPoint x: 76, startPoint y: 198, endPoint x: 162, endPoint y: 218, distance: 88.3
click at [162, 218] on div "Peak CPU 196 GHz" at bounding box center [121, 210] width 113 height 37
click at [162, 218] on h4 "196 GHz" at bounding box center [136, 219] width 83 height 18
drag, startPoint x: 162, startPoint y: 218, endPoint x: 99, endPoint y: 202, distance: 65.0
click at [99, 202] on div "Peak CPU 196 GHz" at bounding box center [136, 210] width 83 height 37
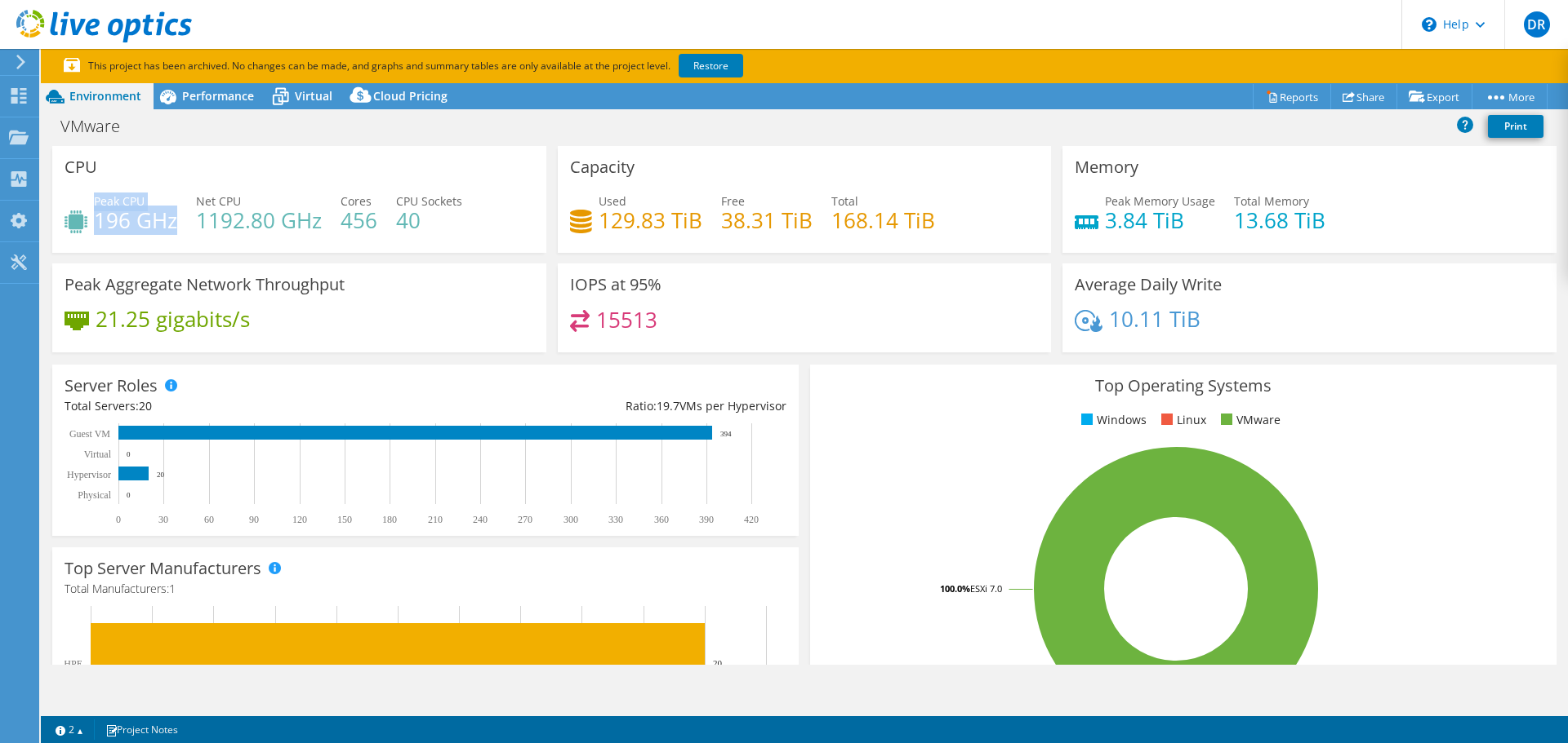
click at [99, 202] on span "Peak CPU" at bounding box center [120, 201] width 51 height 15
drag, startPoint x: 99, startPoint y: 202, endPoint x: 174, endPoint y: 228, distance: 79.4
click at [174, 228] on div "Peak CPU 196 GHz" at bounding box center [136, 210] width 83 height 37
click at [174, 228] on h4 "196 GHz" at bounding box center [136, 219] width 83 height 18
drag, startPoint x: 174, startPoint y: 228, endPoint x: 104, endPoint y: 204, distance: 74.0
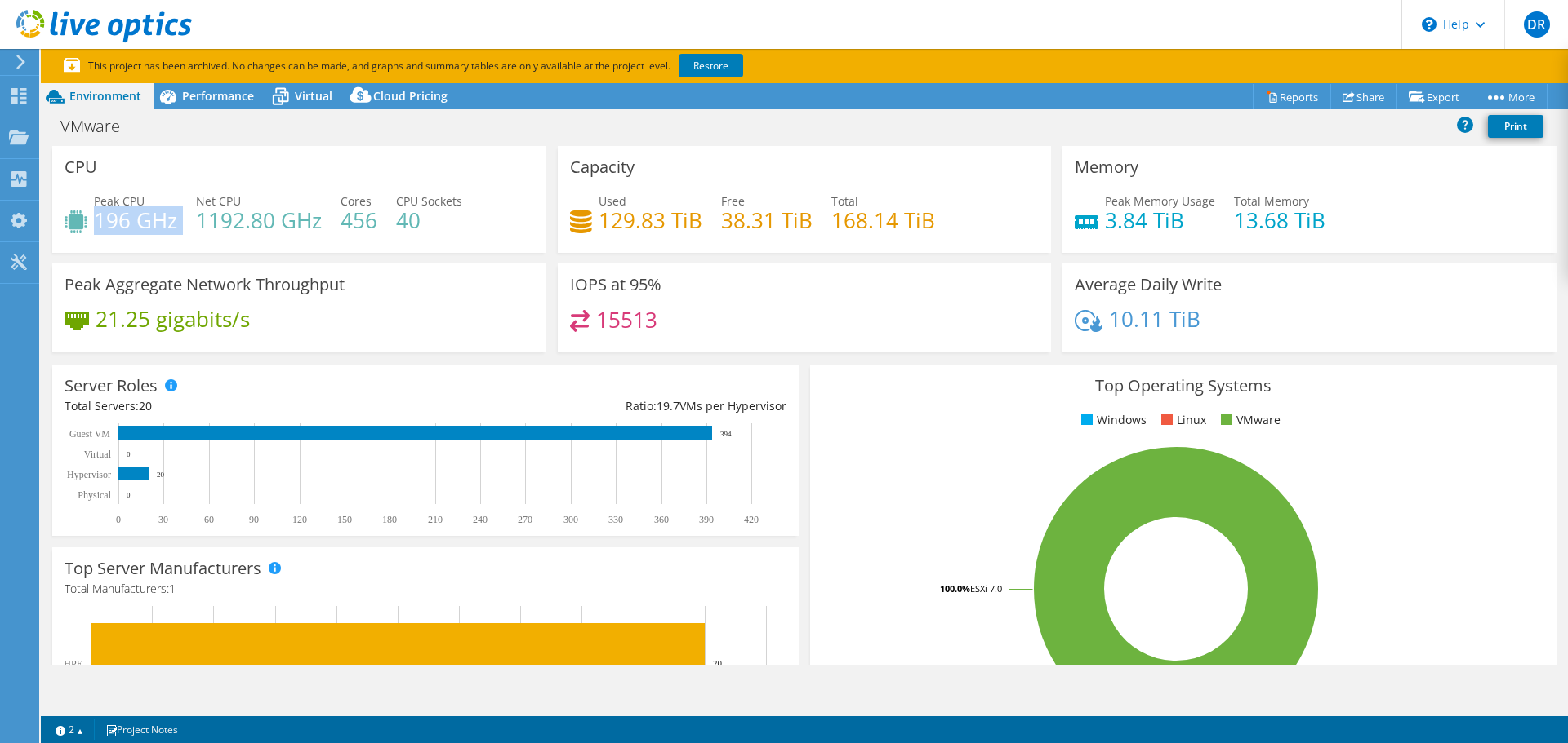
click at [104, 204] on div "Peak CPU 196 GHz" at bounding box center [136, 210] width 83 height 37
click at [223, 157] on div "CPU Peak CPU 196 GHz Net CPU 1192.80 GHz Cores 456 CPU Sockets 40" at bounding box center [299, 200] width 494 height 107
click at [103, 198] on span "Peak CPU" at bounding box center [120, 201] width 51 height 15
drag, startPoint x: 103, startPoint y: 198, endPoint x: 442, endPoint y: 210, distance: 339.2
click at [442, 210] on div "Peak CPU 196 GHz Net CPU 1192.80 GHz Cores 456 CPU Sockets 40" at bounding box center [299, 218] width 469 height 53
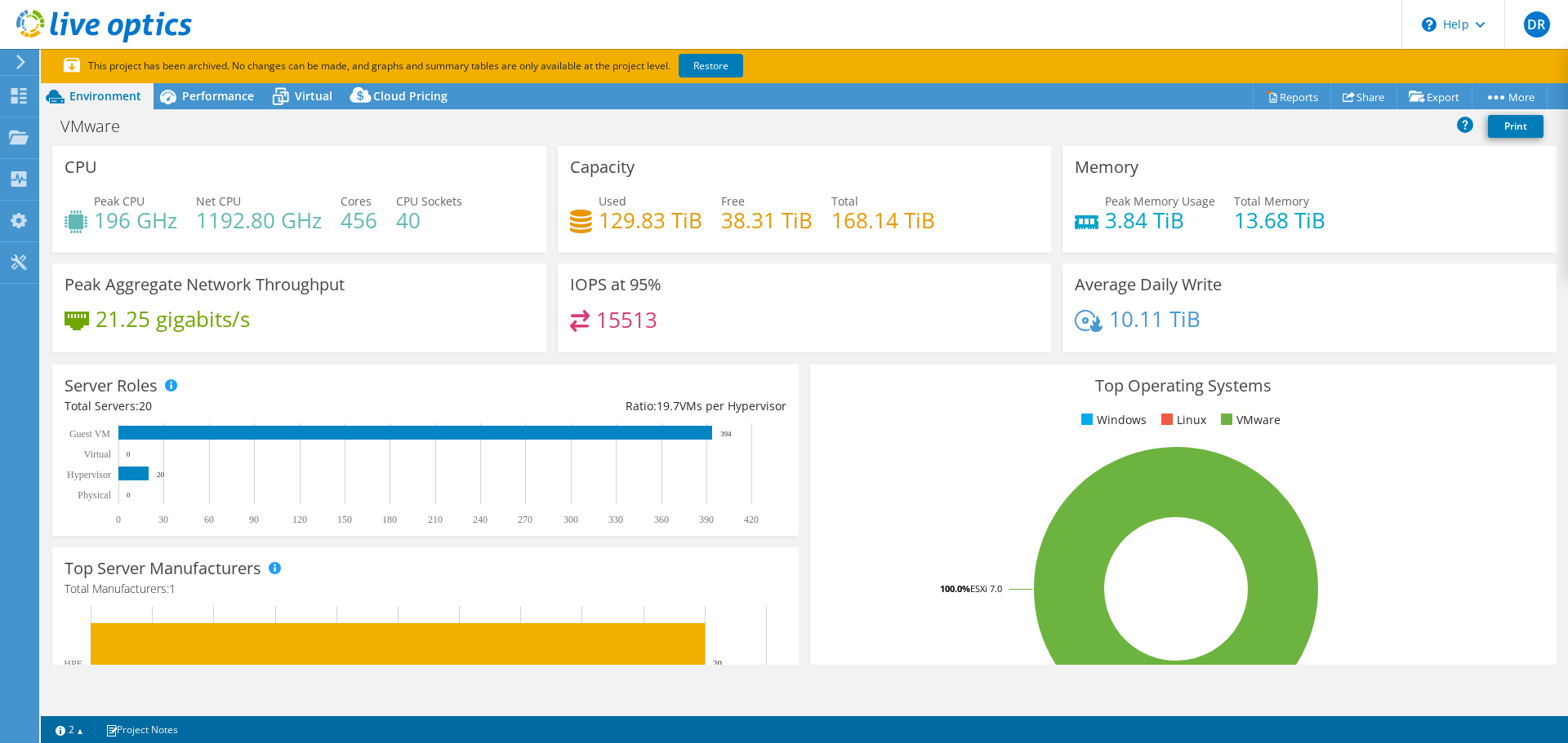
click at [425, 225] on h4 "40" at bounding box center [429, 219] width 66 height 18
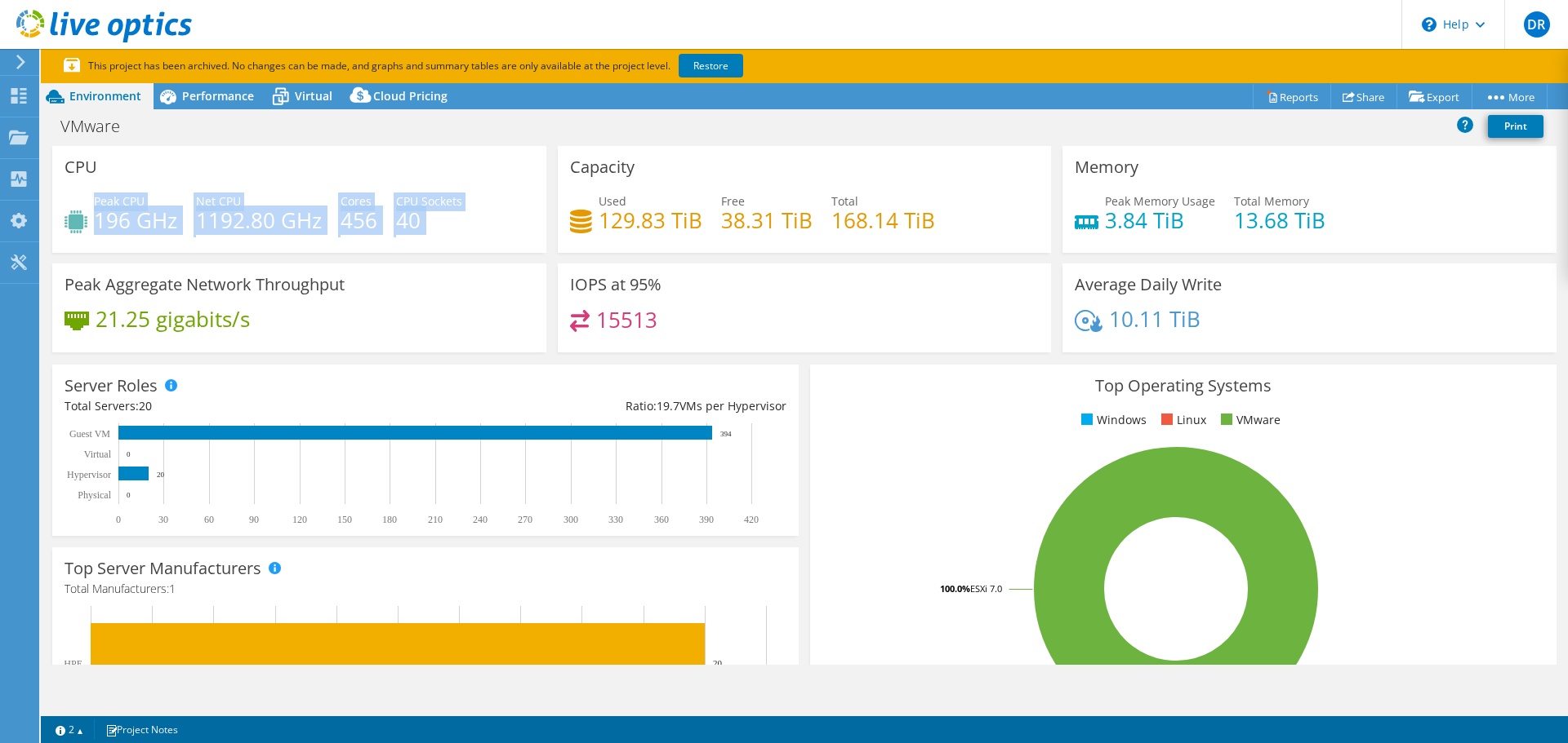
drag, startPoint x: 425, startPoint y: 225, endPoint x: 105, endPoint y: 202, distance: 320.8
click at [105, 202] on div "Peak CPU 196 GHz Net CPU 1192.80 GHz Cores 456 CPU Sockets 40" at bounding box center [299, 218] width 469 height 53
click at [105, 202] on span "Peak CPU" at bounding box center [120, 201] width 51 height 15
drag, startPoint x: 105, startPoint y: 202, endPoint x: 456, endPoint y: 216, distance: 351.3
click at [456, 216] on div "Peak CPU 196 GHz Net CPU 1192.80 GHz Cores 456 CPU Sockets 40" at bounding box center [299, 218] width 469 height 53
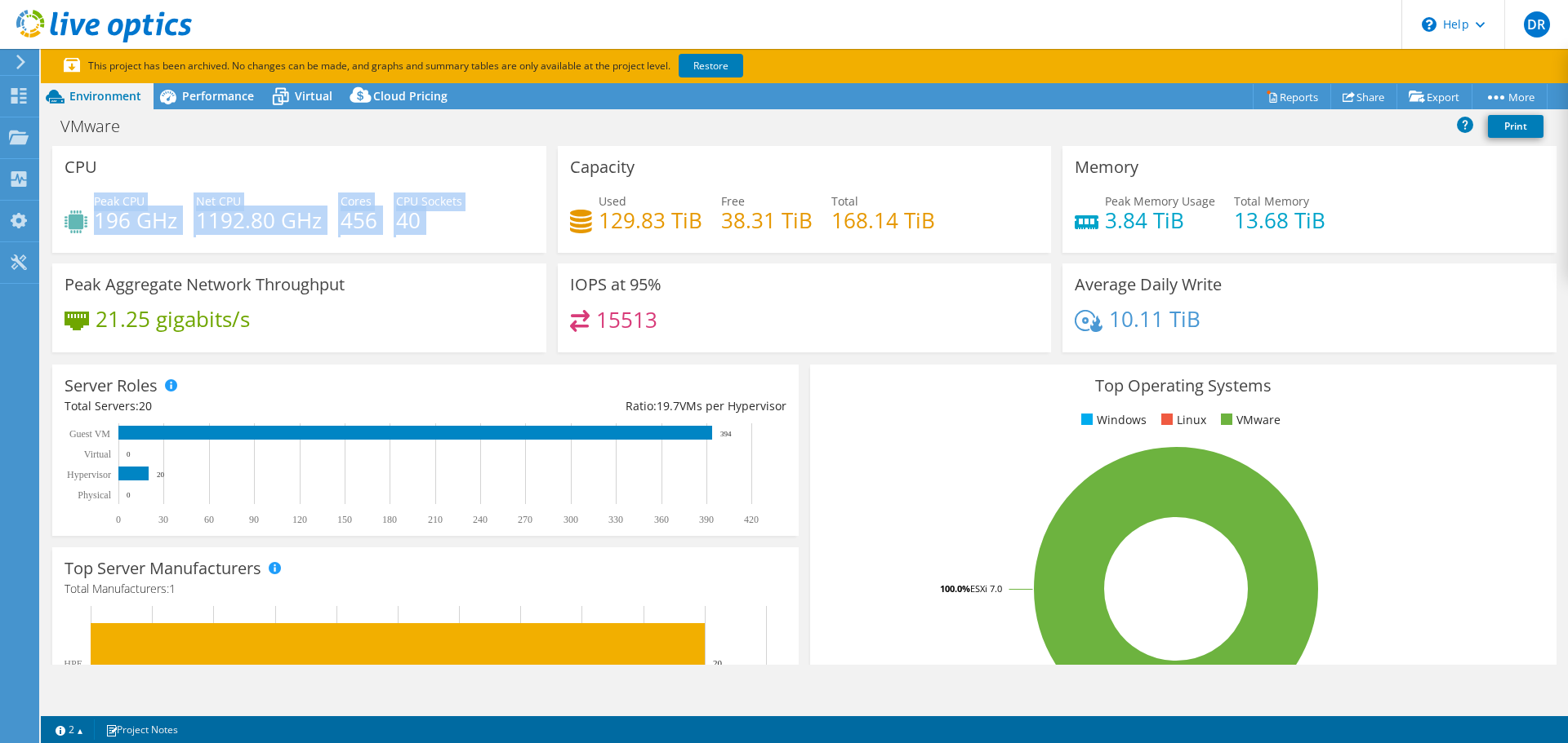
click at [456, 216] on h4 "40" at bounding box center [429, 219] width 66 height 18
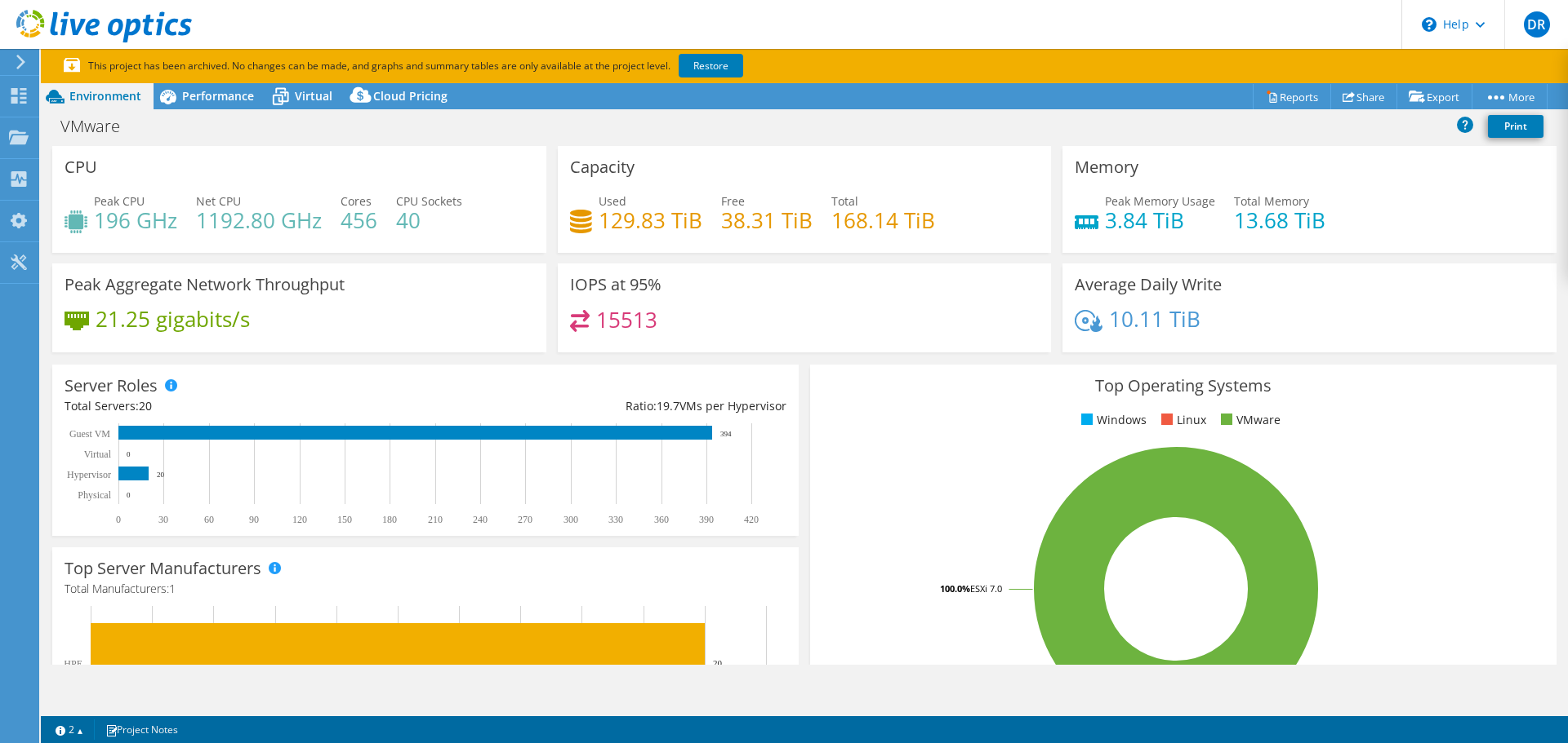
click at [253, 321] on div "21.25 gigabits/s" at bounding box center [299, 327] width 469 height 34
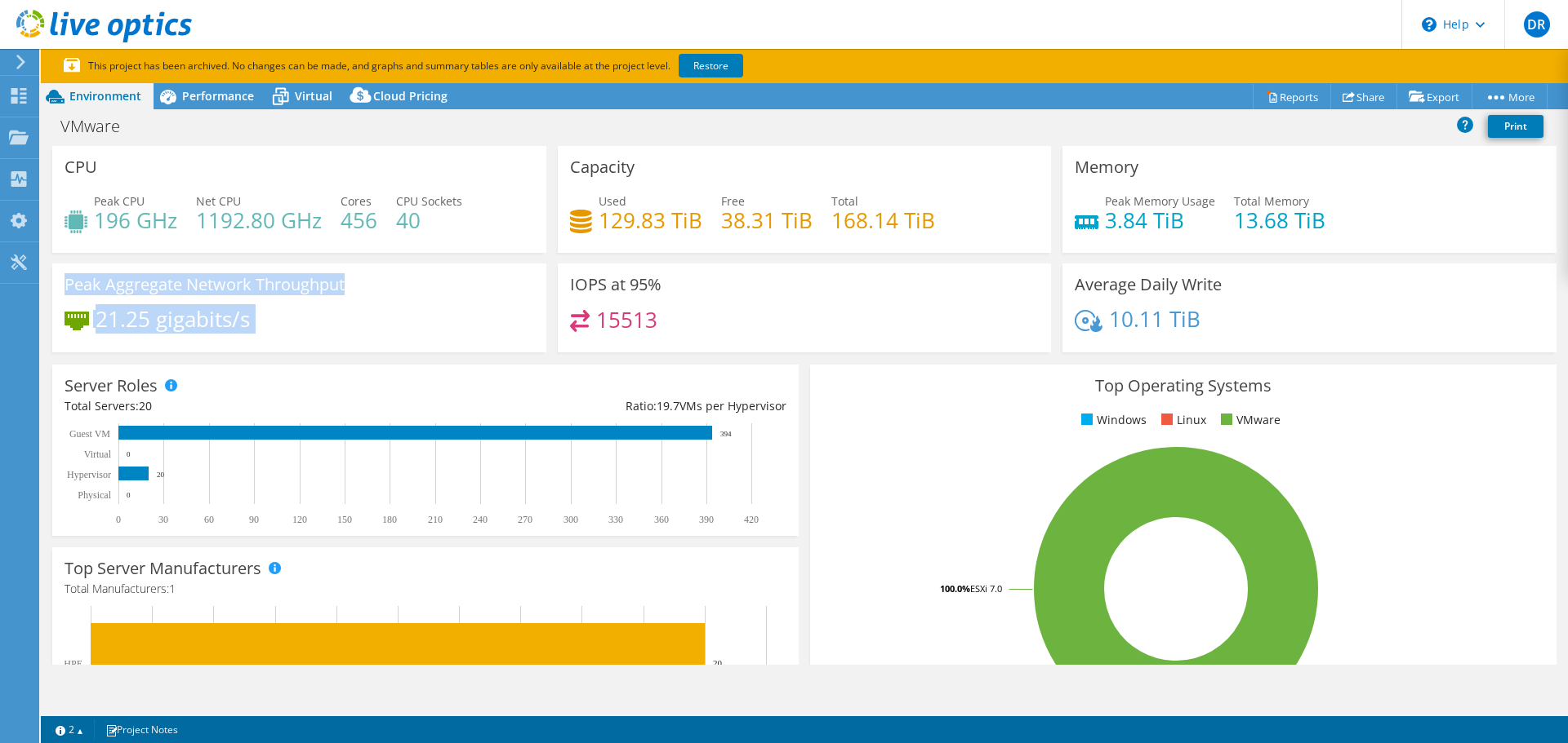
drag, startPoint x: 253, startPoint y: 321, endPoint x: 71, endPoint y: 281, distance: 186.3
click at [71, 281] on div "Peak Aggregate Network Throughput 21.25 gigabits/s" at bounding box center [299, 308] width 494 height 89
click at [71, 281] on h3 "Peak Aggregate Network Throughput" at bounding box center [204, 284] width 280 height 18
drag, startPoint x: 71, startPoint y: 281, endPoint x: 242, endPoint y: 312, distance: 173.8
click at [242, 312] on div "Peak Aggregate Network Throughput 21.25 gigabits/s" at bounding box center [299, 308] width 494 height 89
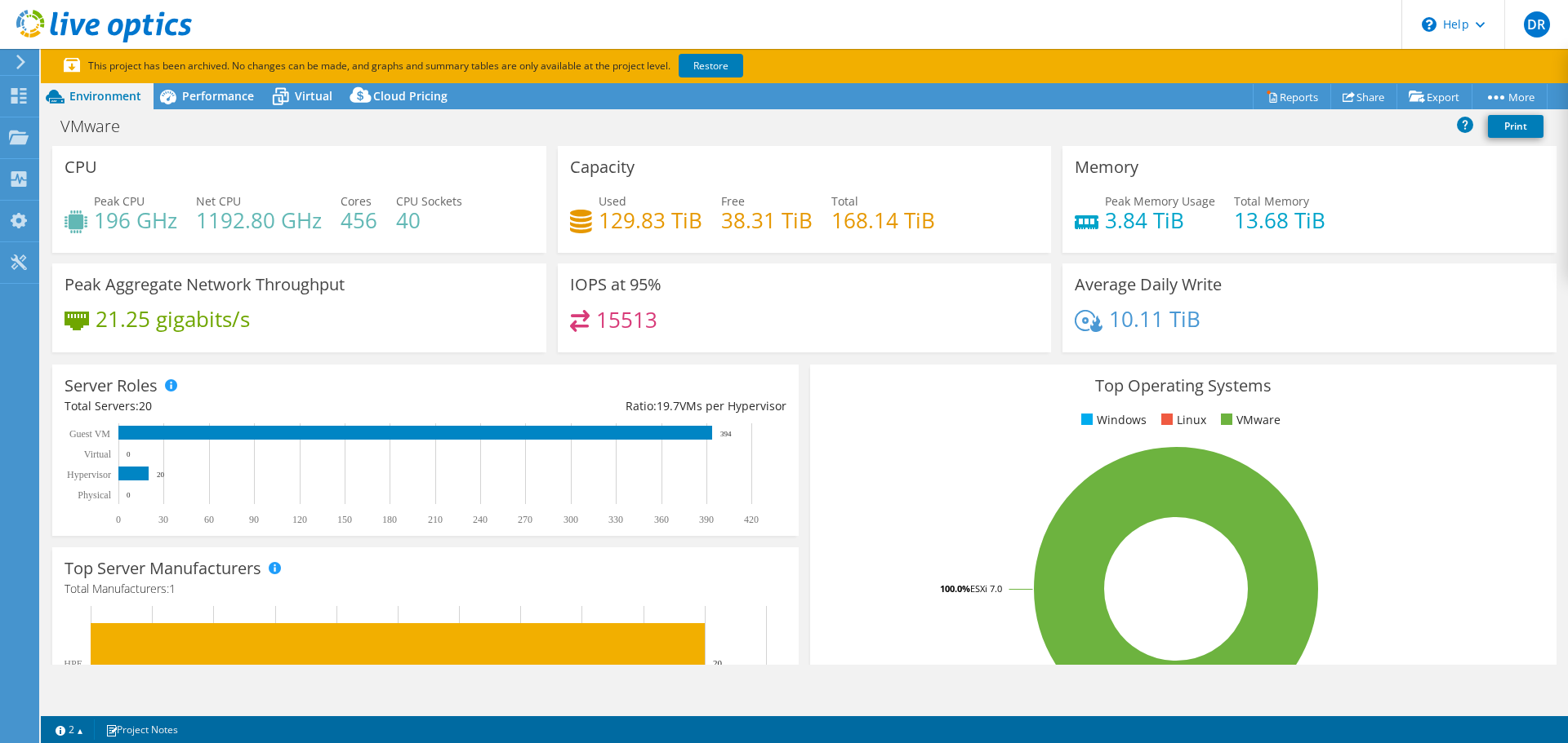
click at [242, 312] on h4 "21.25 gigabits/s" at bounding box center [172, 318] width 155 height 18
drag, startPoint x: 242, startPoint y: 312, endPoint x: 208, endPoint y: 301, distance: 35.7
click at [208, 301] on div "Peak Aggregate Network Throughput 21.25 gigabits/s" at bounding box center [299, 308] width 494 height 89
drag, startPoint x: 1559, startPoint y: 312, endPoint x: 1532, endPoint y: 158, distance: 156.3
click at [1532, 158] on div "Memory Peak Memory Usage 3.84 TiB Total Memory 13.68 TiB" at bounding box center [1309, 200] width 494 height 107
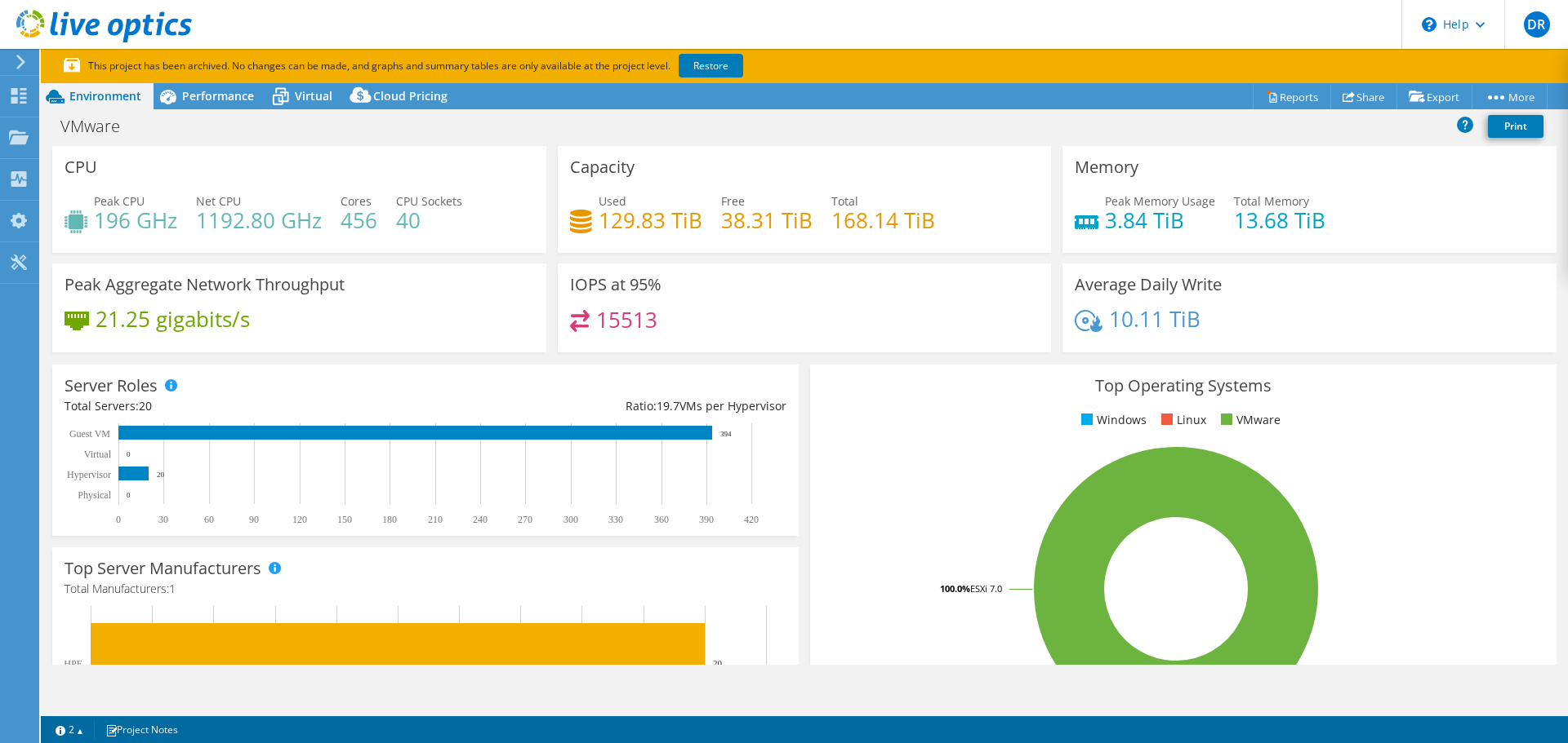
click at [108, 202] on span "Peak CPU" at bounding box center [120, 201] width 51 height 15
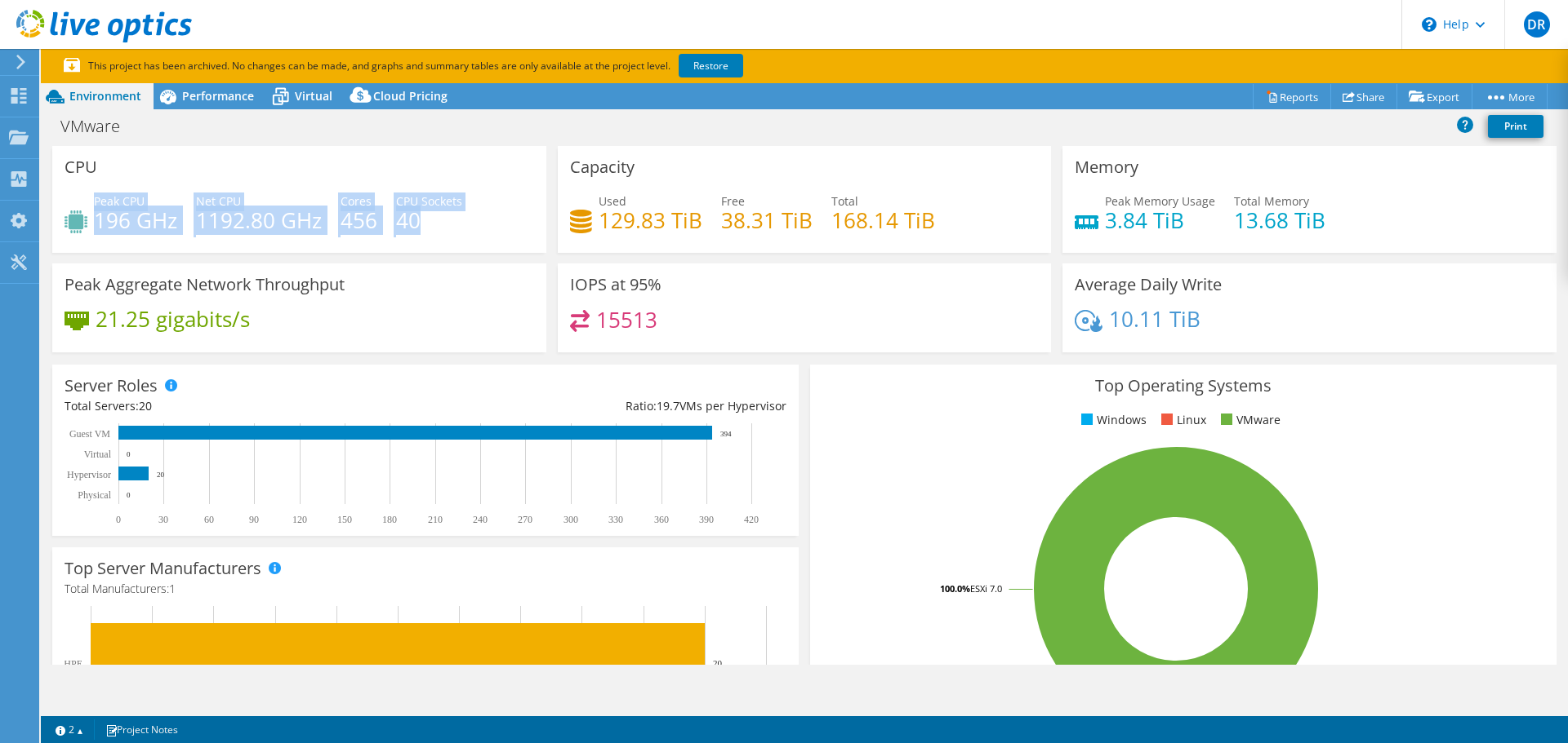
drag, startPoint x: 108, startPoint y: 202, endPoint x: 405, endPoint y: 223, distance: 297.7
click at [405, 223] on div "Peak CPU 196 GHz Net CPU 1192.80 GHz Cores 456 CPU Sockets 40" at bounding box center [299, 218] width 469 height 53
click at [405, 223] on h4 "40" at bounding box center [429, 219] width 66 height 18
drag, startPoint x: 405, startPoint y: 223, endPoint x: 90, endPoint y: 202, distance: 315.7
click at [88, 202] on div "Peak CPU 196 GHz Net CPU 1192.80 GHz Cores 456 CPU Sockets 40" at bounding box center [299, 218] width 469 height 53
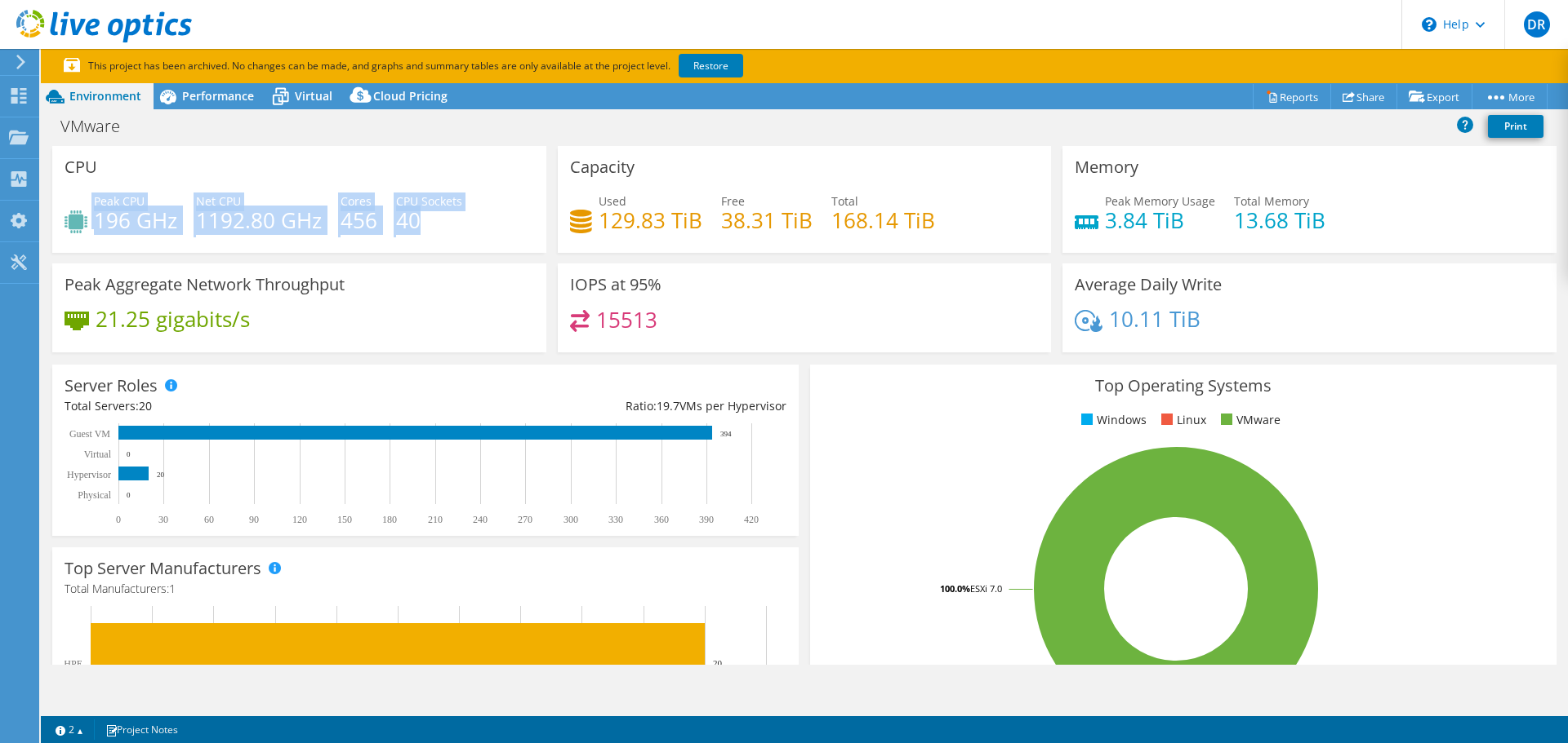
click at [97, 202] on span "Peak CPU" at bounding box center [120, 201] width 51 height 15
drag, startPoint x: 97, startPoint y: 202, endPoint x: 410, endPoint y: 217, distance: 313.4
click at [410, 217] on div "Peak CPU 196 GHz Net CPU 1192.80 GHz Cores 456 CPU Sockets 40" at bounding box center [299, 218] width 469 height 53
click at [410, 217] on h4 "40" at bounding box center [429, 219] width 66 height 18
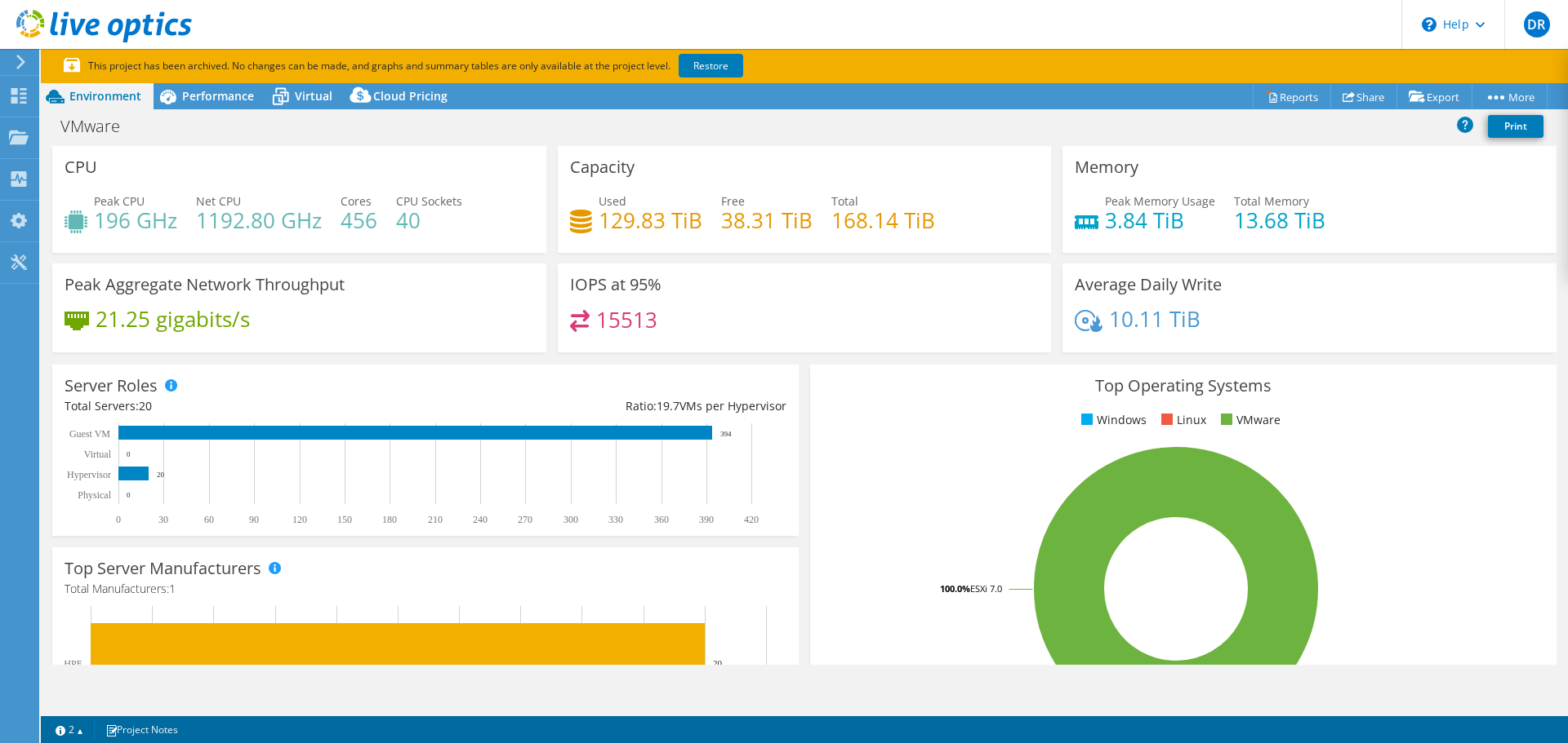
click at [14, 61] on div at bounding box center [18, 62] width 18 height 15
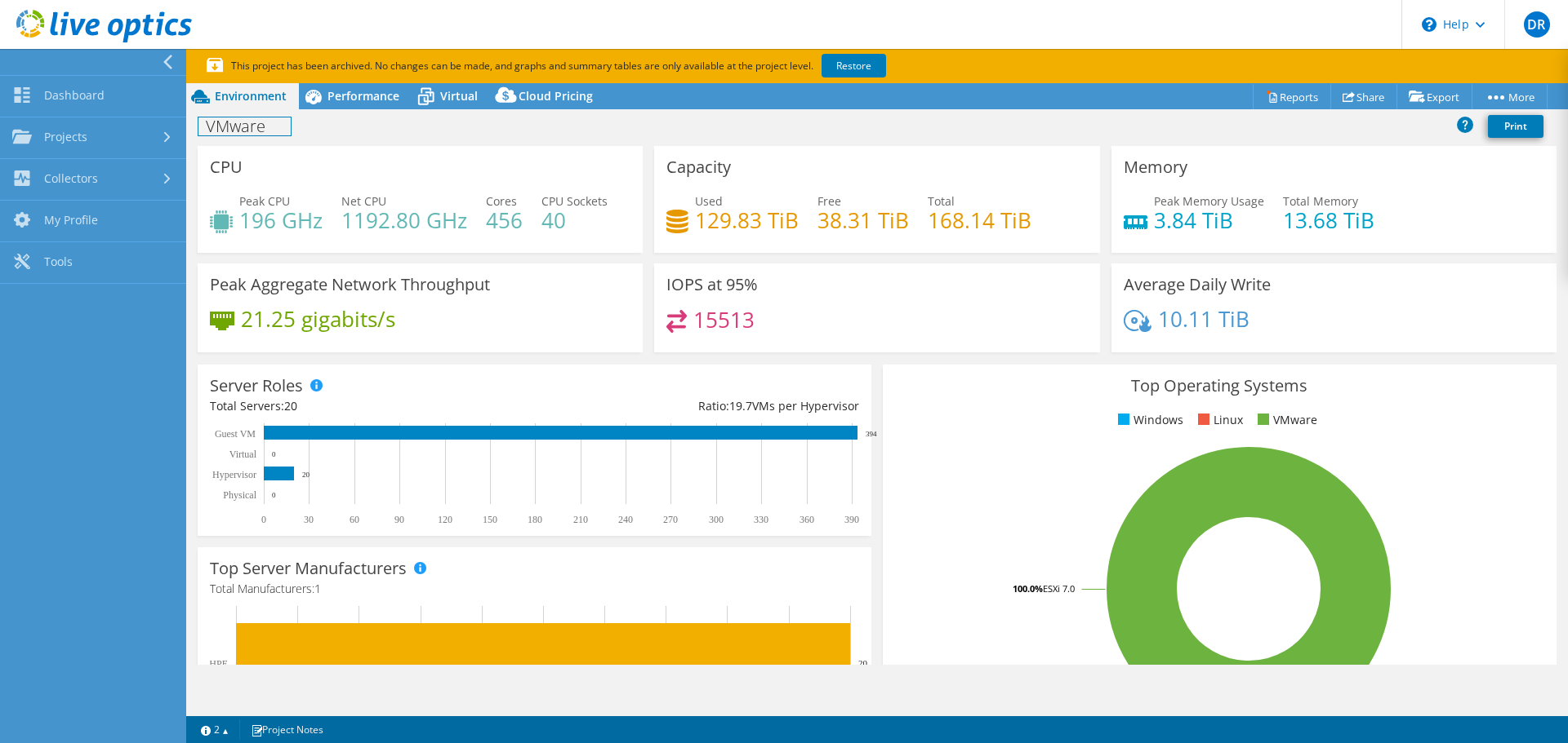
click at [241, 126] on h1 "VMware" at bounding box center [245, 126] width 92 height 18
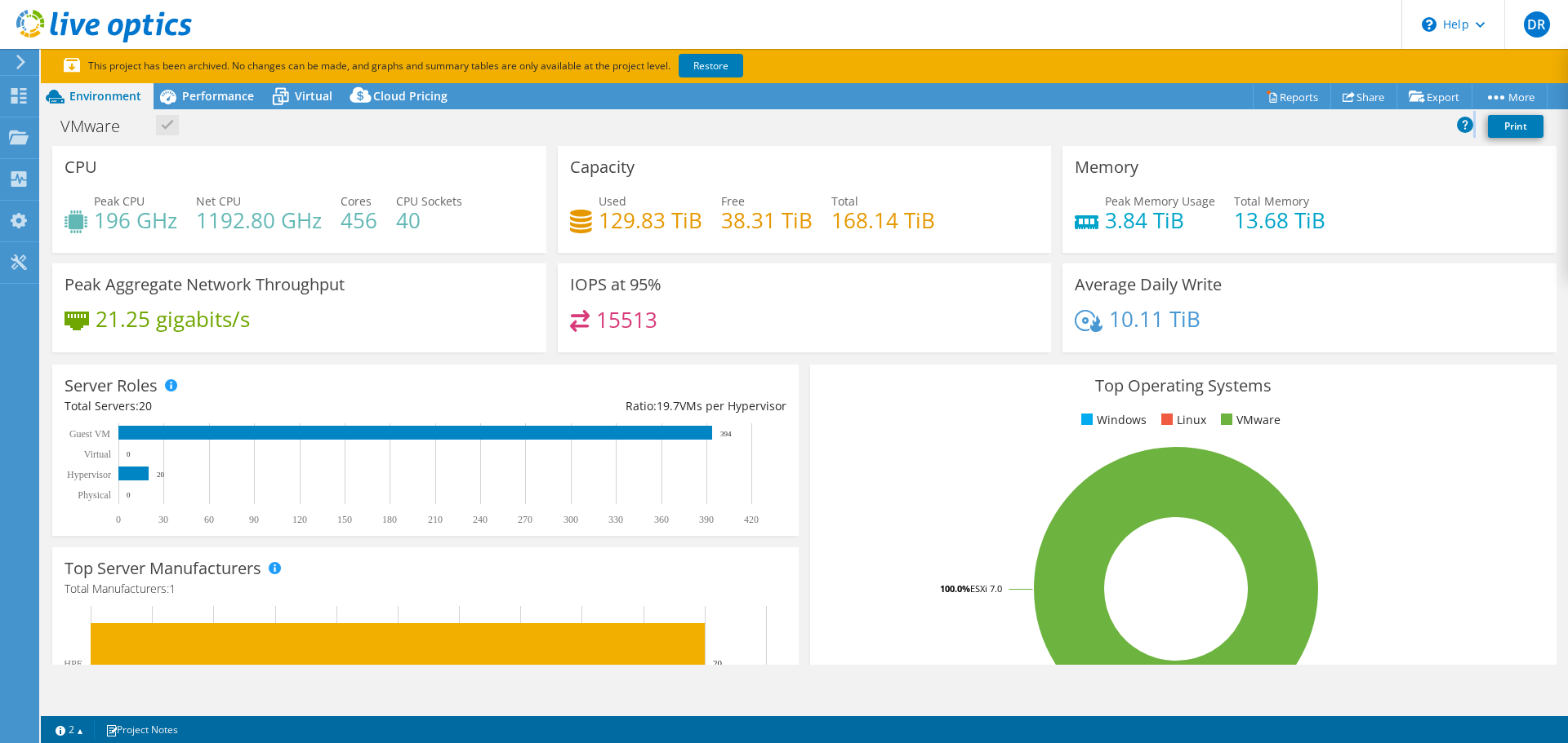
click at [241, 126] on div "VMware Print" at bounding box center [804, 126] width 1527 height 30
click at [95, 130] on h1 "VMware" at bounding box center [99, 126] width 92 height 18
click at [326, 169] on div "CPU Peak CPU 196 GHz Net CPU 1192.80 GHz Cores 456 CPU Sockets 40" at bounding box center [299, 200] width 494 height 107
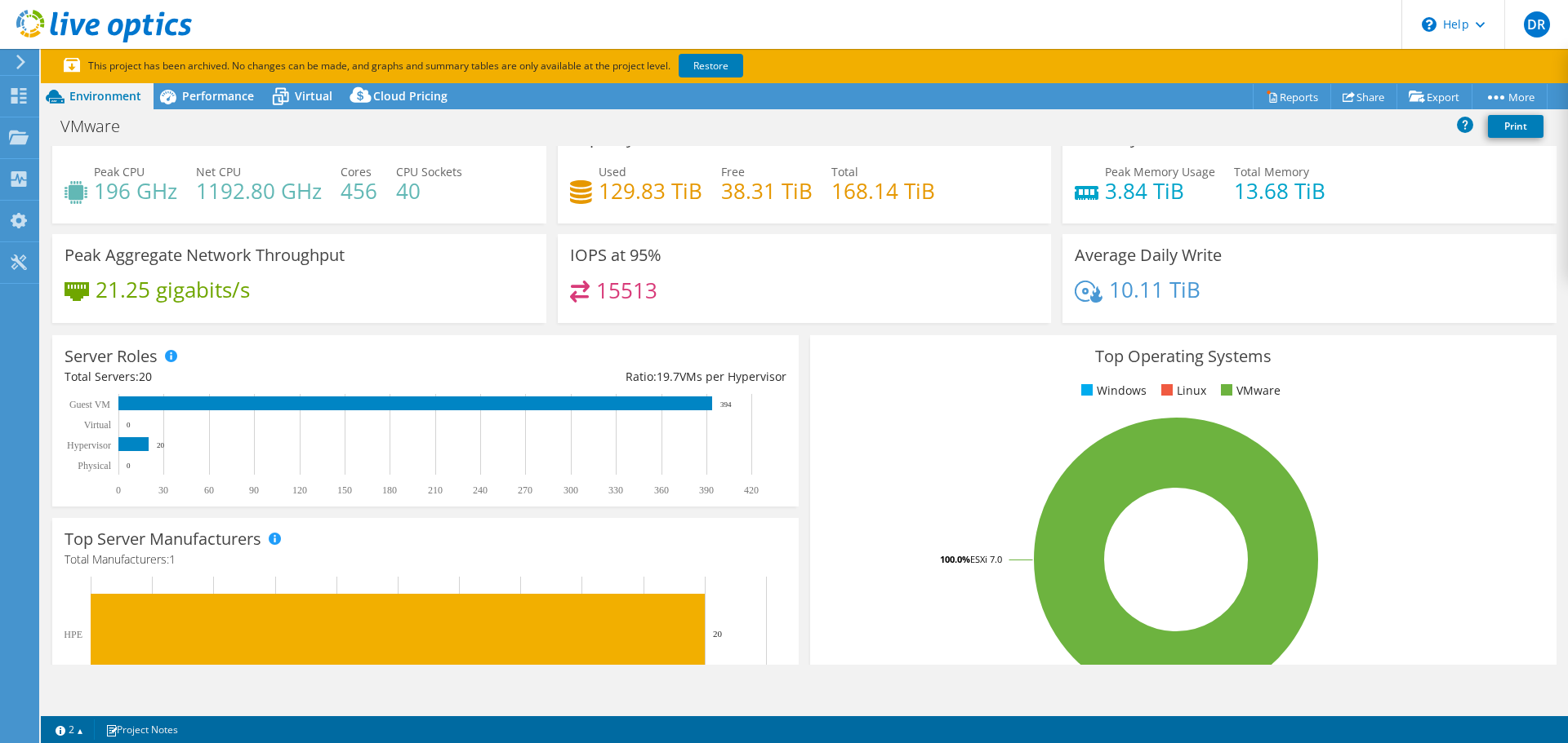
drag, startPoint x: 666, startPoint y: 358, endPoint x: 666, endPoint y: 369, distance: 11.0
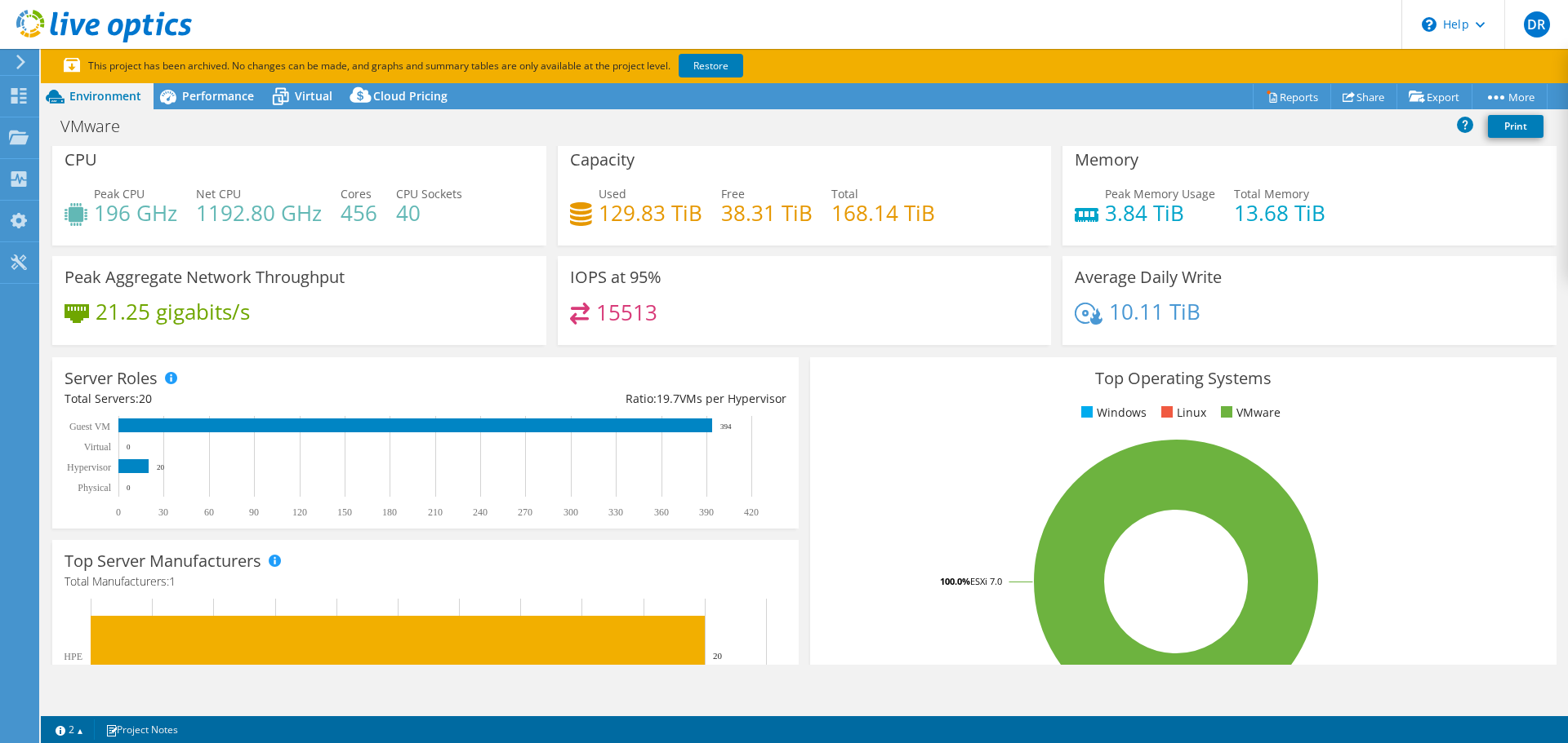
drag, startPoint x: 807, startPoint y: 417, endPoint x: 805, endPoint y: 403, distance: 14.1
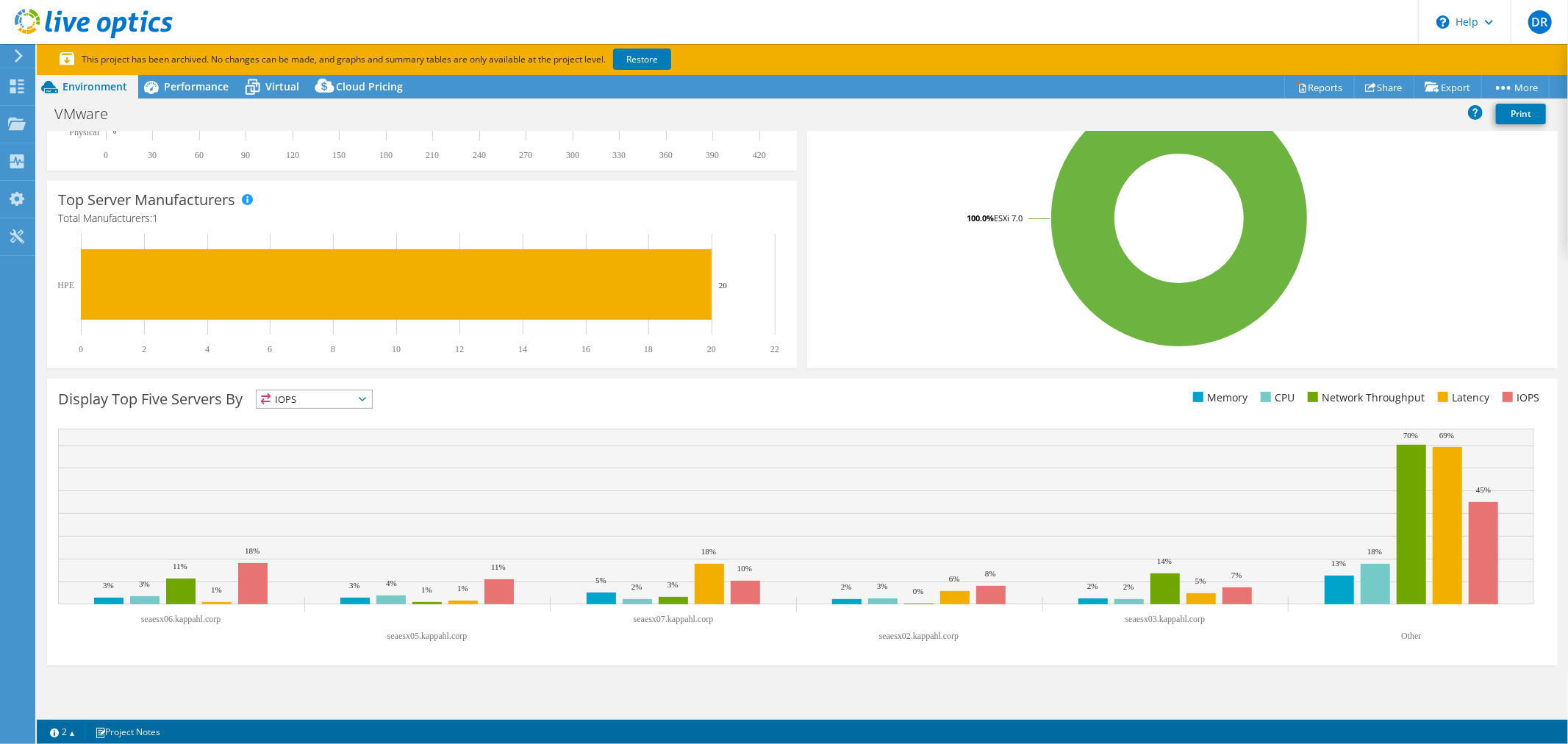
scroll to position [0, 0]
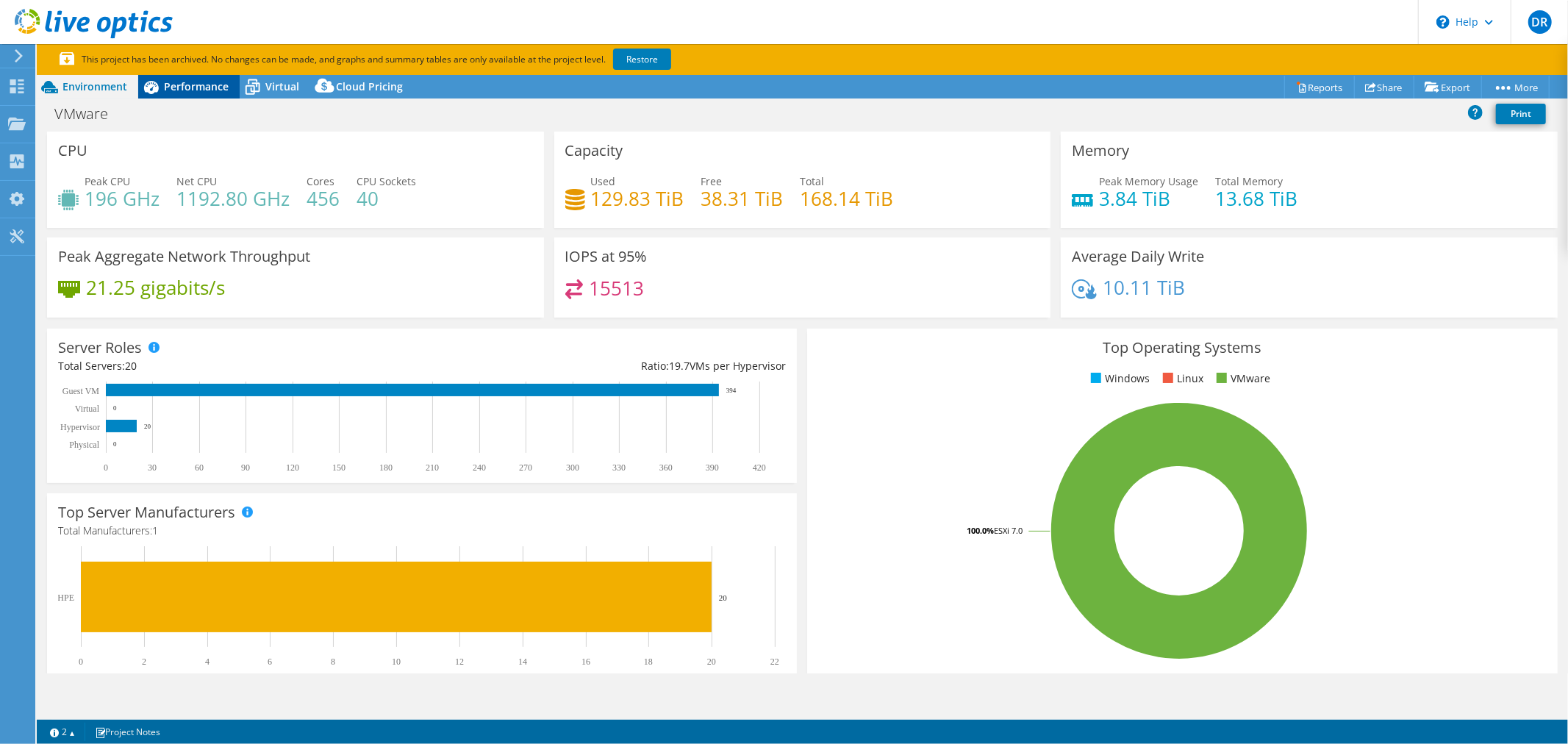
click at [175, 86] on span "Performance" at bounding box center [196, 87] width 64 height 14
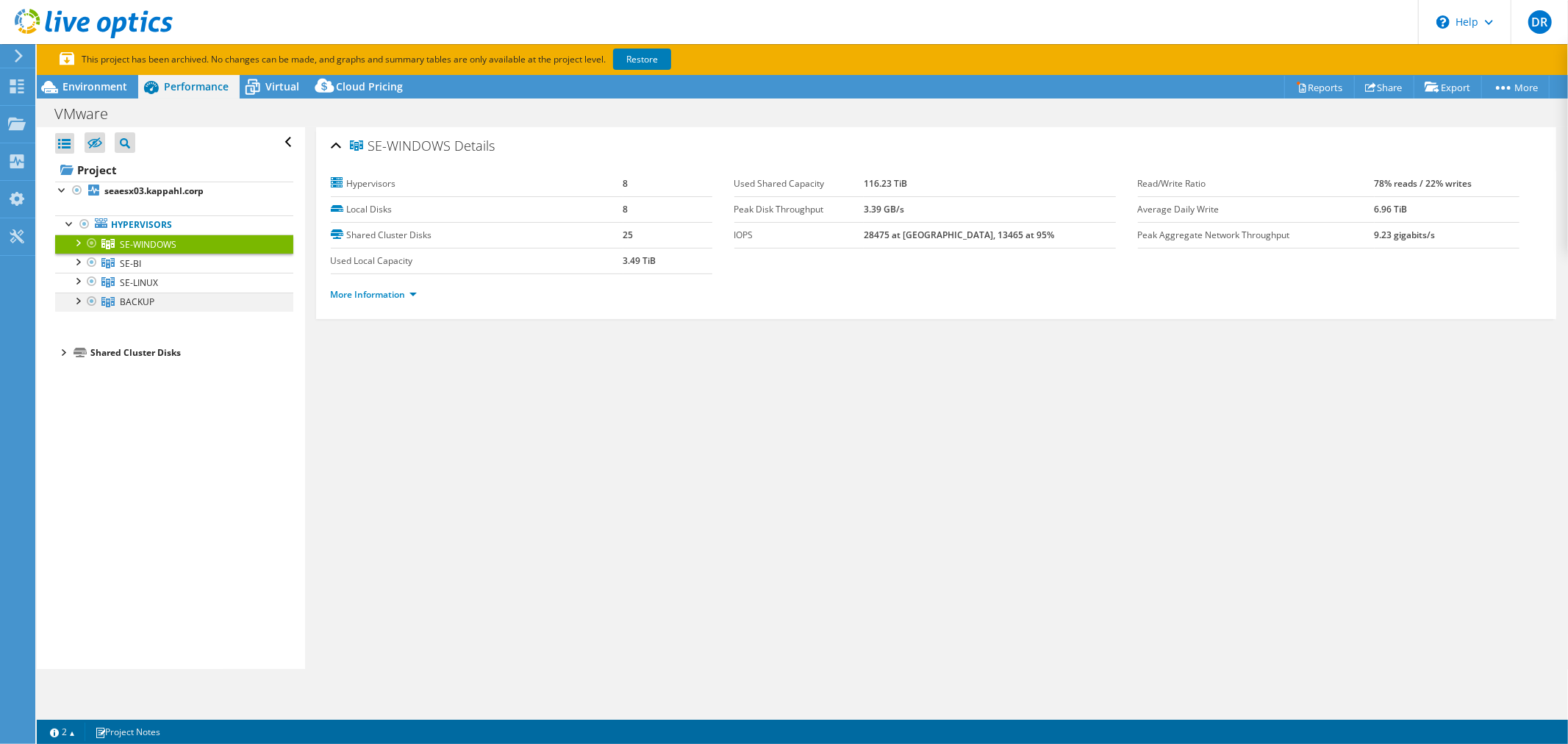
click at [76, 298] on div at bounding box center [76, 299] width 14 height 14
click at [92, 299] on div at bounding box center [92, 301] width 14 height 18
click at [76, 304] on div at bounding box center [76, 299] width 14 height 14
click at [680, 427] on div "SE-WINDOWS Details Hypervisors 8 Local Disks 8 Shared Cluster Disks 25 Used Loc…" at bounding box center [937, 398] width 1263 height 542
drag, startPoint x: 468, startPoint y: 421, endPoint x: 415, endPoint y: 277, distance: 153.4
